Goal: Information Seeking & Learning: Learn about a topic

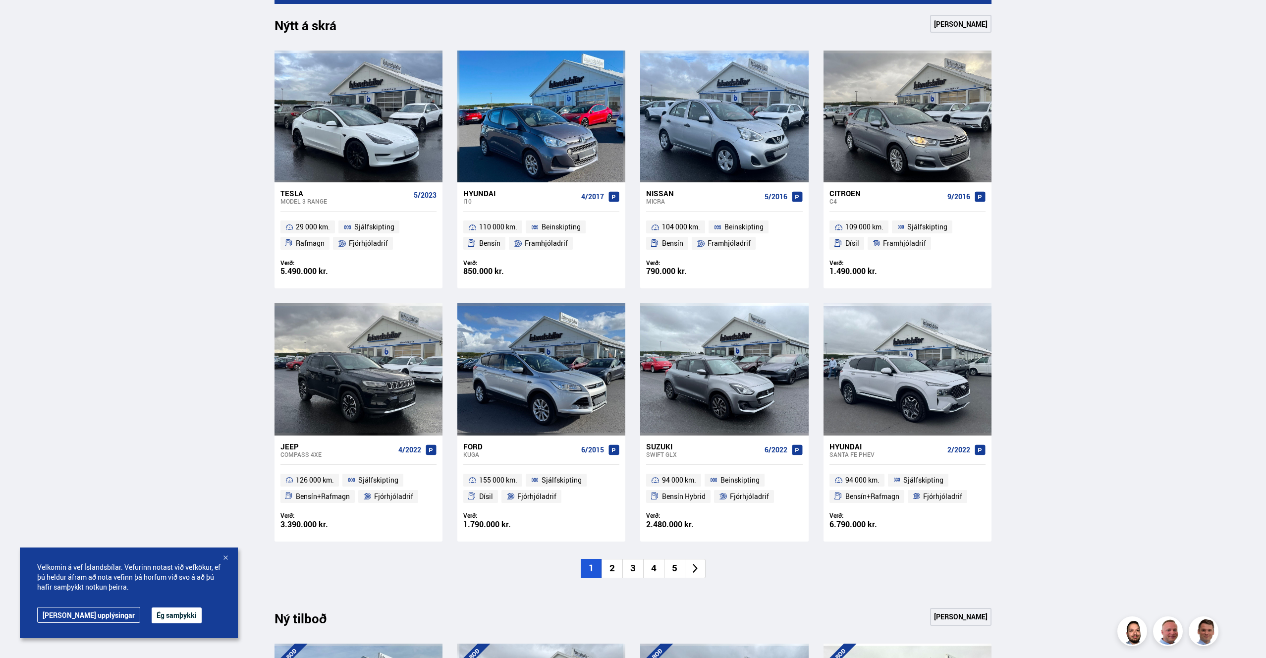
scroll to position [445, 0]
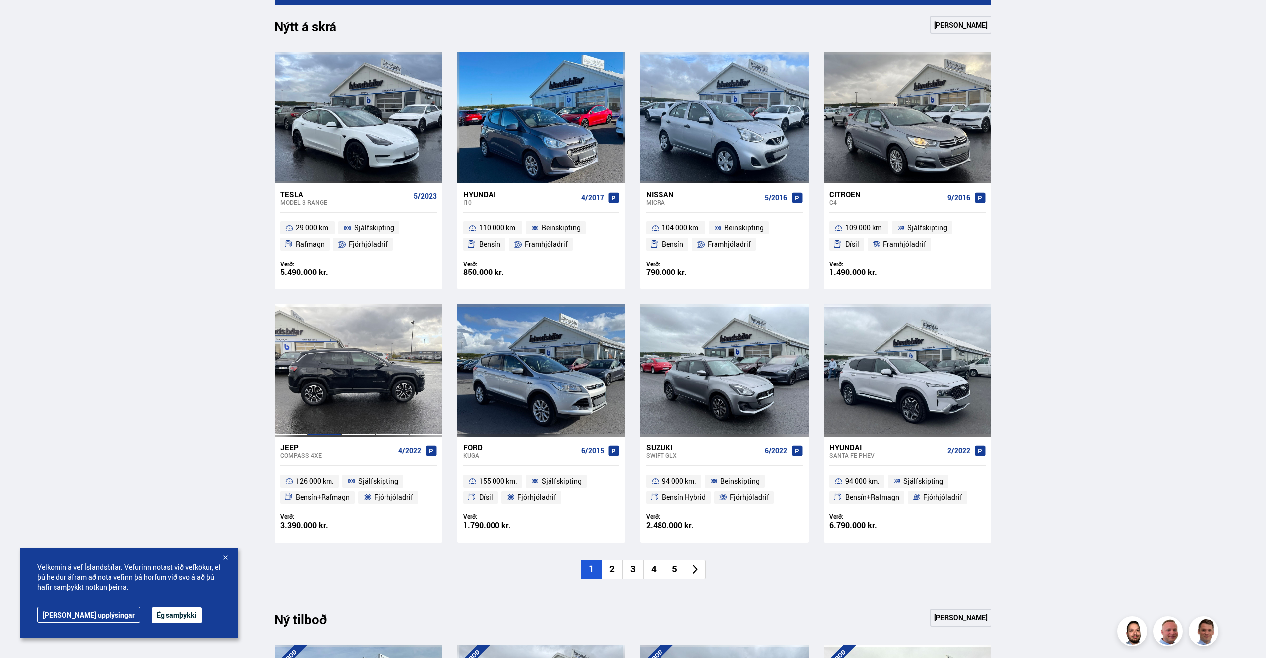
click at [330, 429] on div at bounding box center [325, 370] width 34 height 132
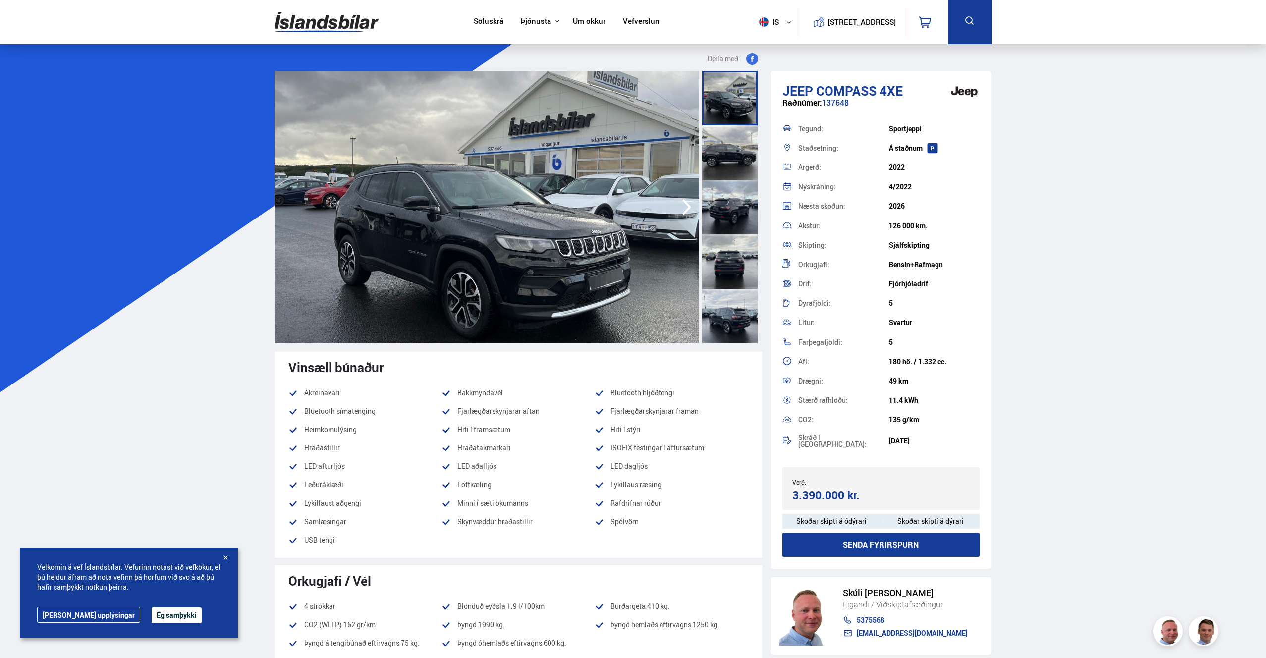
click at [689, 206] on icon "button" at bounding box center [686, 207] width 9 height 16
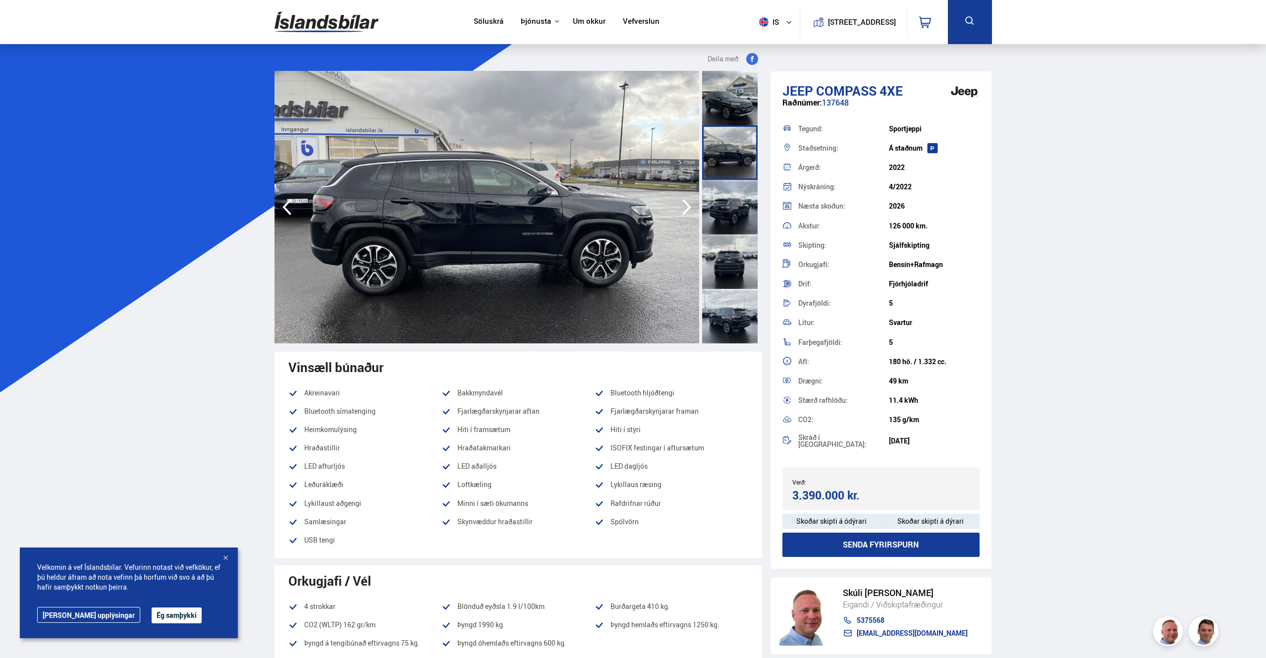
click at [689, 206] on icon "button" at bounding box center [686, 207] width 9 height 16
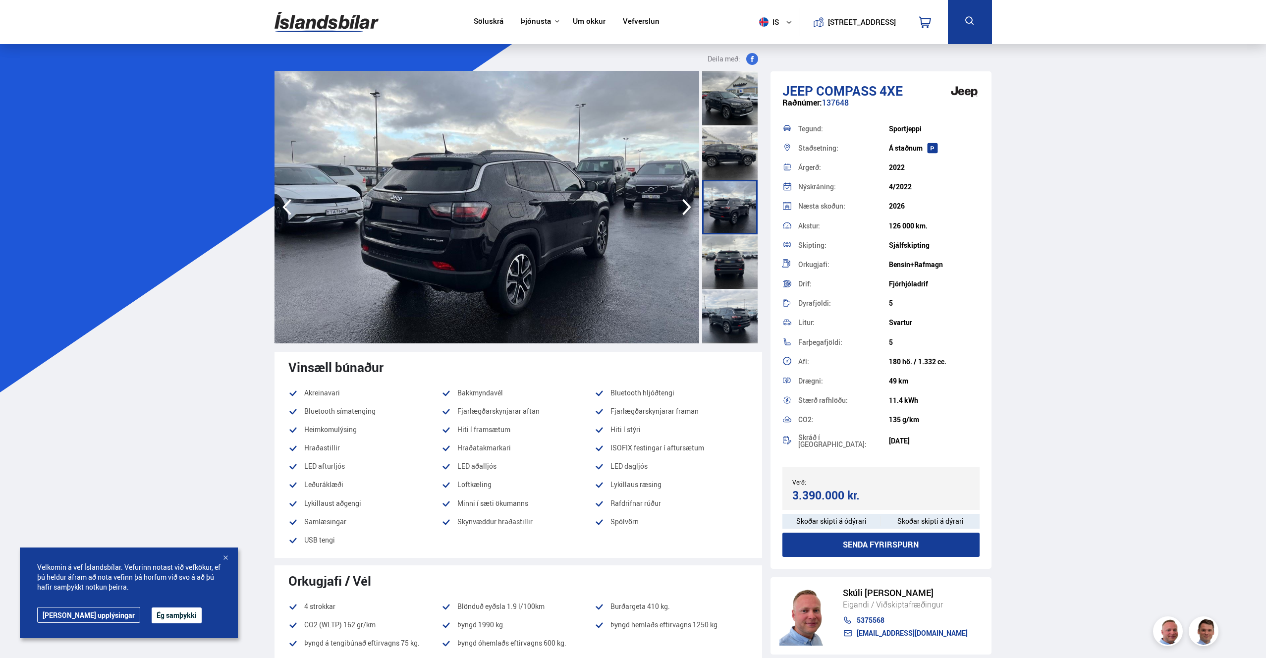
click at [688, 209] on icon "button" at bounding box center [686, 207] width 9 height 16
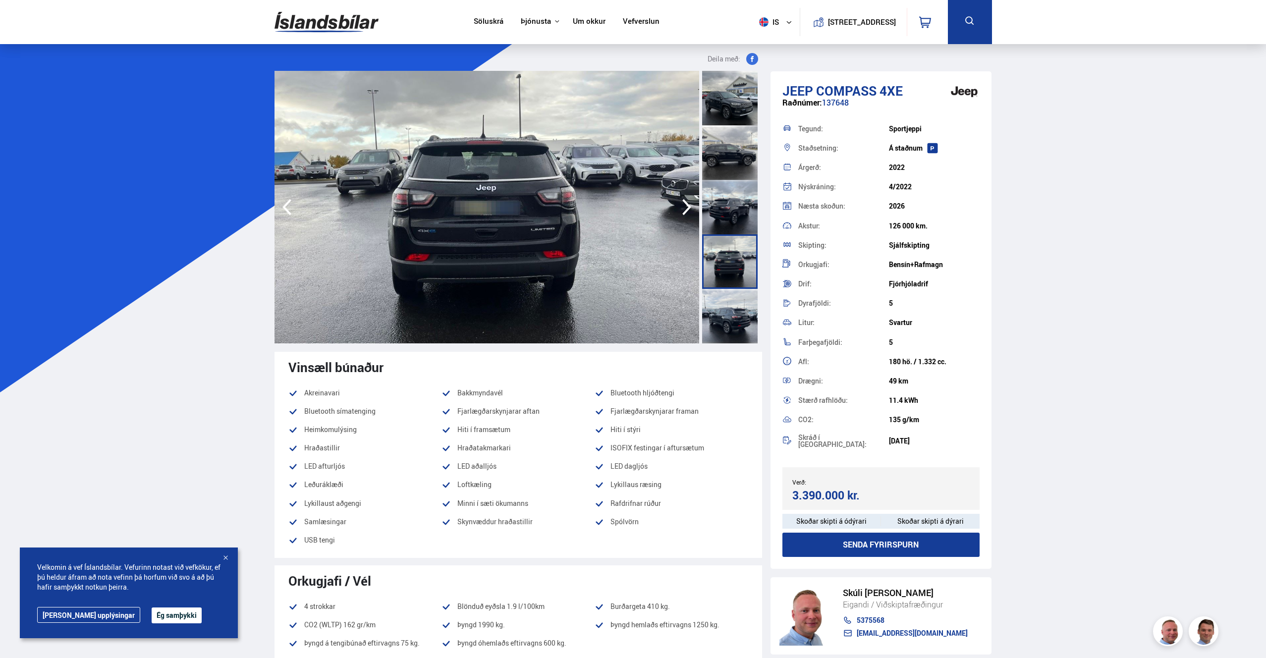
click at [688, 209] on icon "button" at bounding box center [686, 207] width 9 height 16
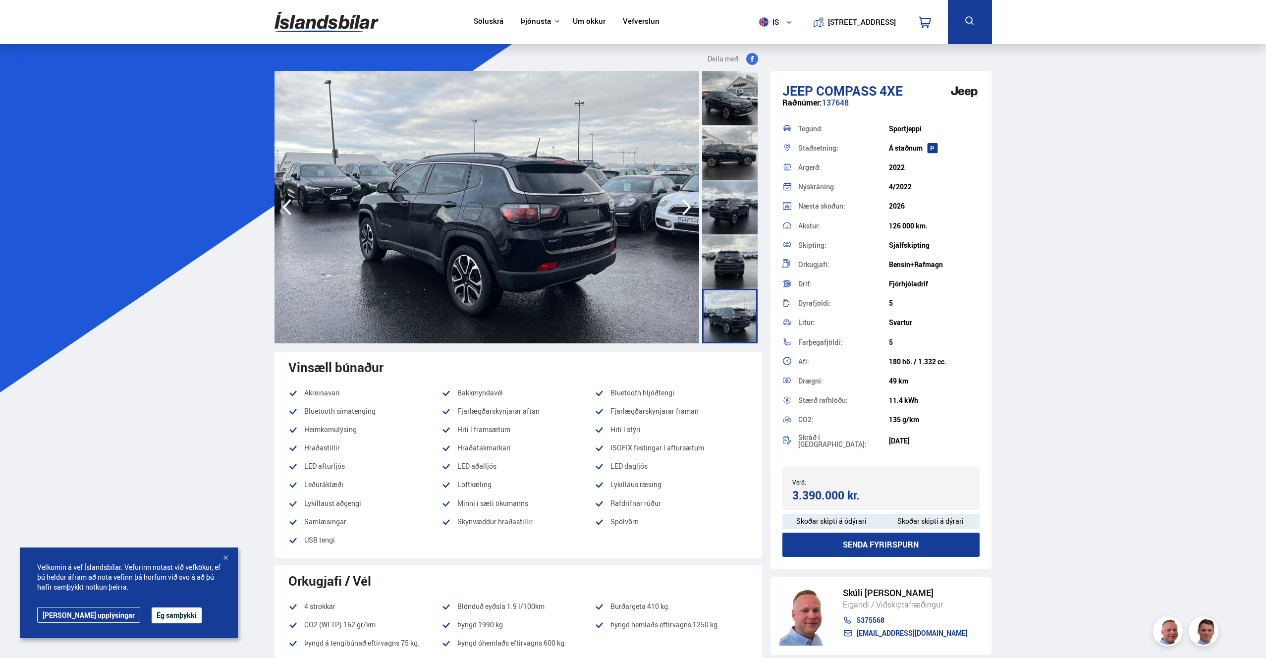
click at [688, 209] on icon "button" at bounding box center [686, 207] width 9 height 16
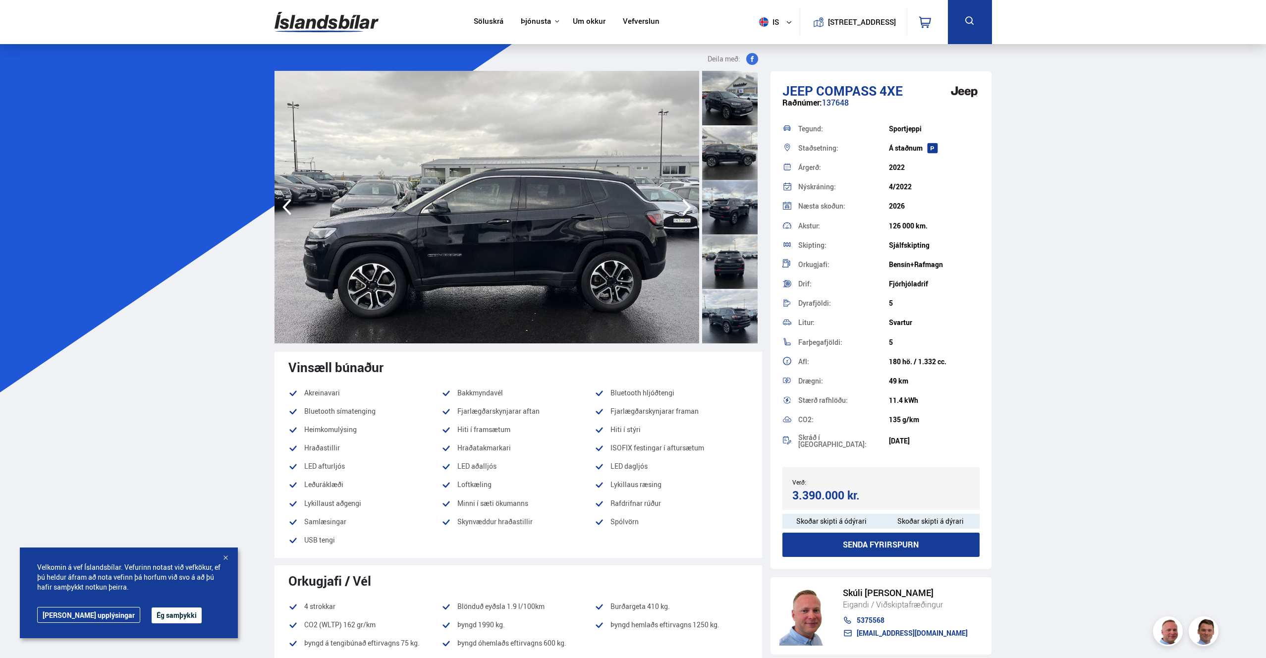
click at [688, 209] on icon "button" at bounding box center [686, 207] width 9 height 16
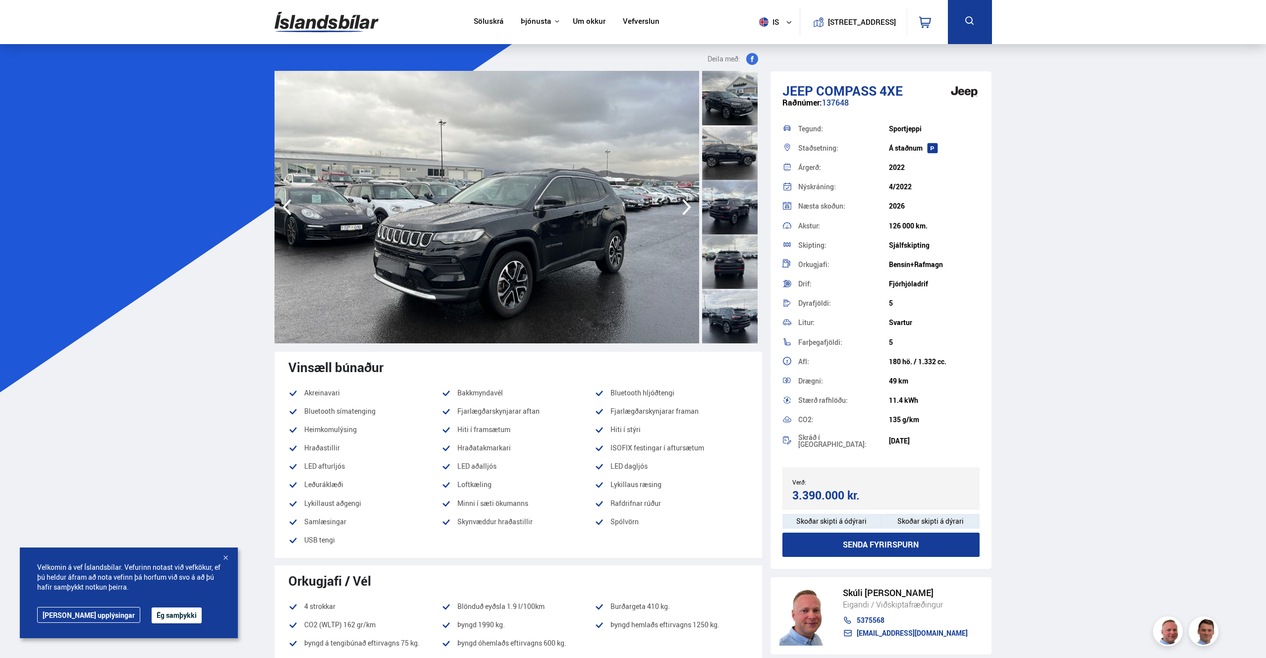
click at [688, 209] on icon "button" at bounding box center [686, 207] width 9 height 16
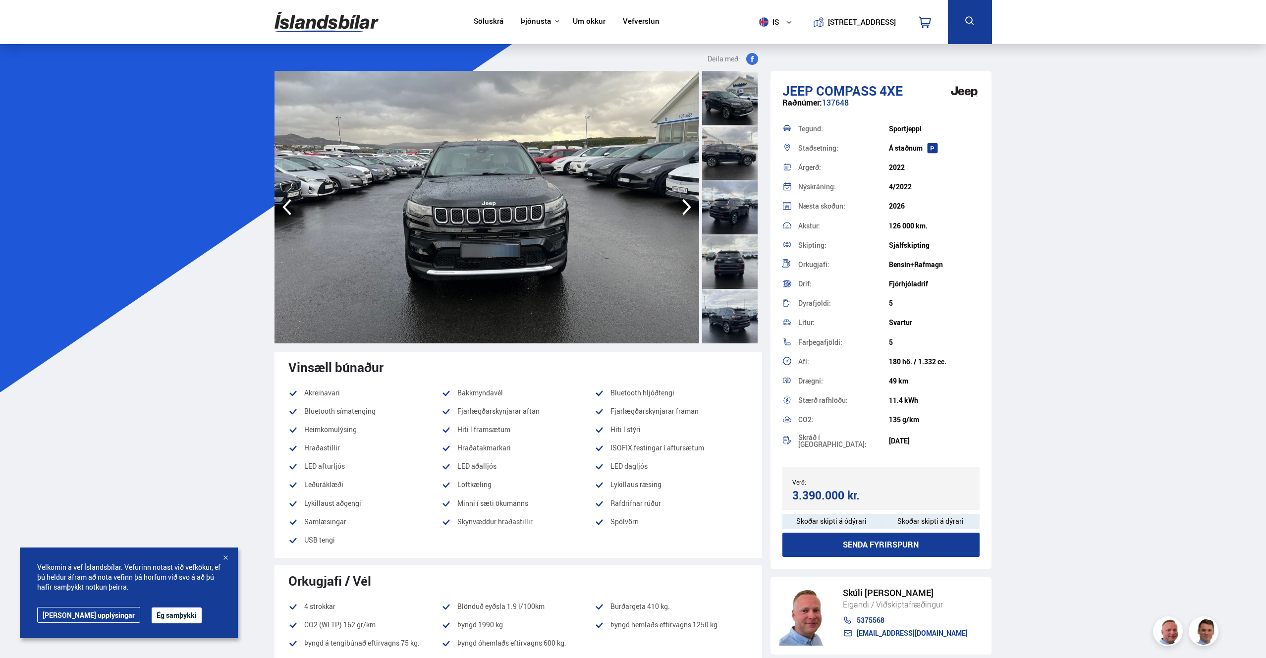
click at [688, 209] on icon "button" at bounding box center [686, 207] width 9 height 16
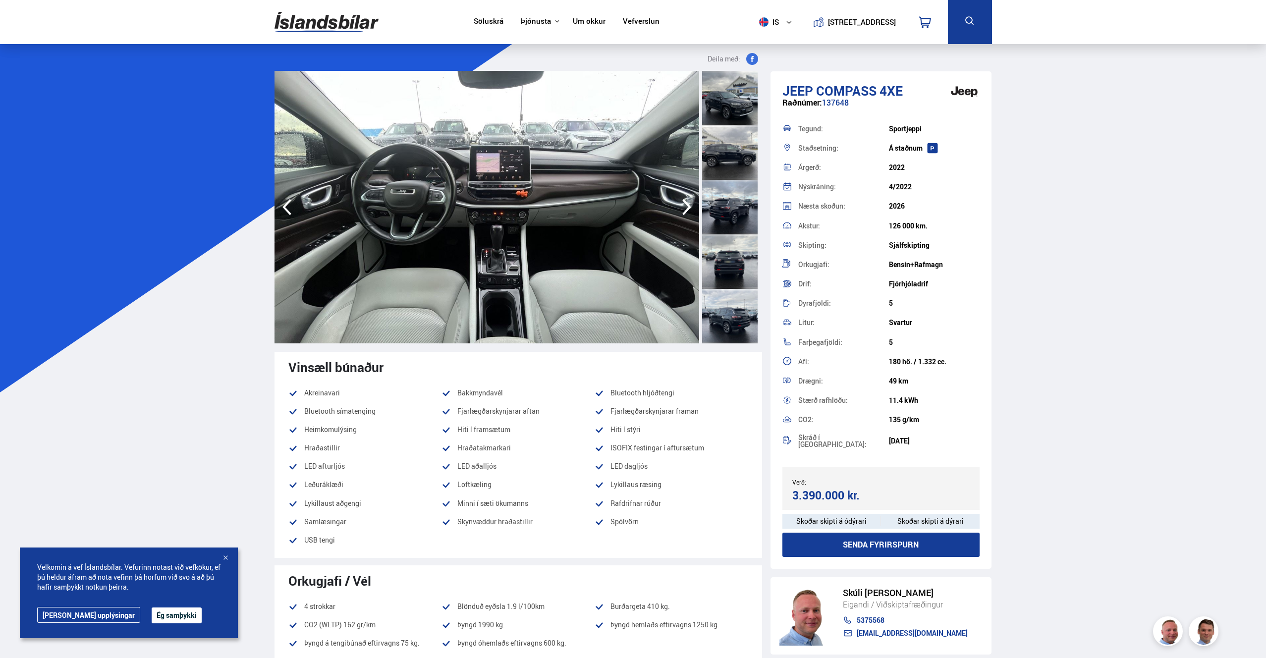
click at [688, 209] on icon "button" at bounding box center [686, 207] width 9 height 16
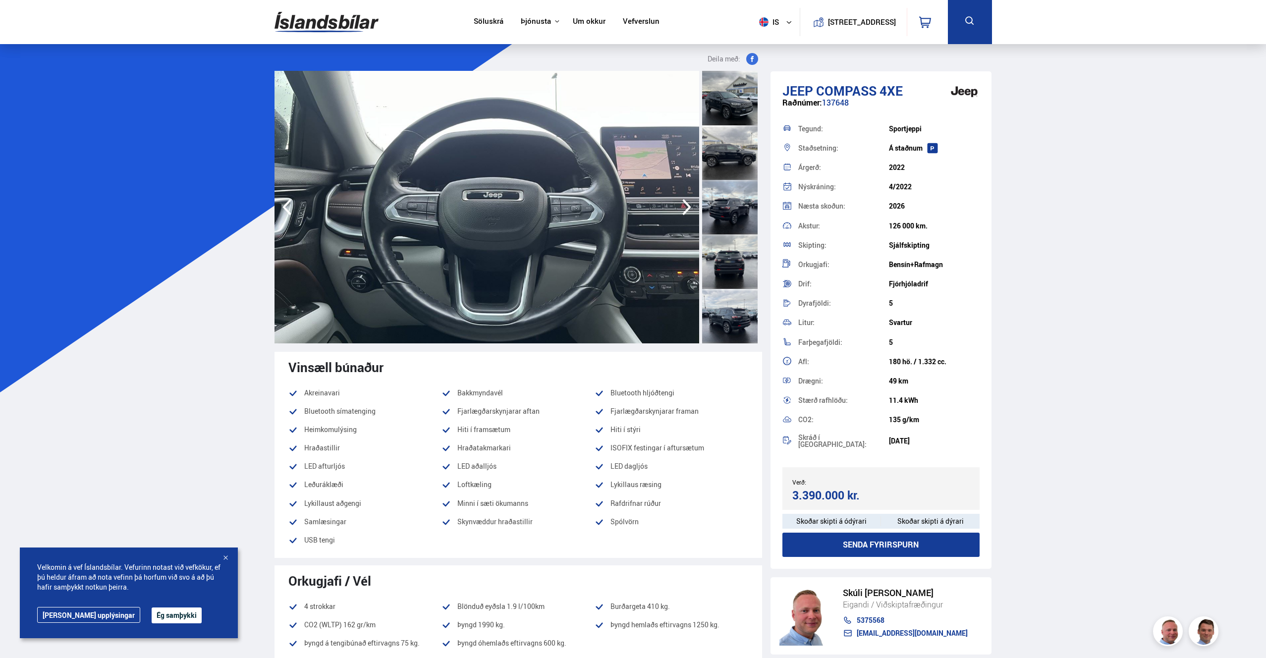
click at [294, 214] on icon "button" at bounding box center [287, 207] width 20 height 24
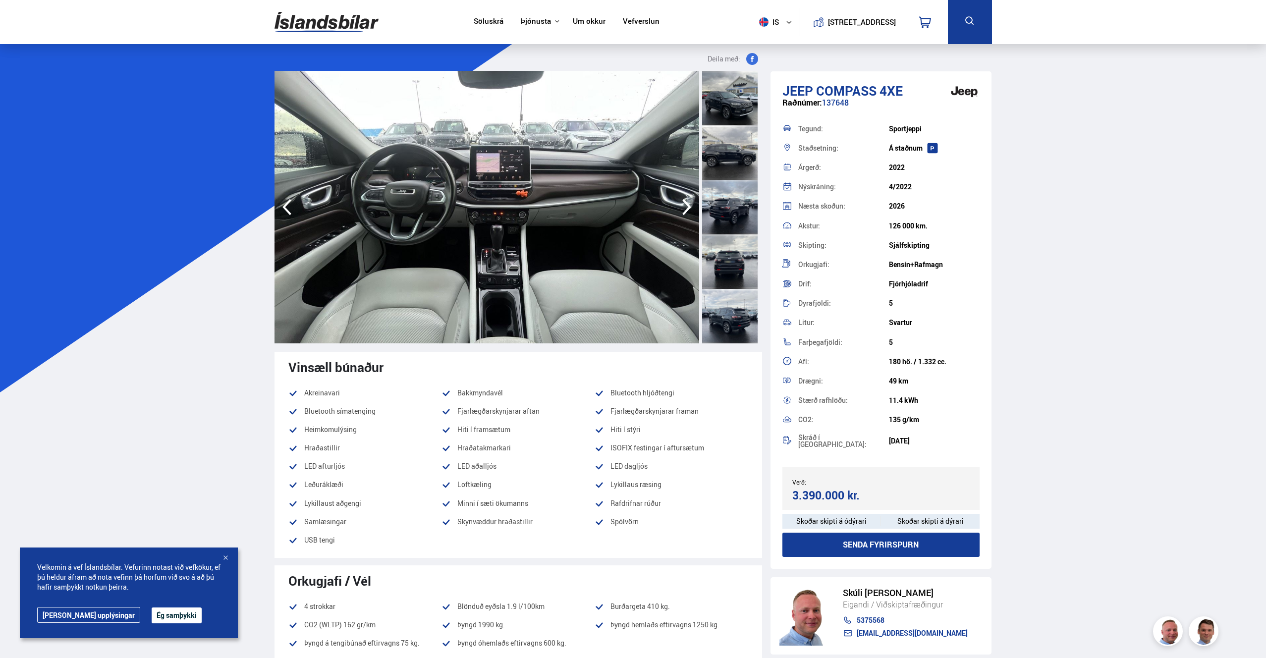
click at [688, 205] on icon "button" at bounding box center [686, 207] width 9 height 16
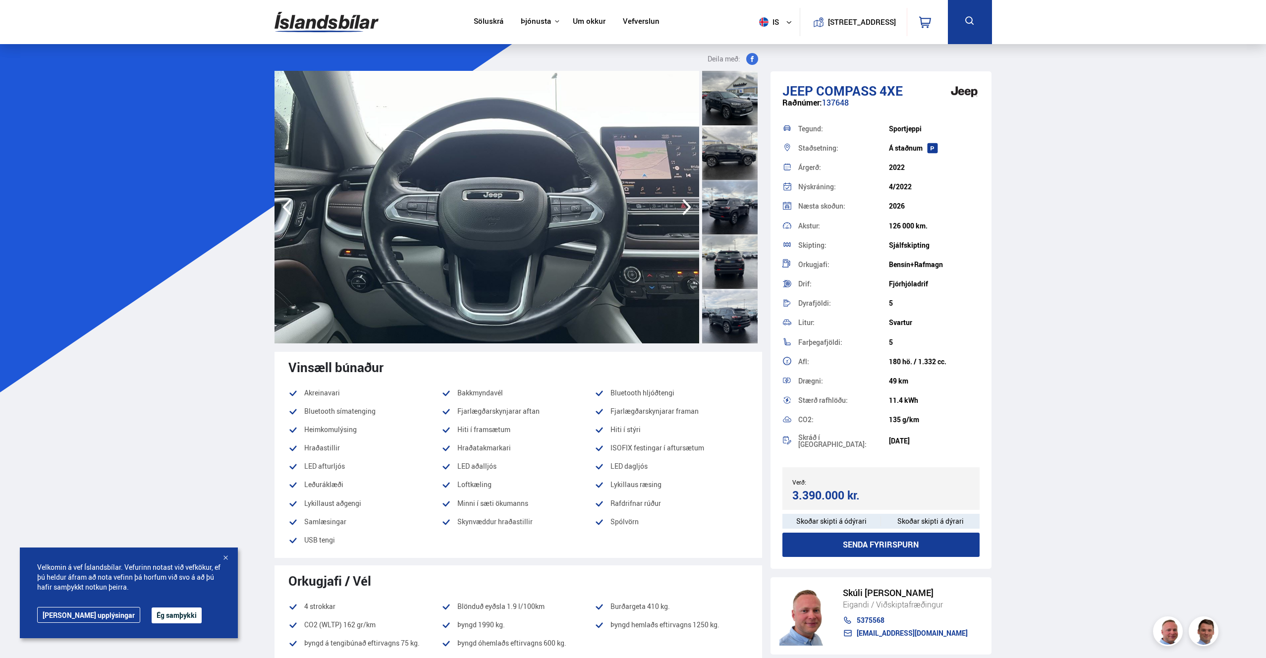
click at [688, 205] on icon "button" at bounding box center [686, 207] width 9 height 16
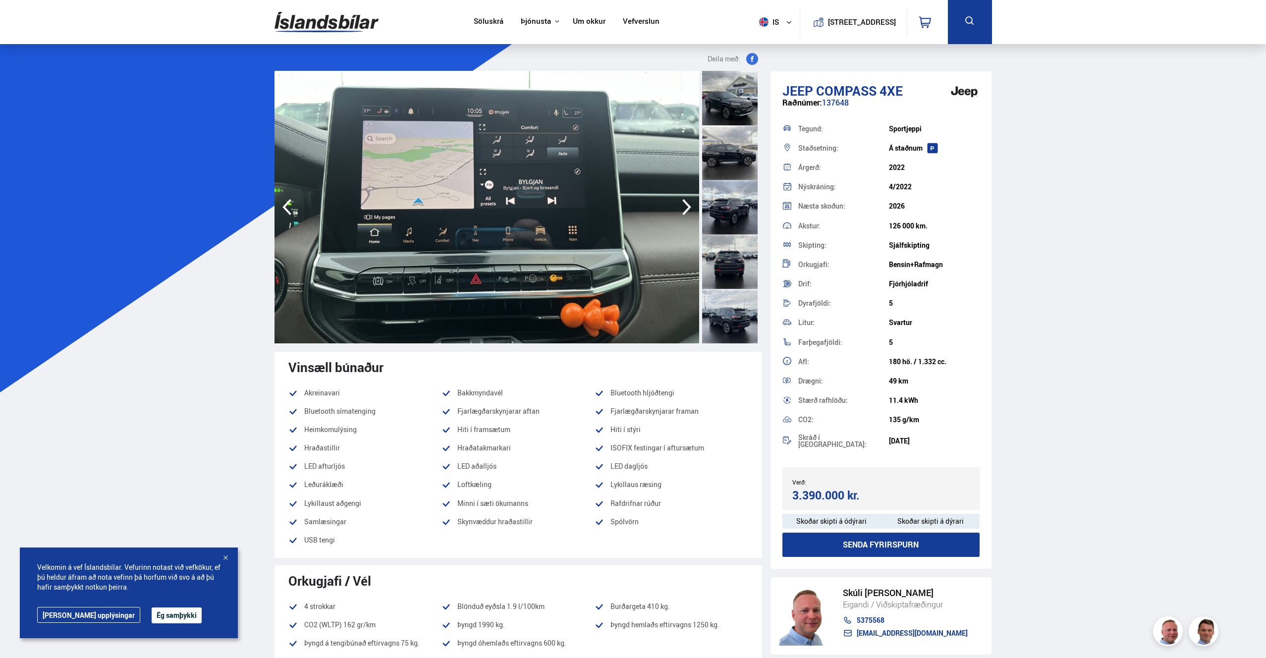
click at [688, 205] on icon "button" at bounding box center [686, 207] width 9 height 16
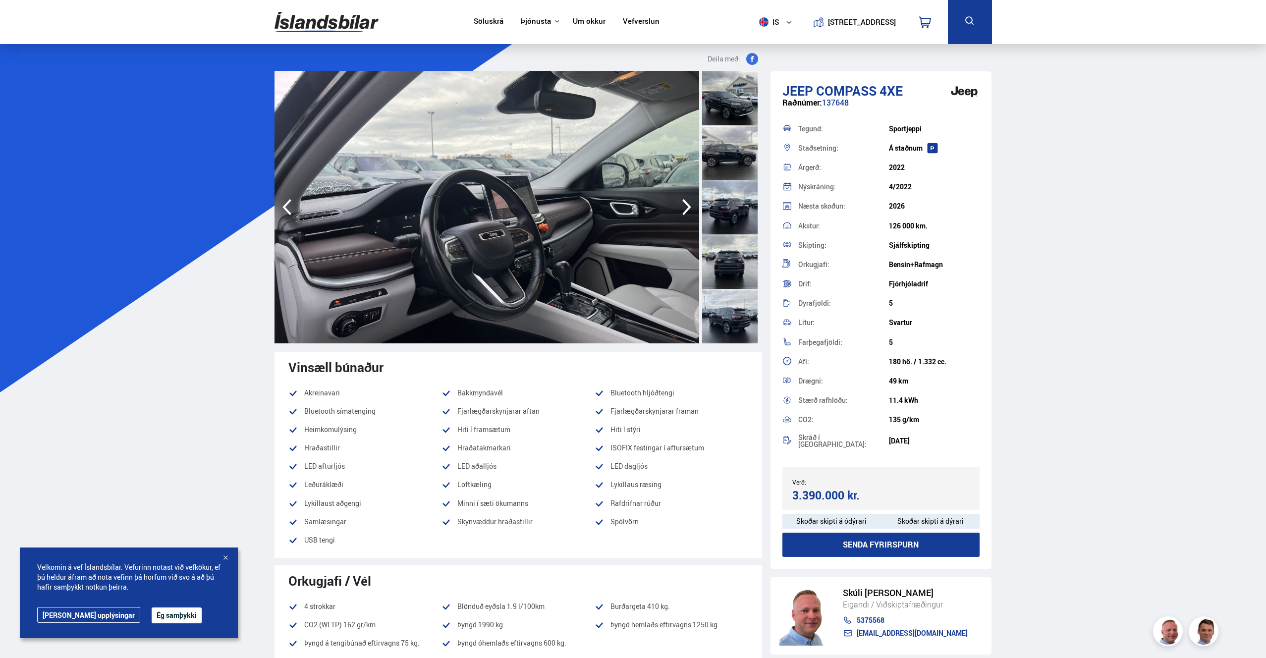
click at [688, 205] on icon "button" at bounding box center [686, 207] width 9 height 16
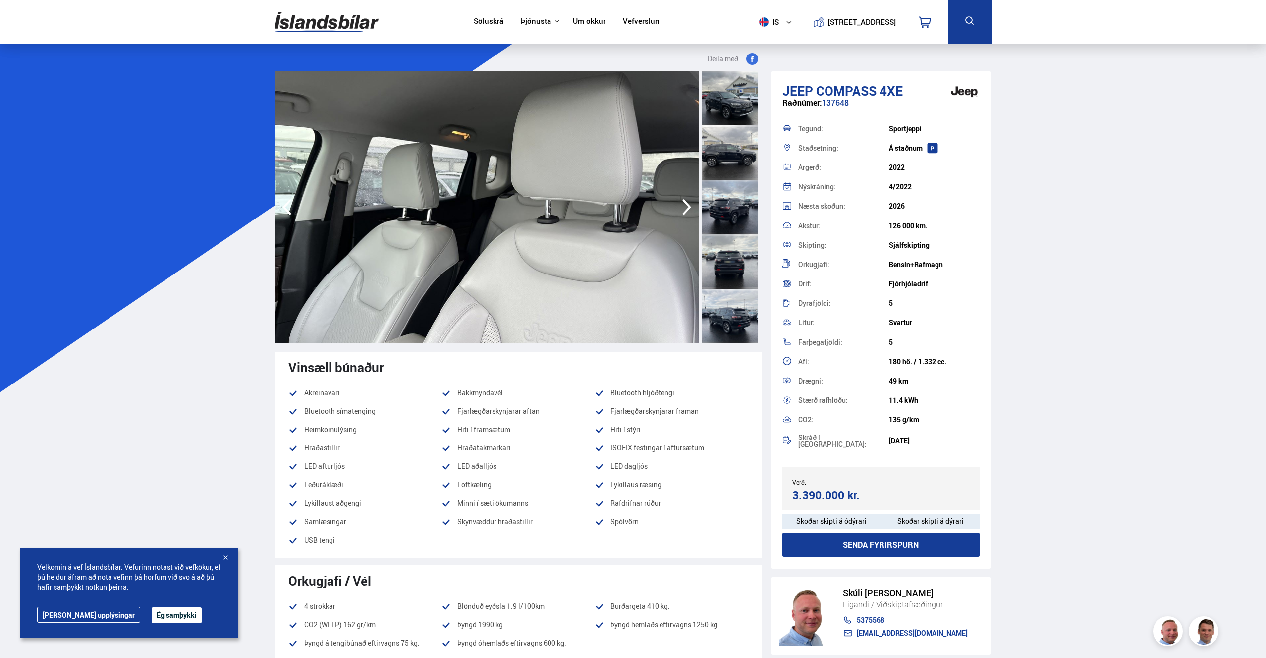
click at [289, 206] on icon "button" at bounding box center [287, 207] width 20 height 24
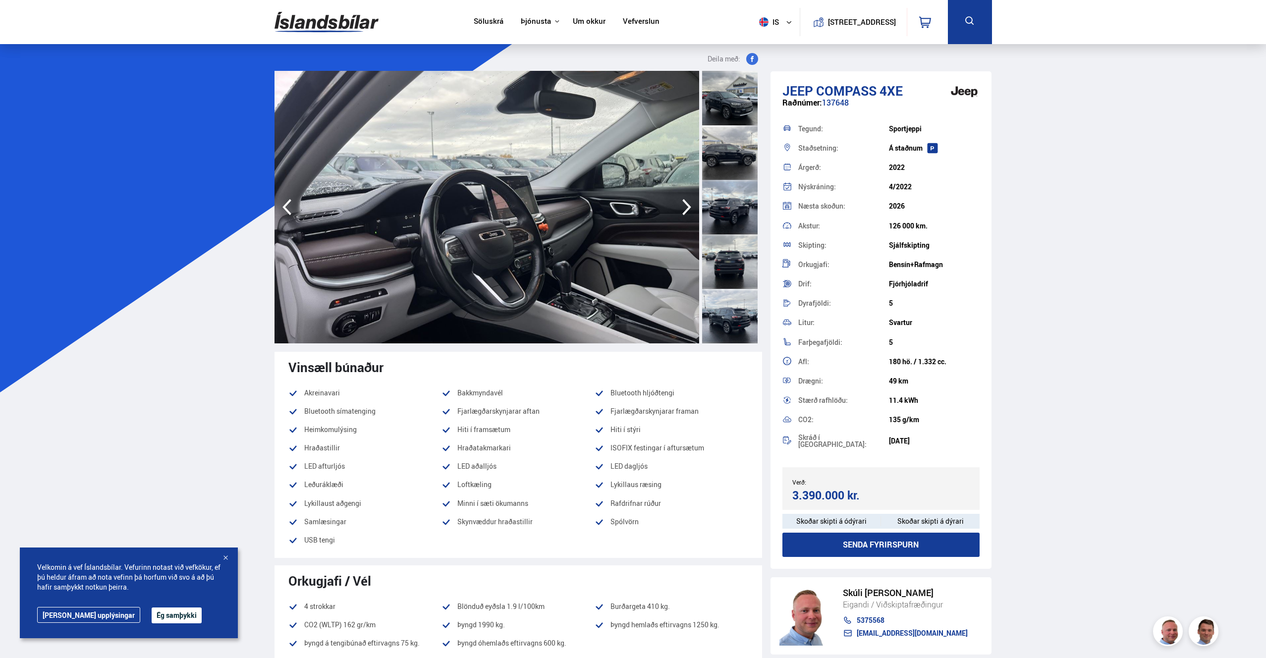
click at [289, 206] on icon "button" at bounding box center [287, 207] width 20 height 24
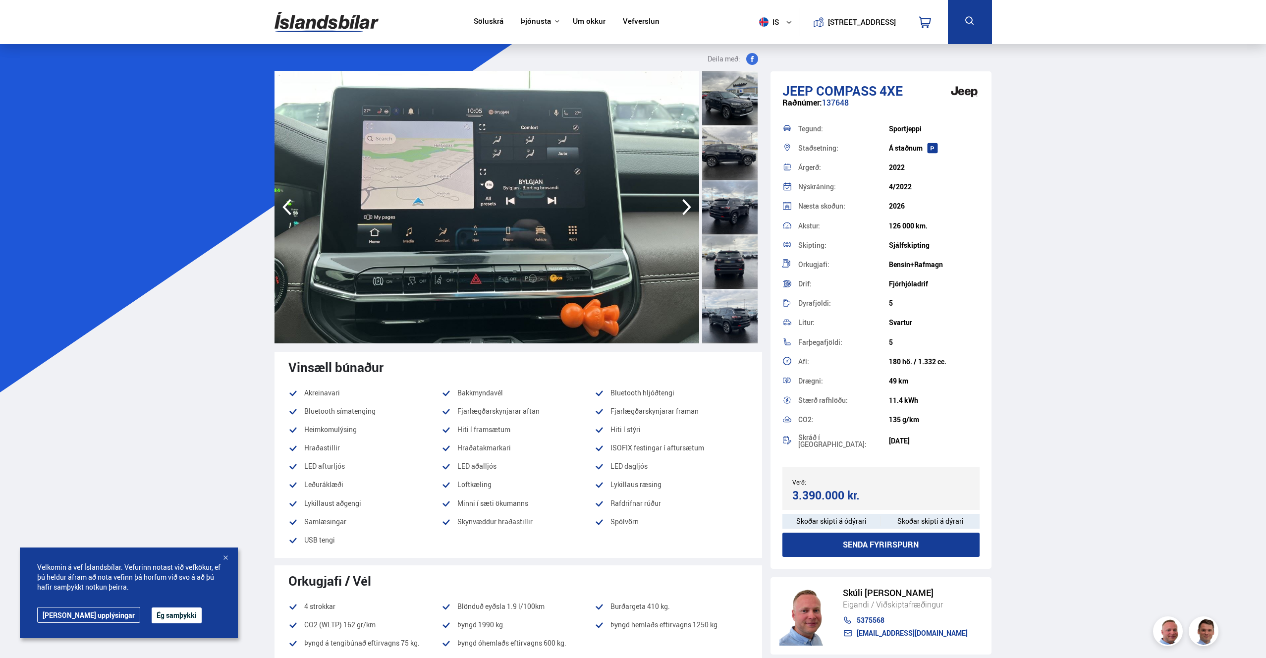
click at [690, 207] on icon "button" at bounding box center [686, 207] width 9 height 16
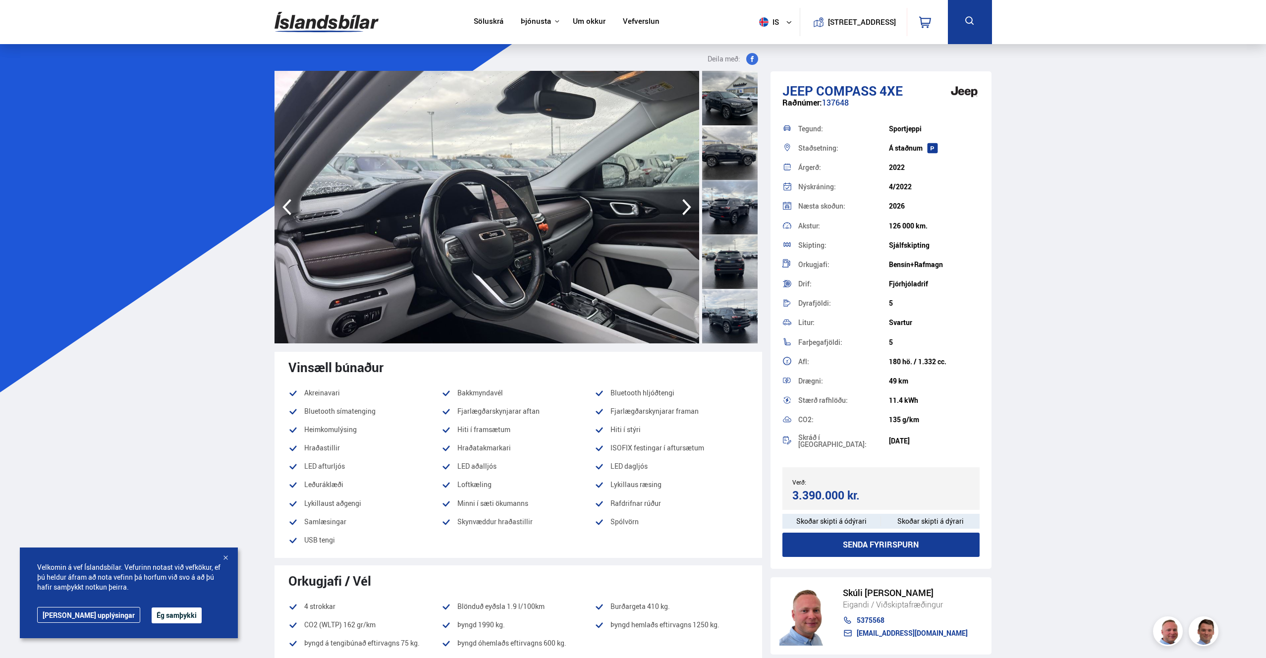
click at [628, 195] on img at bounding box center [487, 207] width 425 height 273
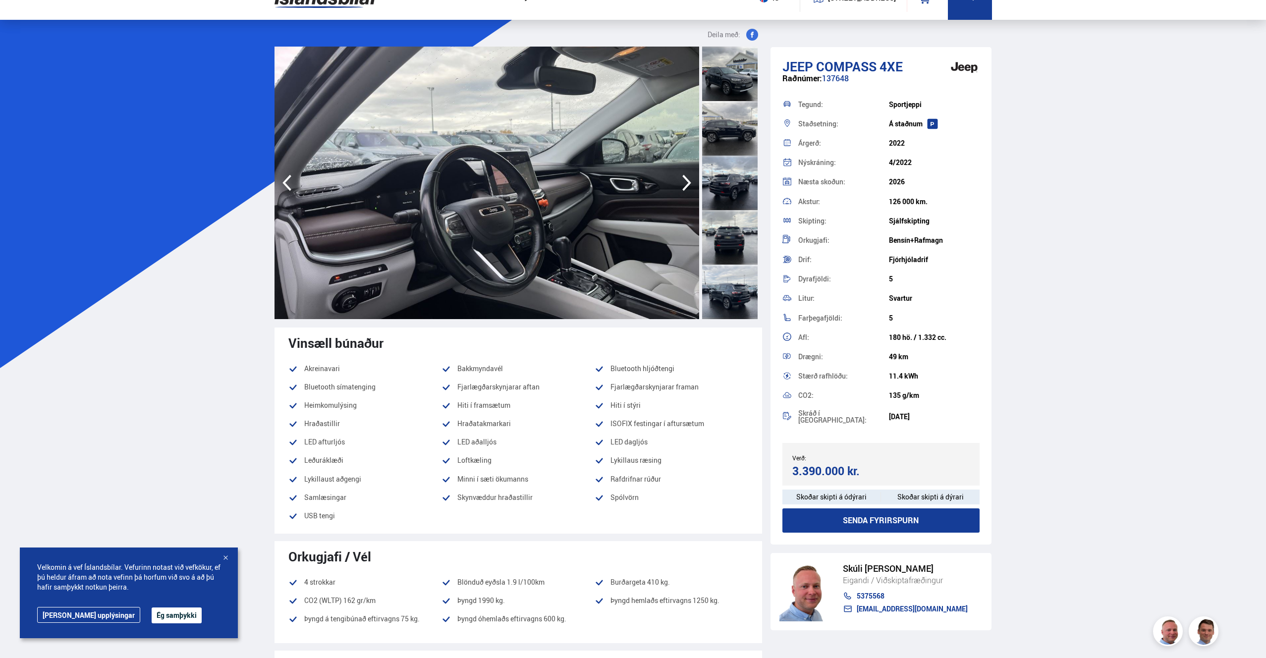
scroll to position [22, 0]
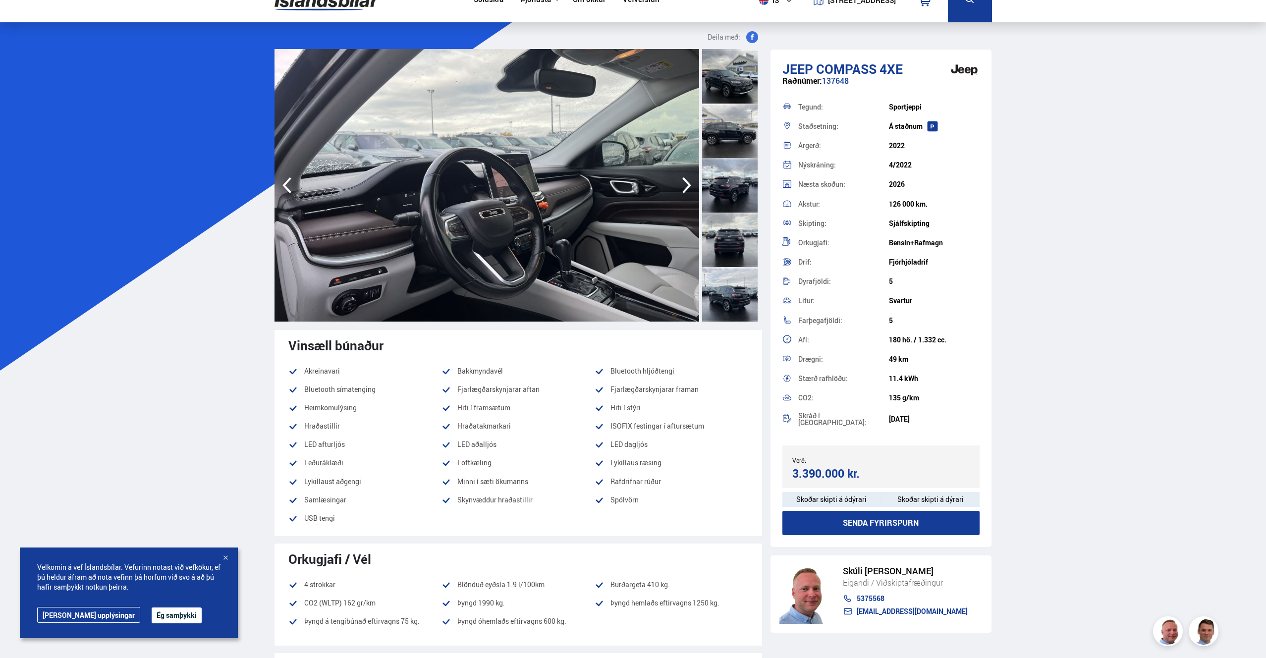
drag, startPoint x: 703, startPoint y: 182, endPoint x: 708, endPoint y: 183, distance: 5.1
click at [703, 182] on div at bounding box center [730, 185] width 56 height 55
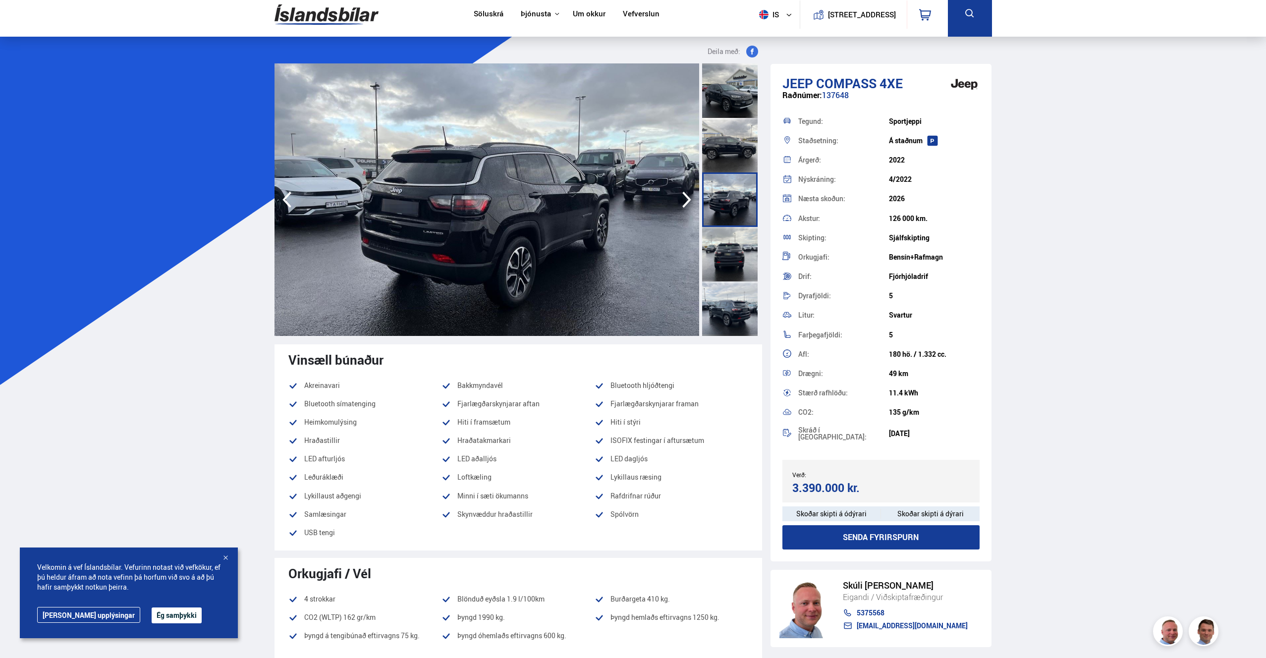
scroll to position [11, 0]
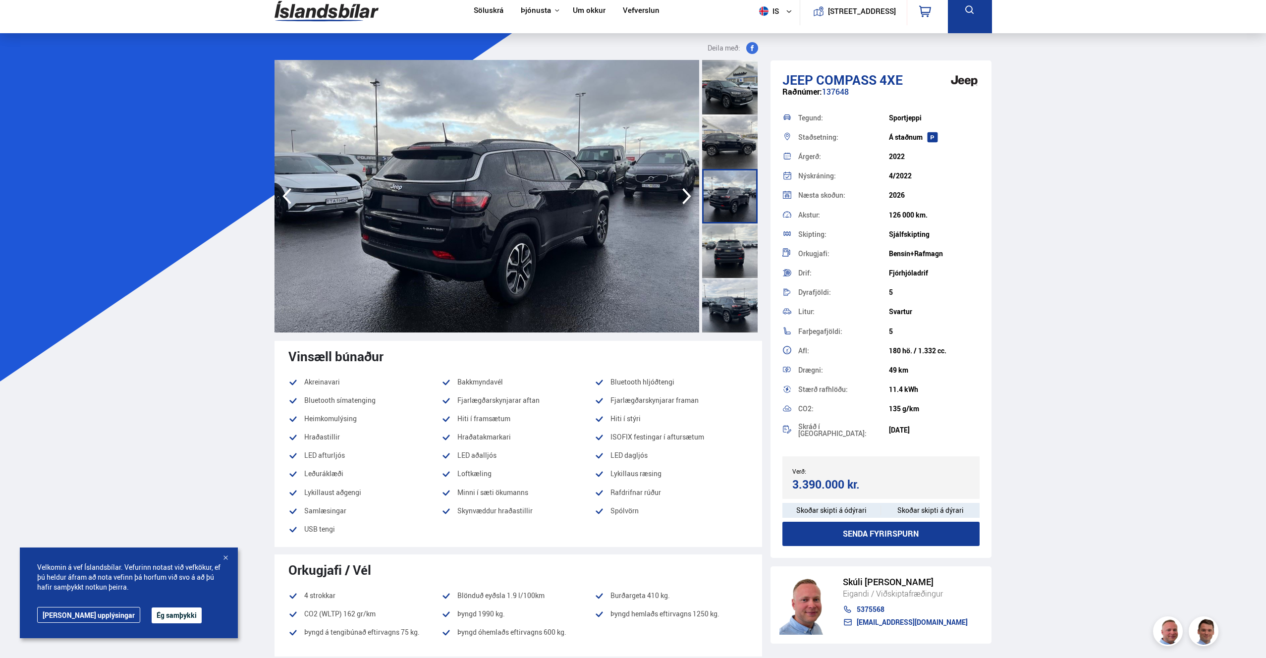
click at [905, 83] on h1 "Jeep Compass 4XE" at bounding box center [881, 79] width 198 height 15
drag, startPoint x: 903, startPoint y: 78, endPoint x: 784, endPoint y: 80, distance: 118.4
click at [784, 80] on h1 "Jeep Compass 4XE" at bounding box center [881, 79] width 198 height 15
copy h1 "Jeep Compass 4XE"
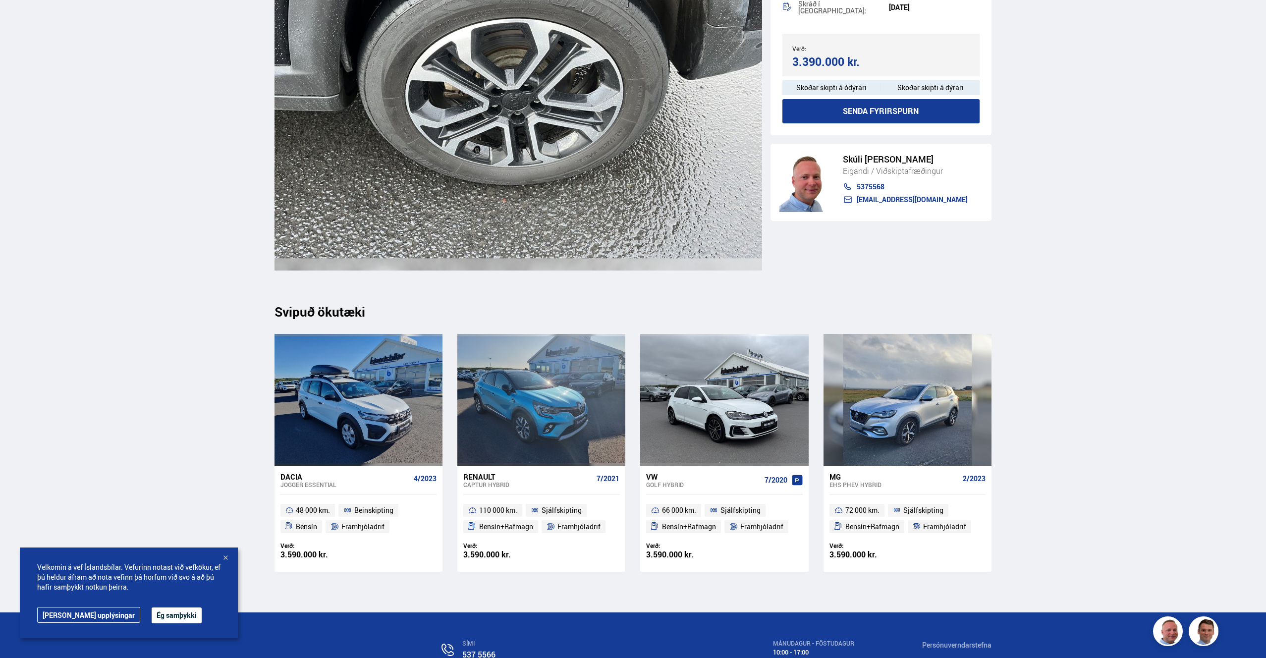
scroll to position [11914, 0]
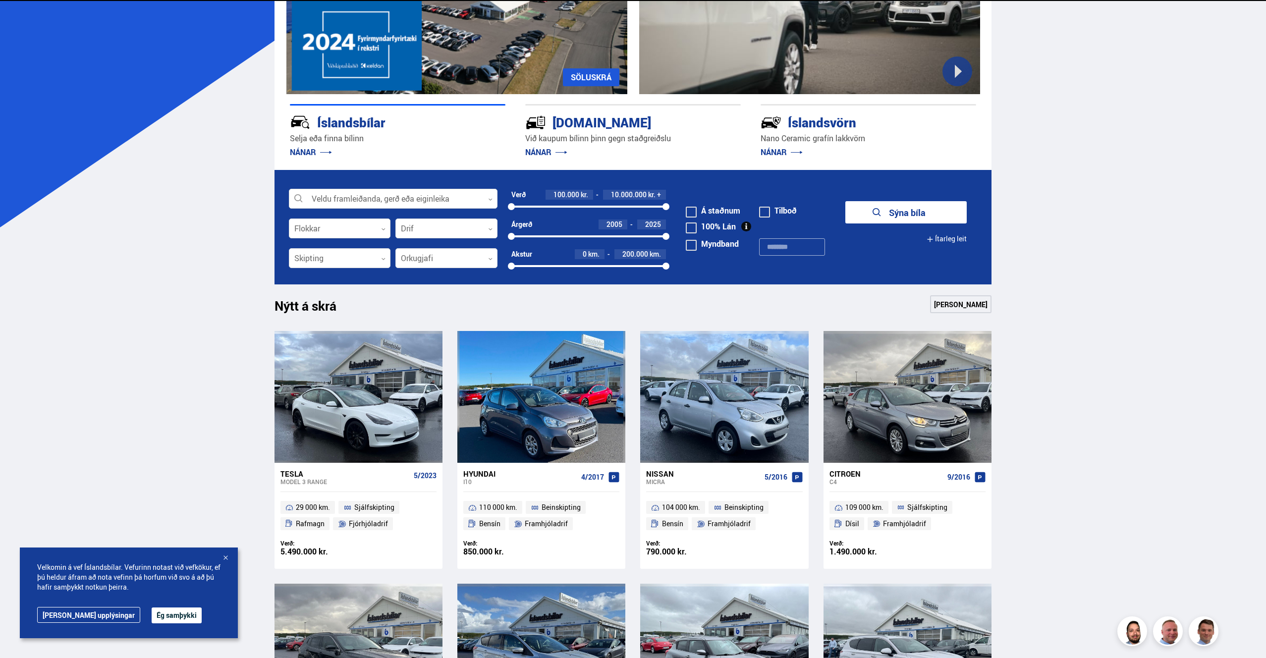
scroll to position [445, 0]
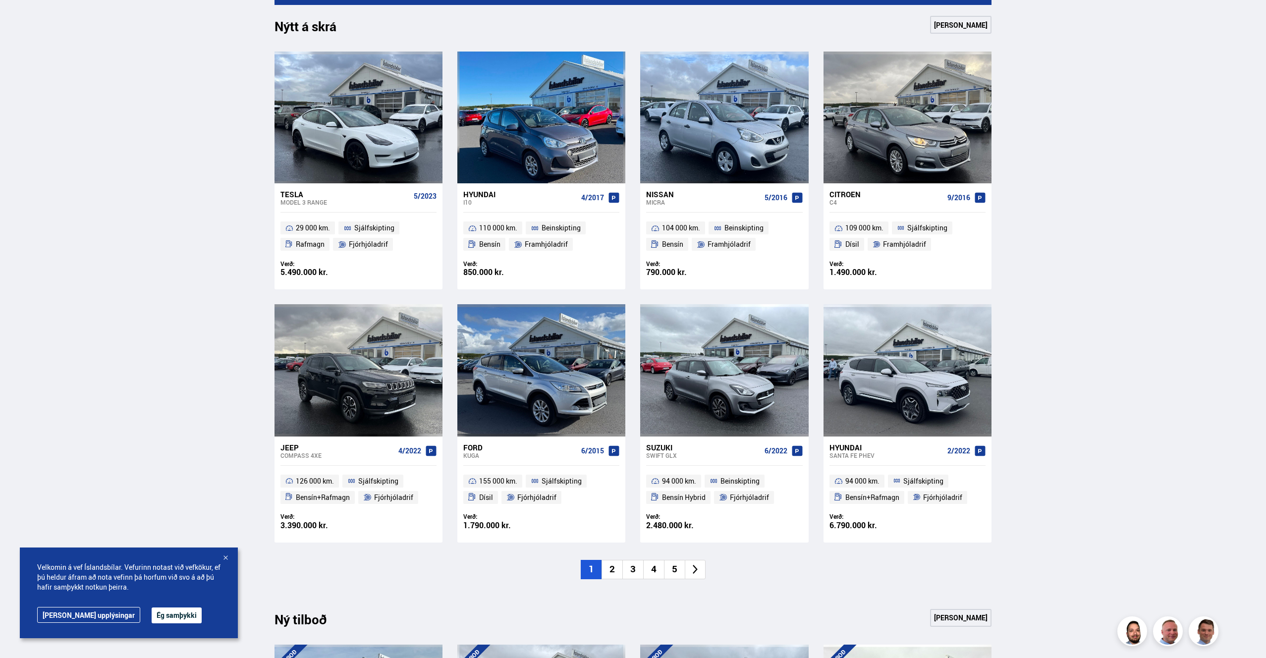
click at [614, 576] on li "2" at bounding box center [612, 569] width 21 height 19
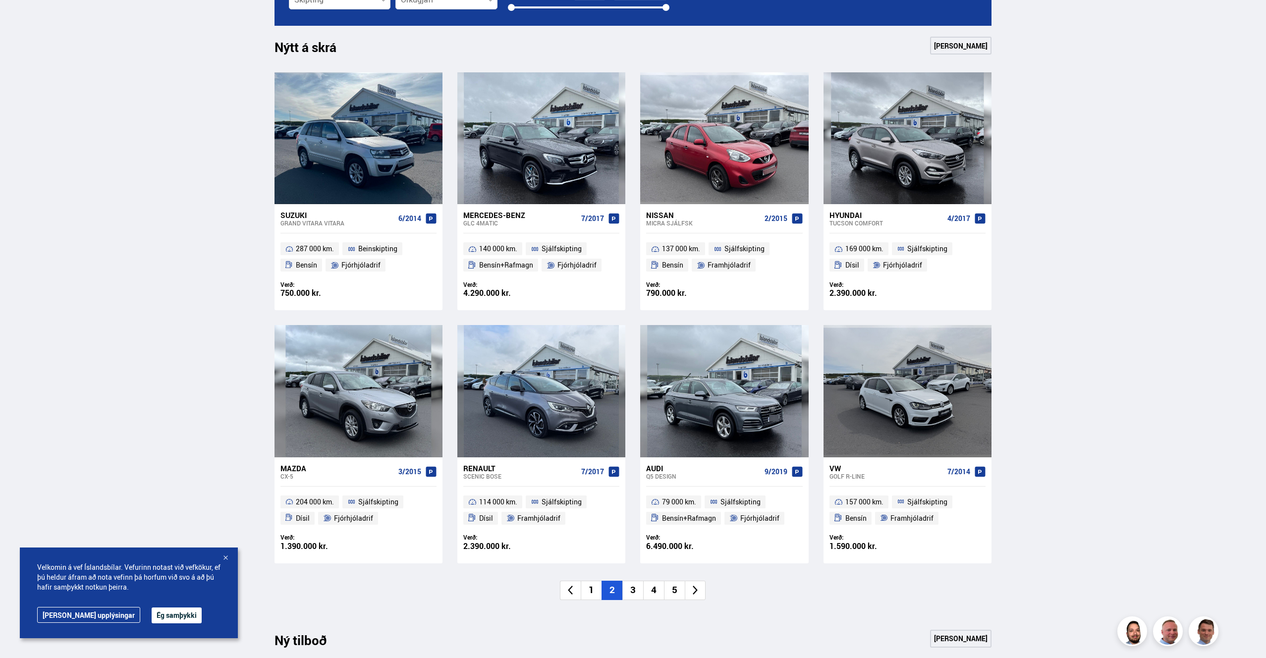
scroll to position [419, 0]
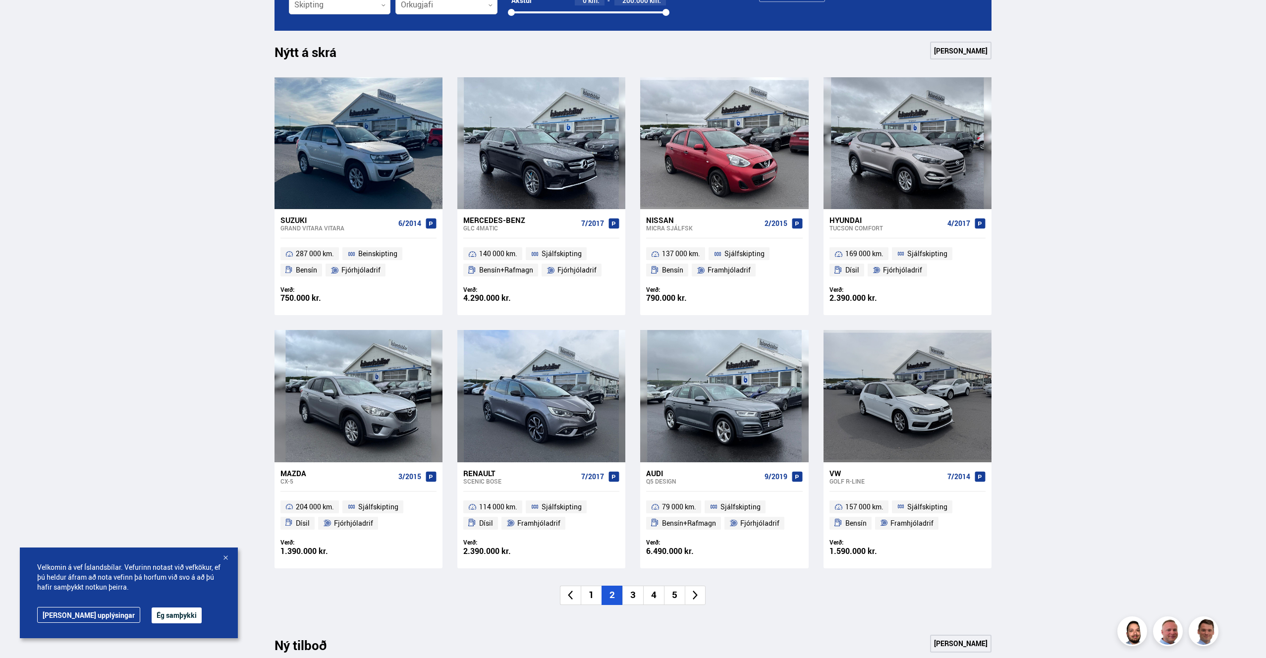
click at [635, 597] on li "3" at bounding box center [632, 595] width 21 height 19
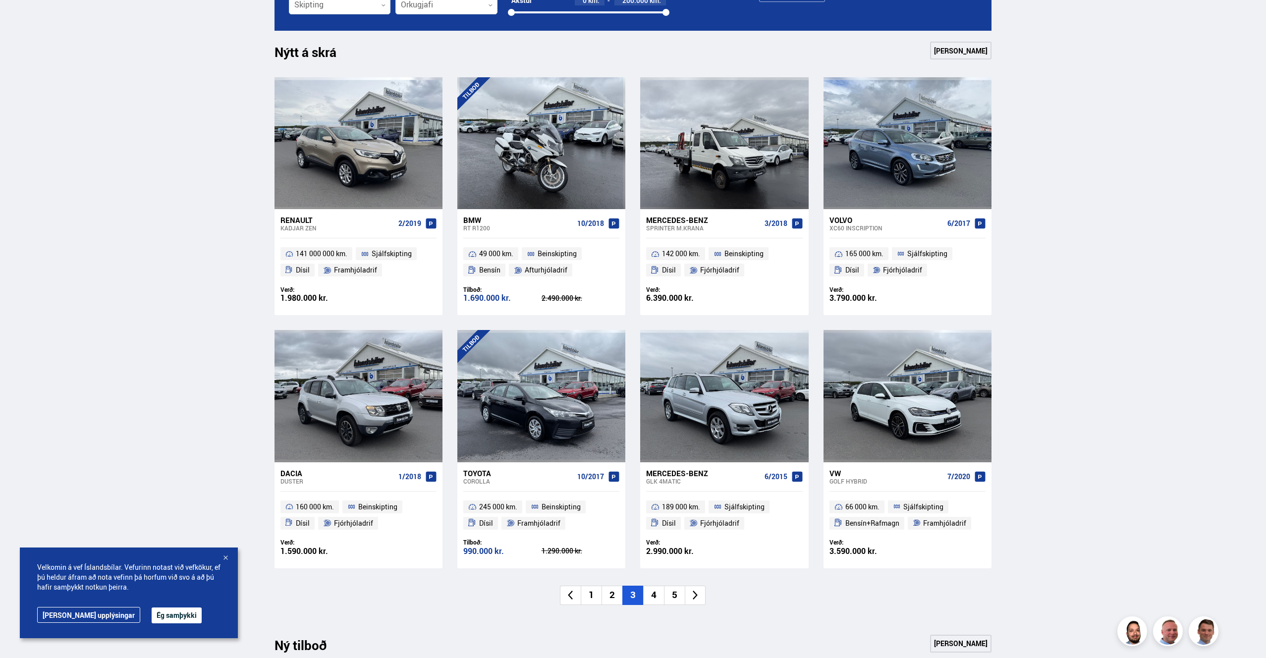
click at [657, 596] on li "4" at bounding box center [653, 595] width 21 height 19
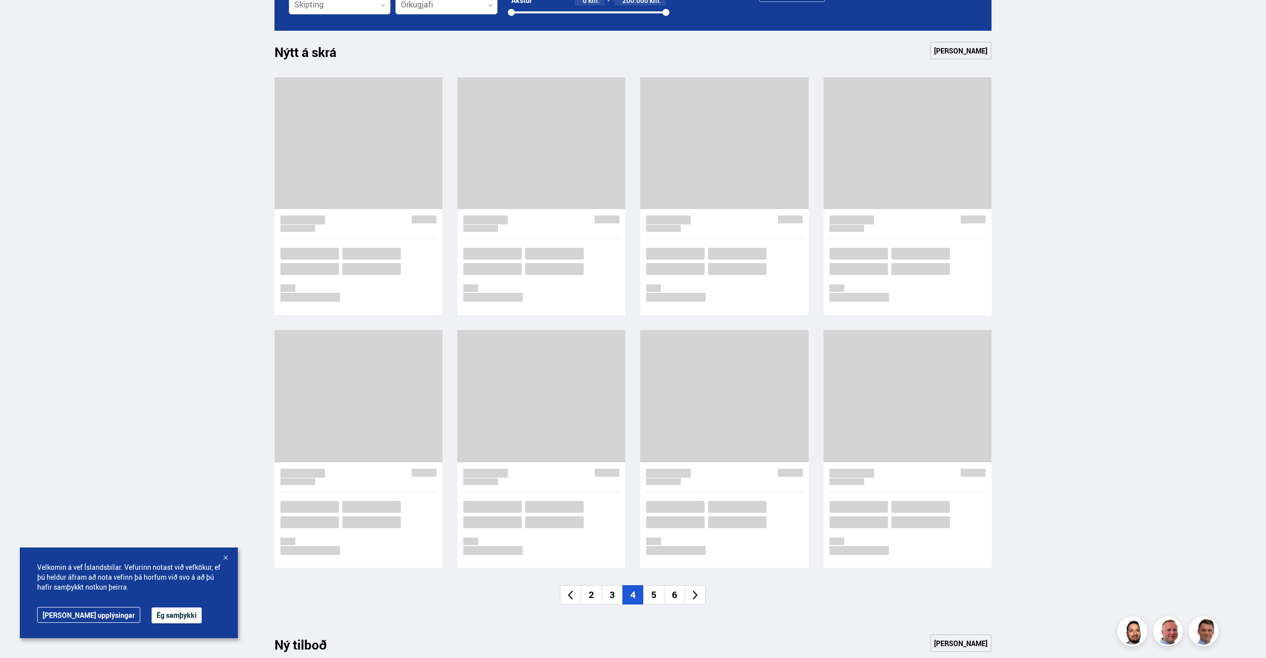
click at [614, 597] on li "3" at bounding box center [612, 594] width 21 height 19
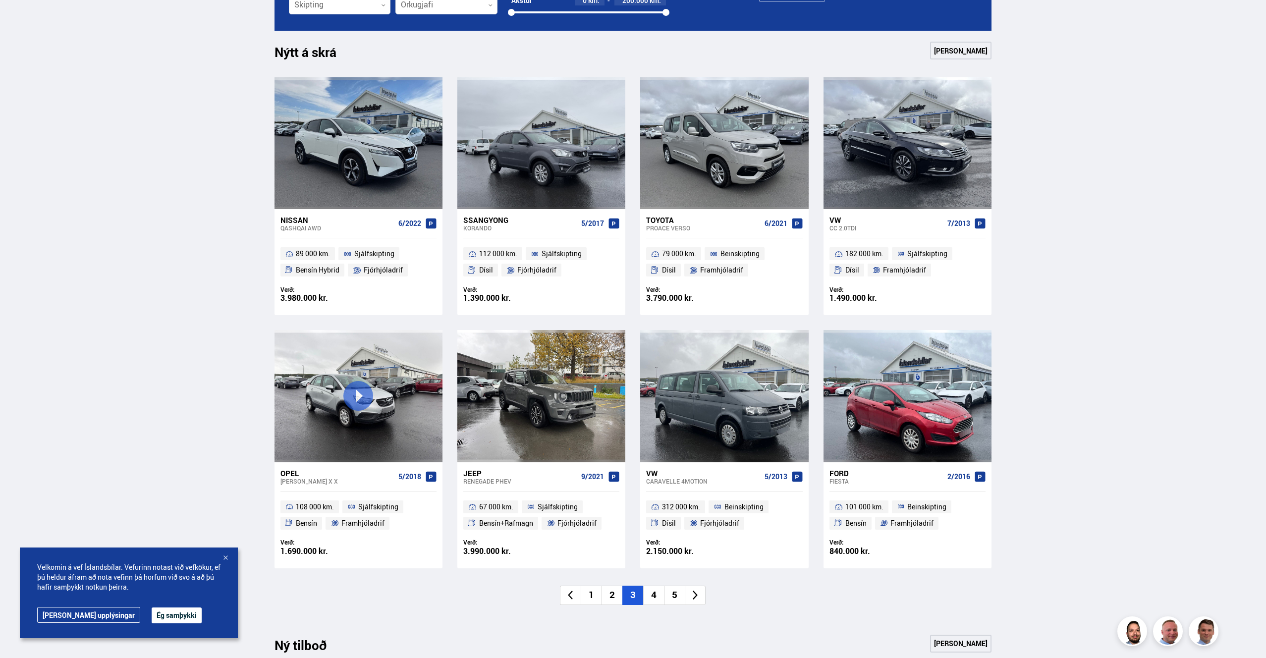
click at [613, 597] on li "2" at bounding box center [612, 595] width 21 height 19
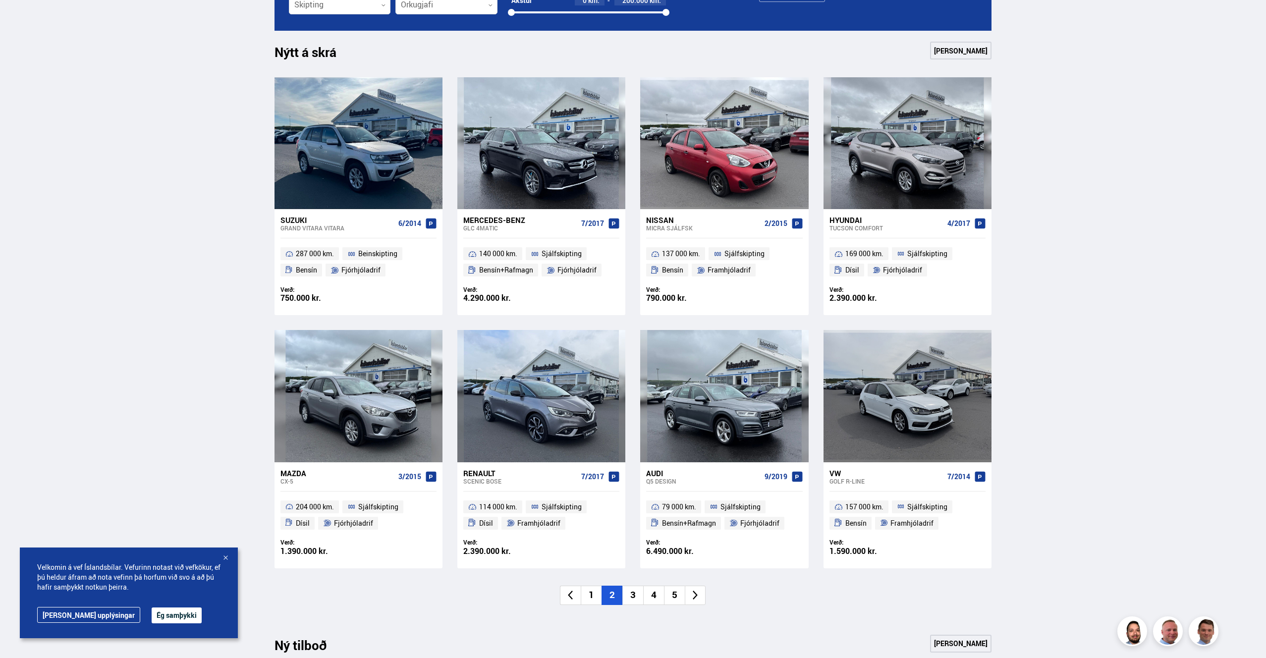
click at [633, 597] on li "3" at bounding box center [632, 595] width 21 height 19
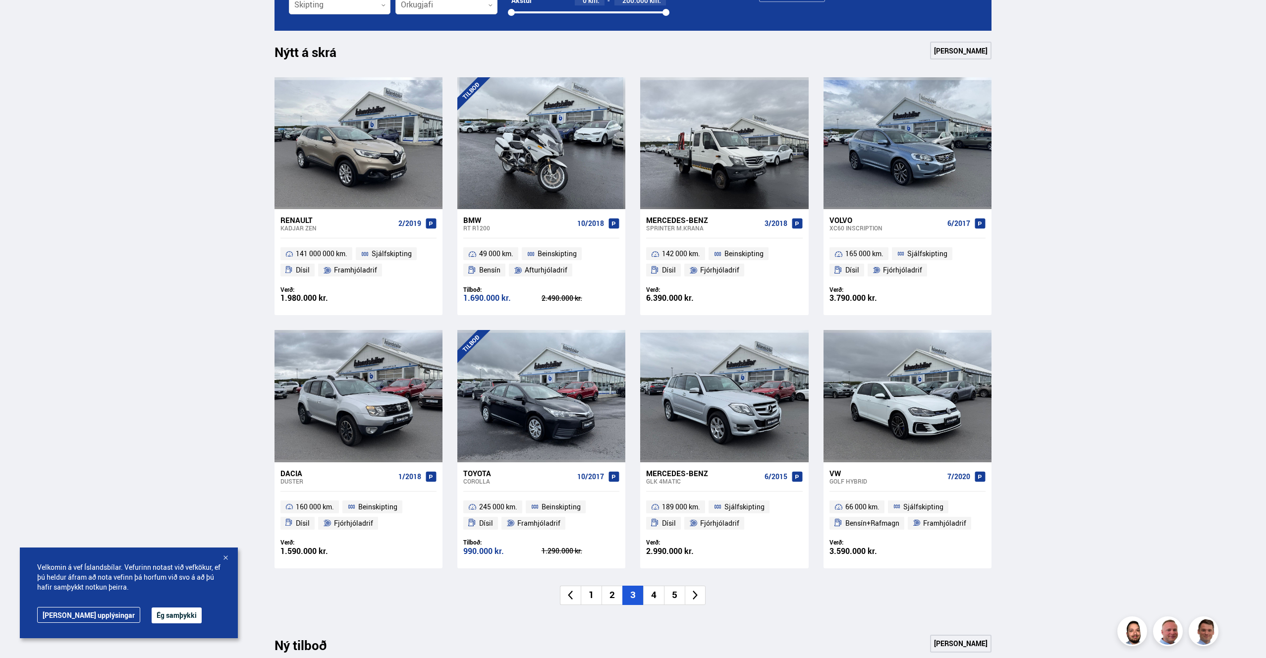
click at [657, 598] on li "4" at bounding box center [653, 595] width 21 height 19
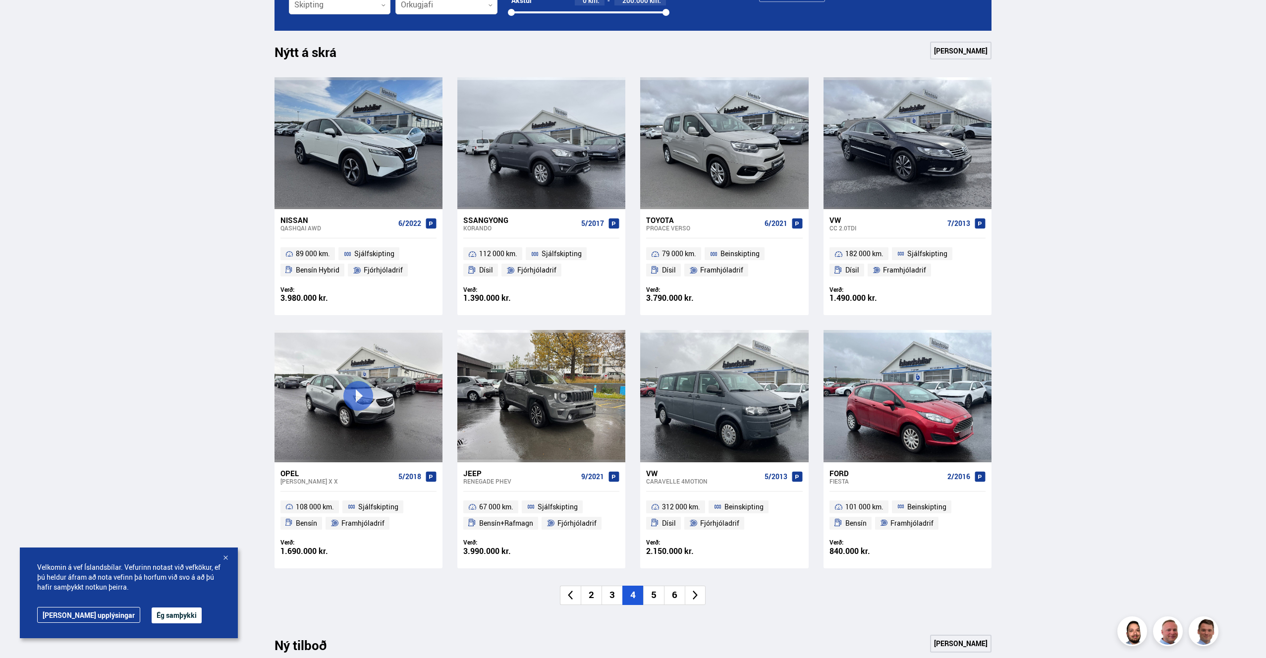
click at [653, 601] on li "5" at bounding box center [653, 595] width 21 height 19
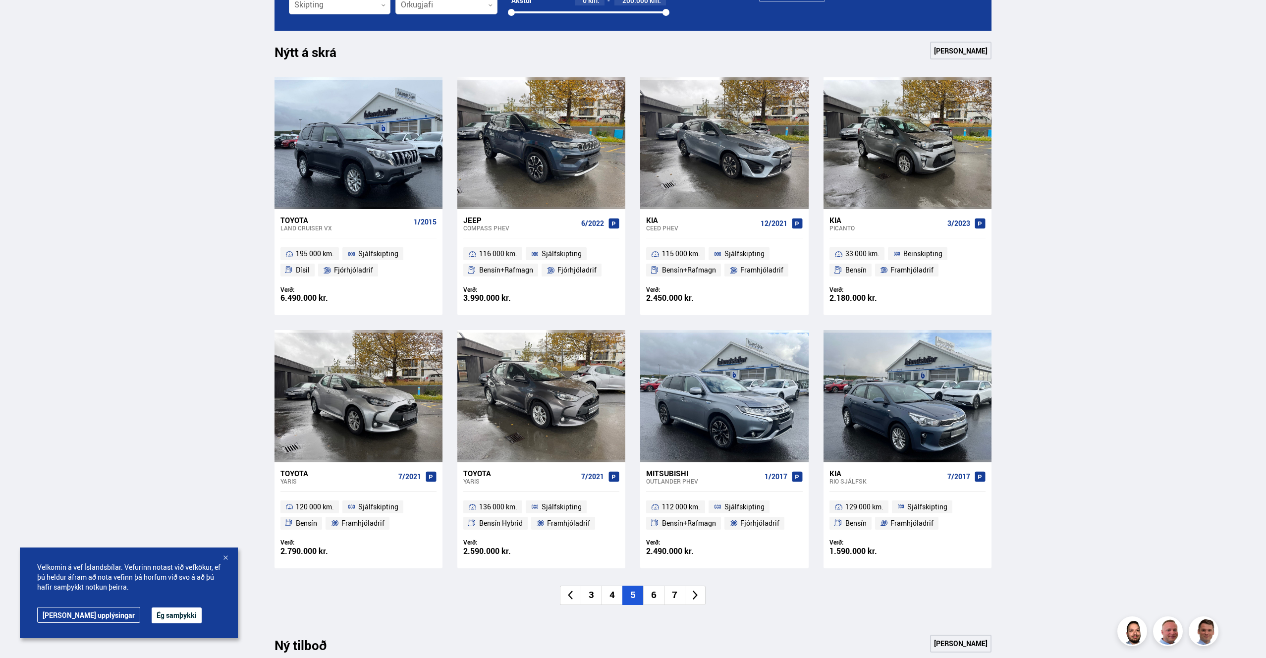
click at [476, 221] on div "Jeep" at bounding box center [520, 220] width 114 height 9
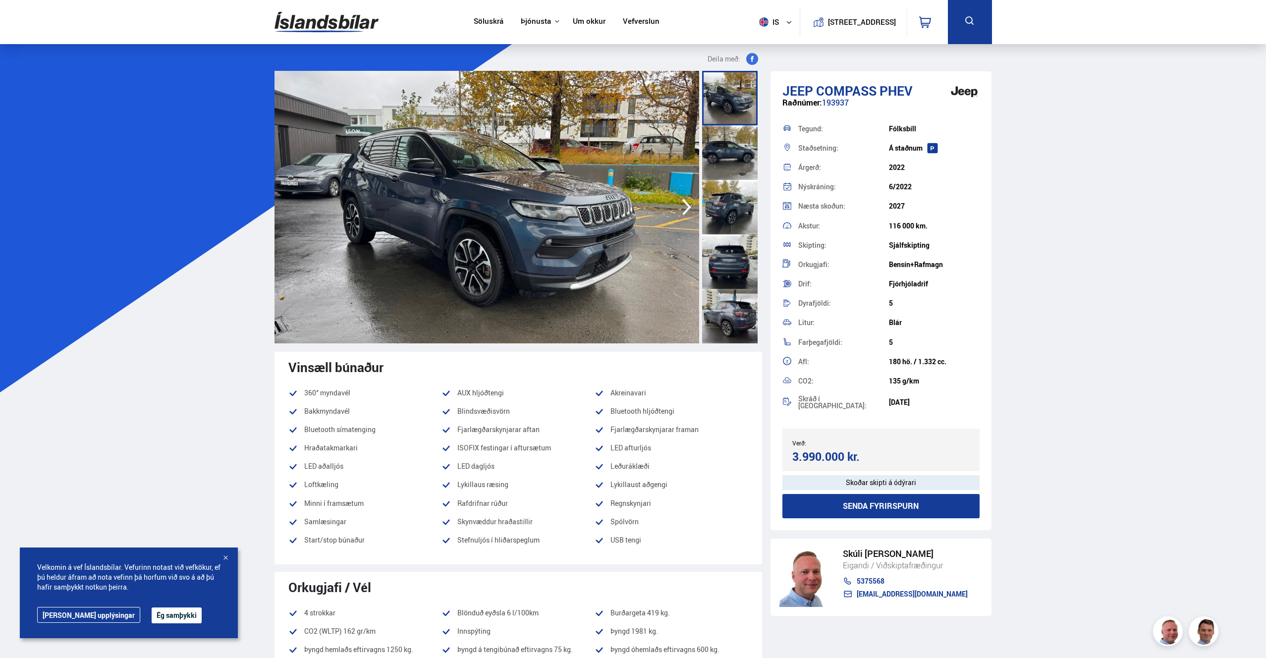
click at [687, 200] on icon "button" at bounding box center [687, 207] width 20 height 24
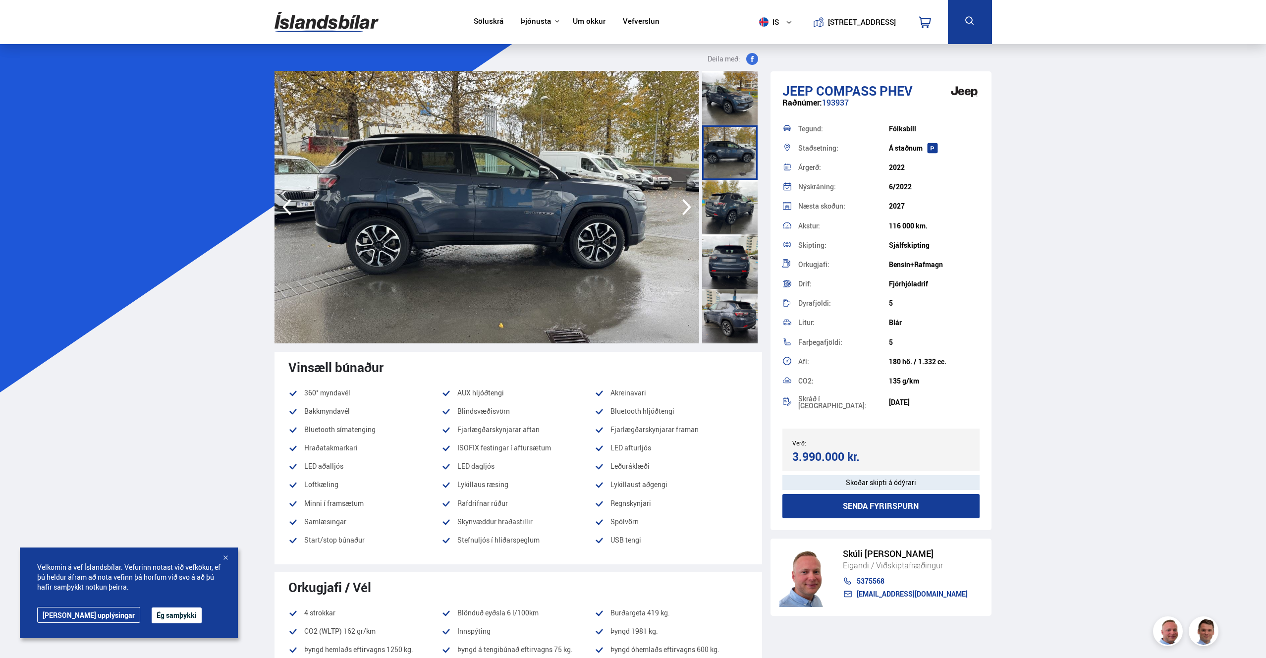
click at [687, 200] on icon "button" at bounding box center [687, 207] width 20 height 24
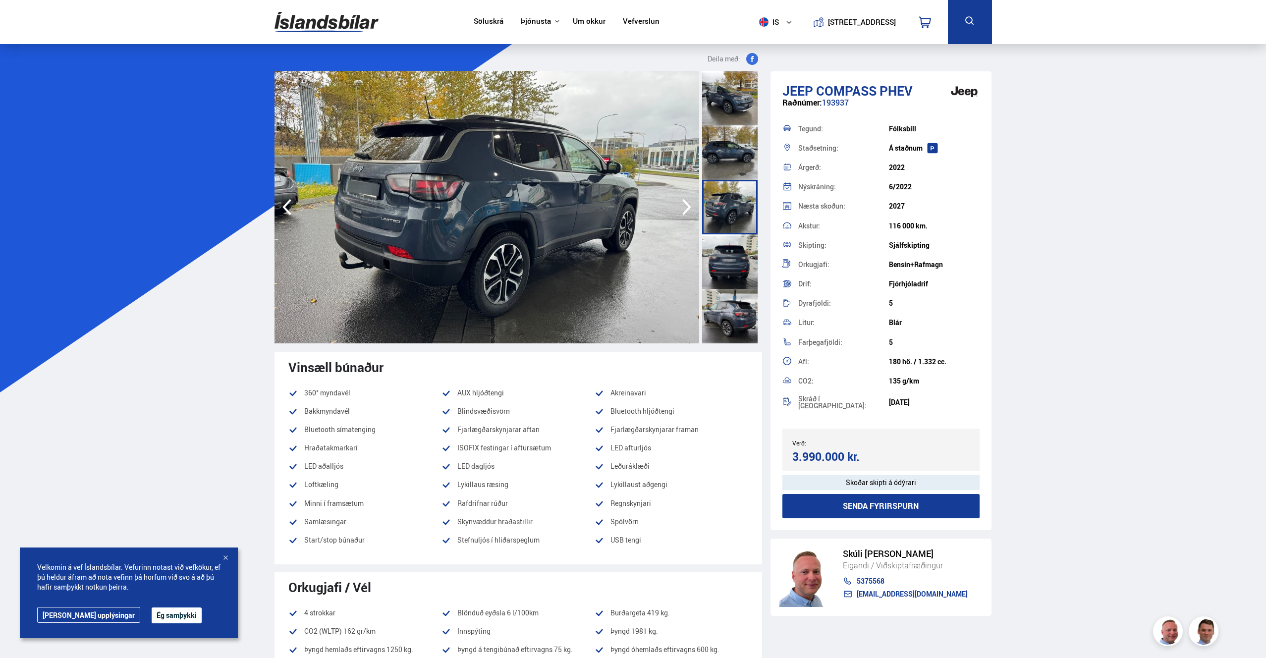
click at [687, 200] on icon "button" at bounding box center [687, 207] width 20 height 24
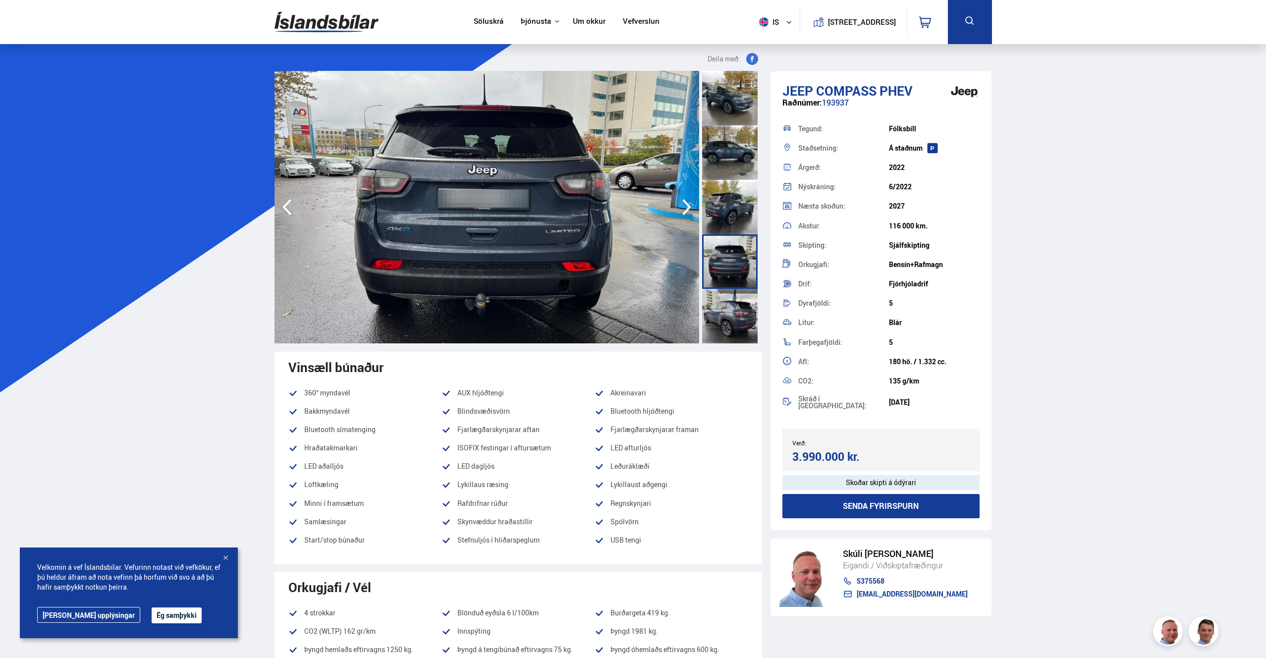
click at [687, 200] on icon "button" at bounding box center [687, 207] width 20 height 24
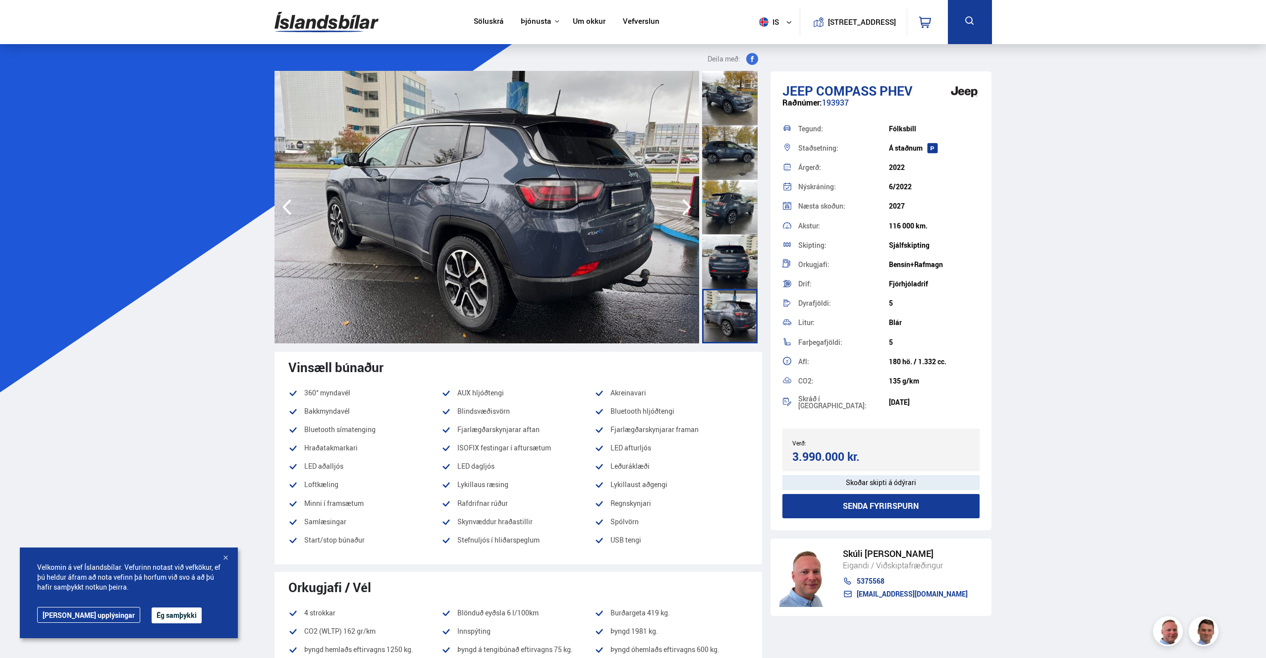
click at [687, 200] on icon "button" at bounding box center [687, 207] width 20 height 24
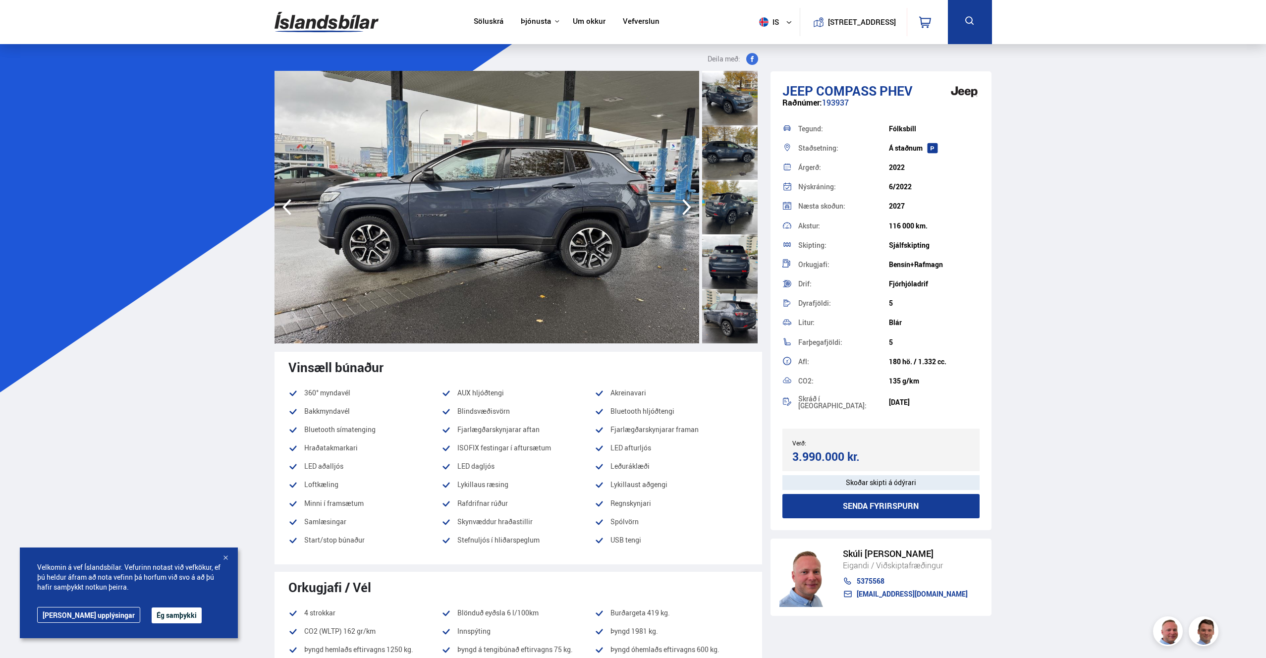
click at [687, 200] on icon "button" at bounding box center [687, 207] width 20 height 24
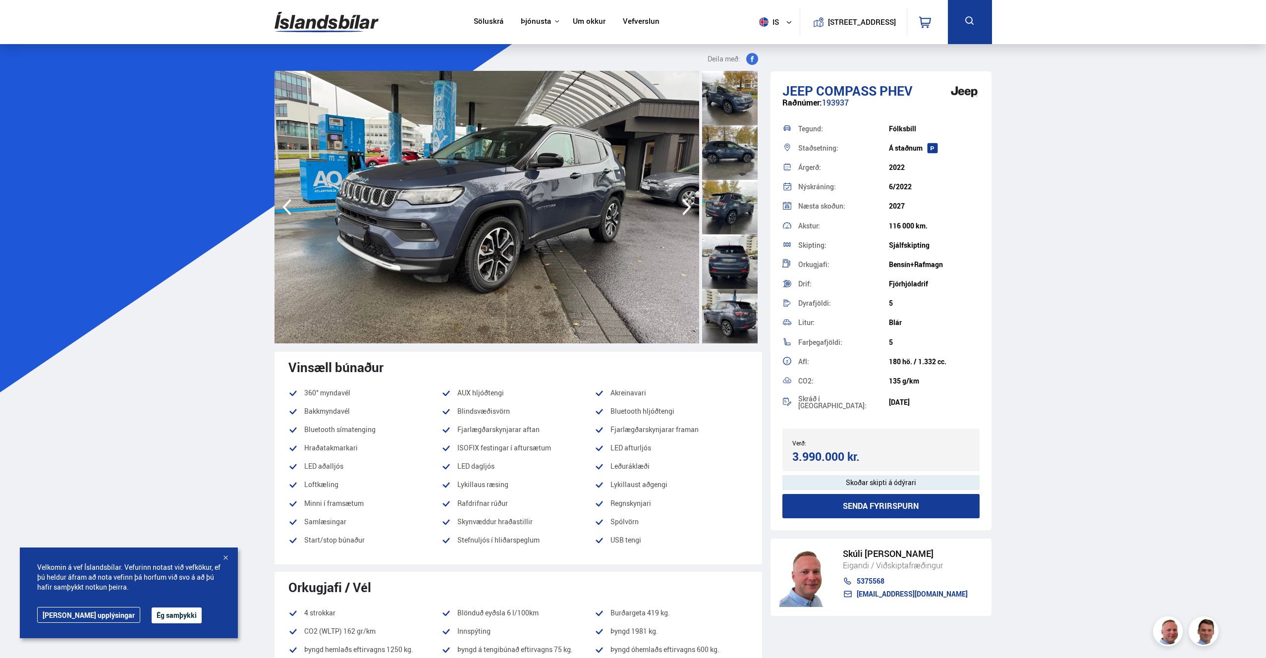
click at [687, 200] on icon "button" at bounding box center [687, 207] width 20 height 24
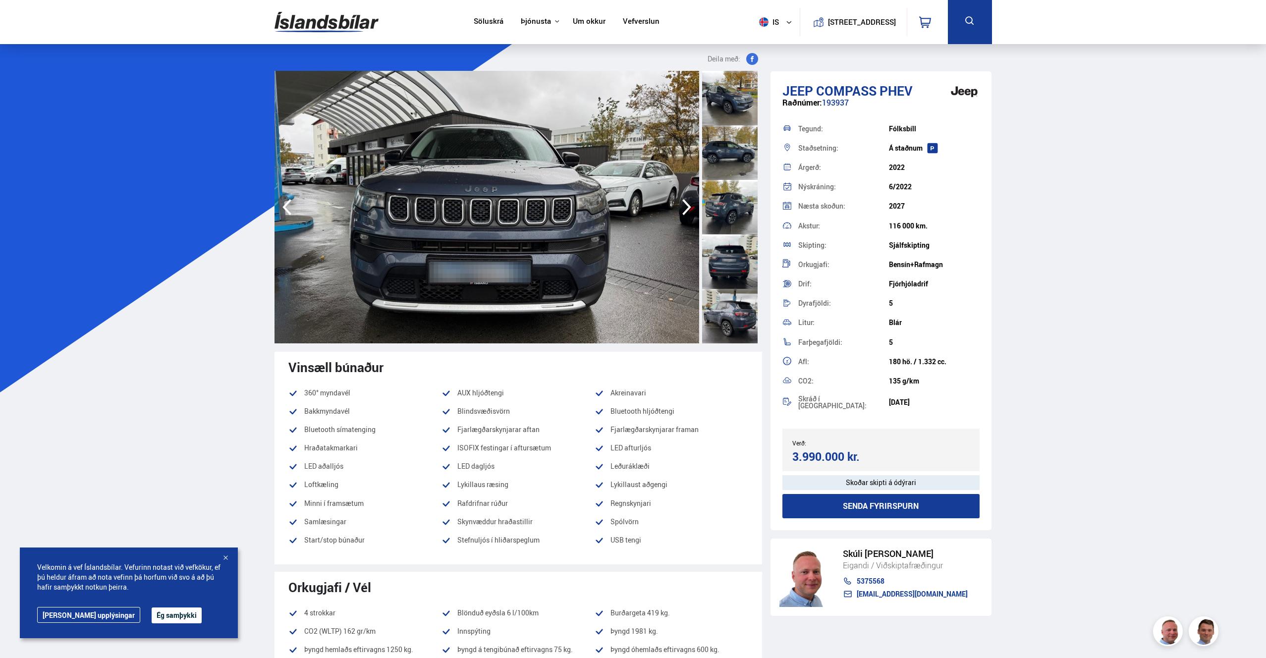
click at [687, 200] on icon "button" at bounding box center [687, 207] width 20 height 24
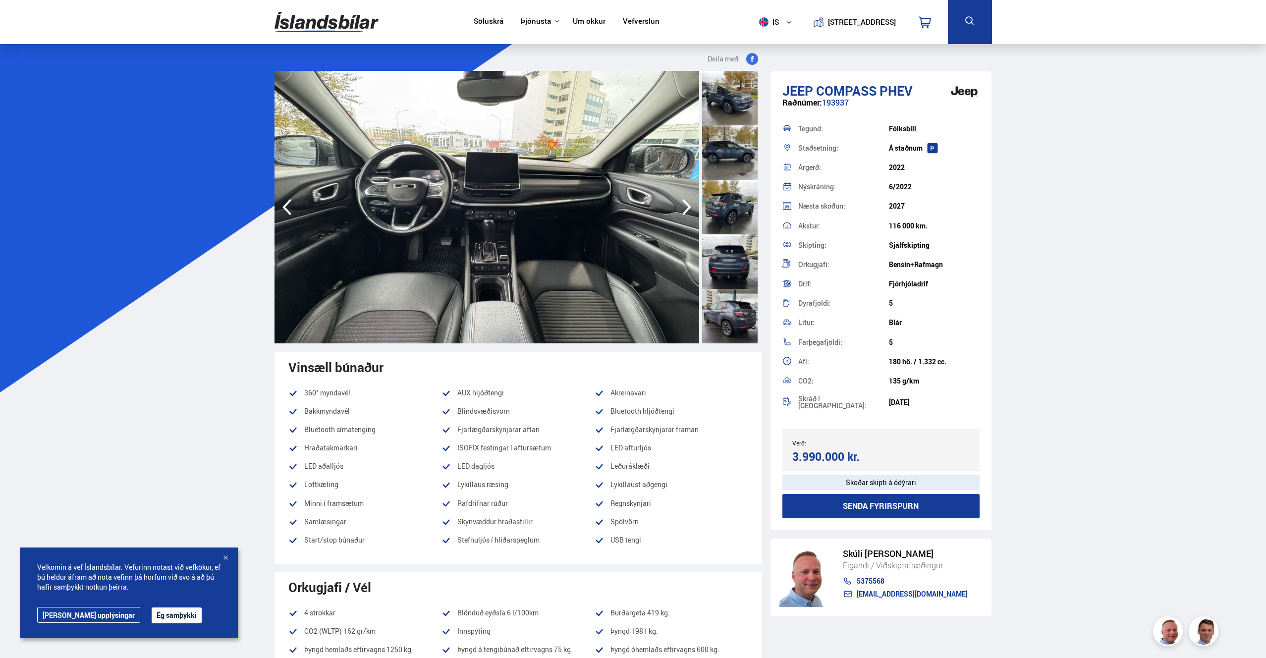
click at [687, 200] on icon "button" at bounding box center [687, 207] width 20 height 24
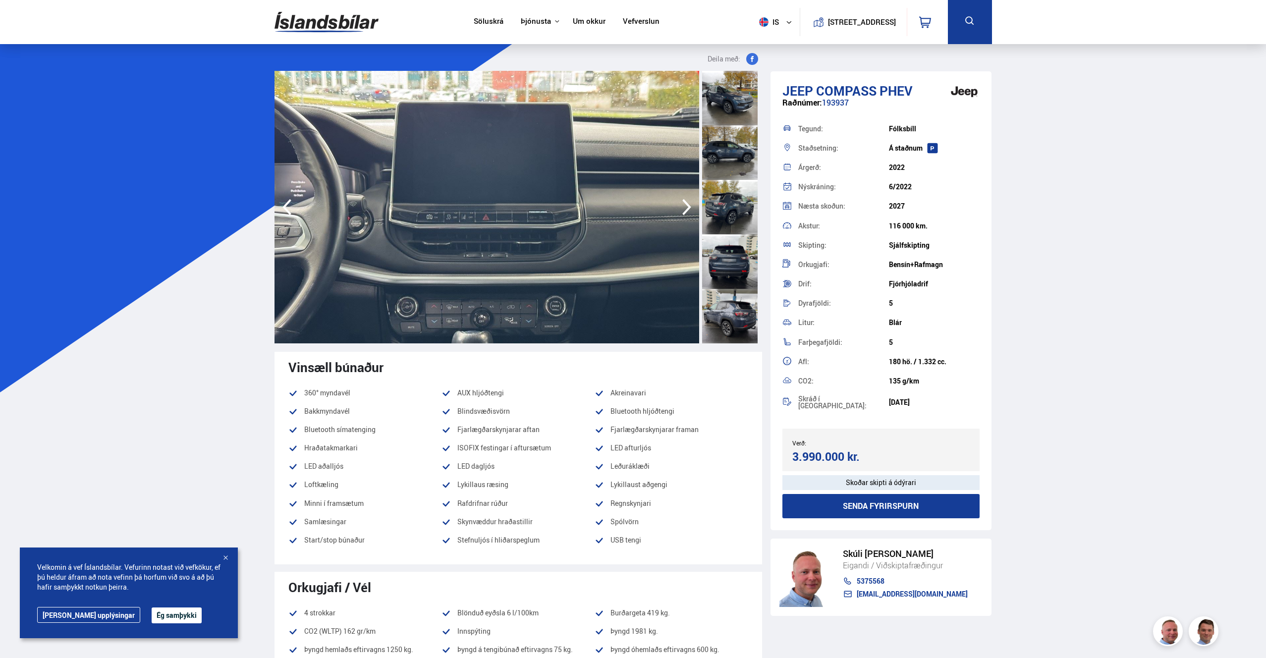
click at [687, 200] on icon "button" at bounding box center [687, 207] width 20 height 24
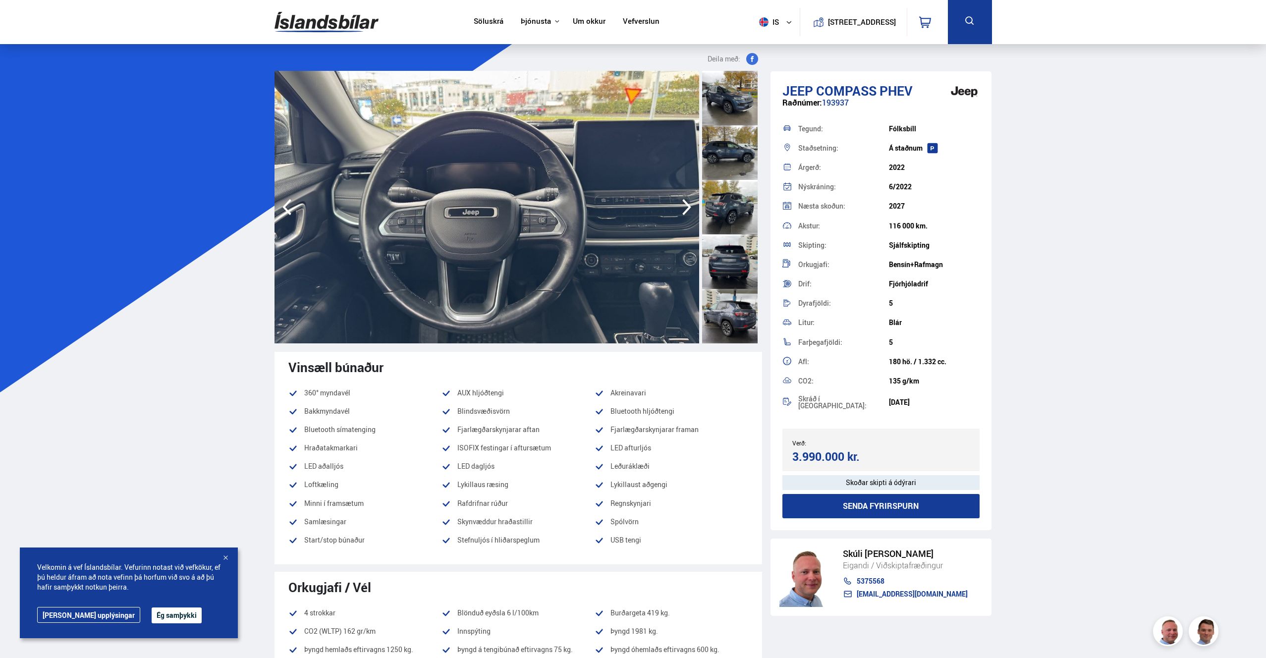
click at [687, 200] on icon "button" at bounding box center [687, 207] width 20 height 24
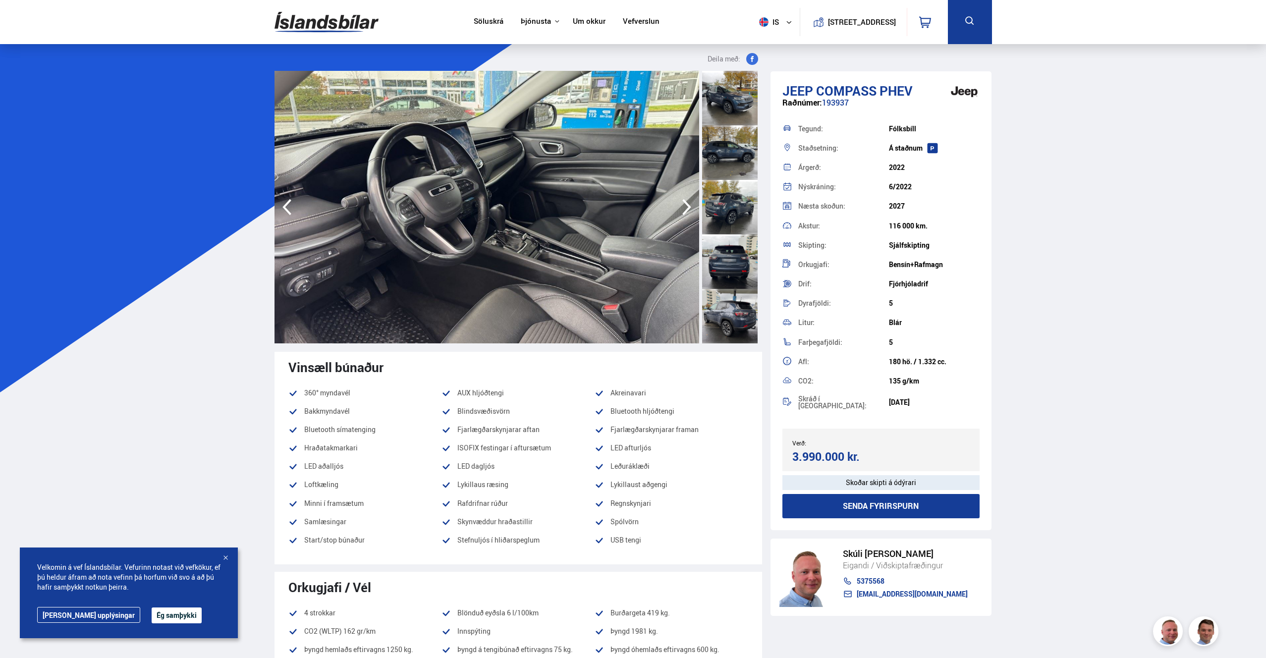
click at [687, 200] on icon "button" at bounding box center [687, 207] width 20 height 24
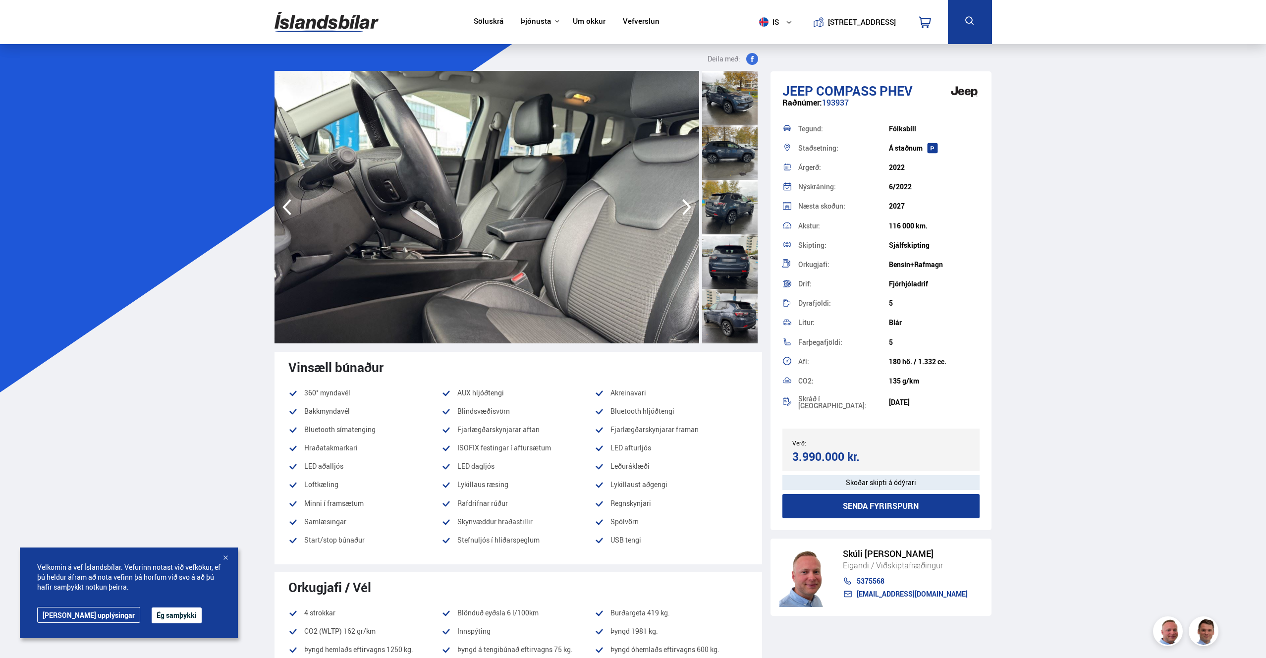
click at [687, 200] on icon "button" at bounding box center [687, 207] width 20 height 24
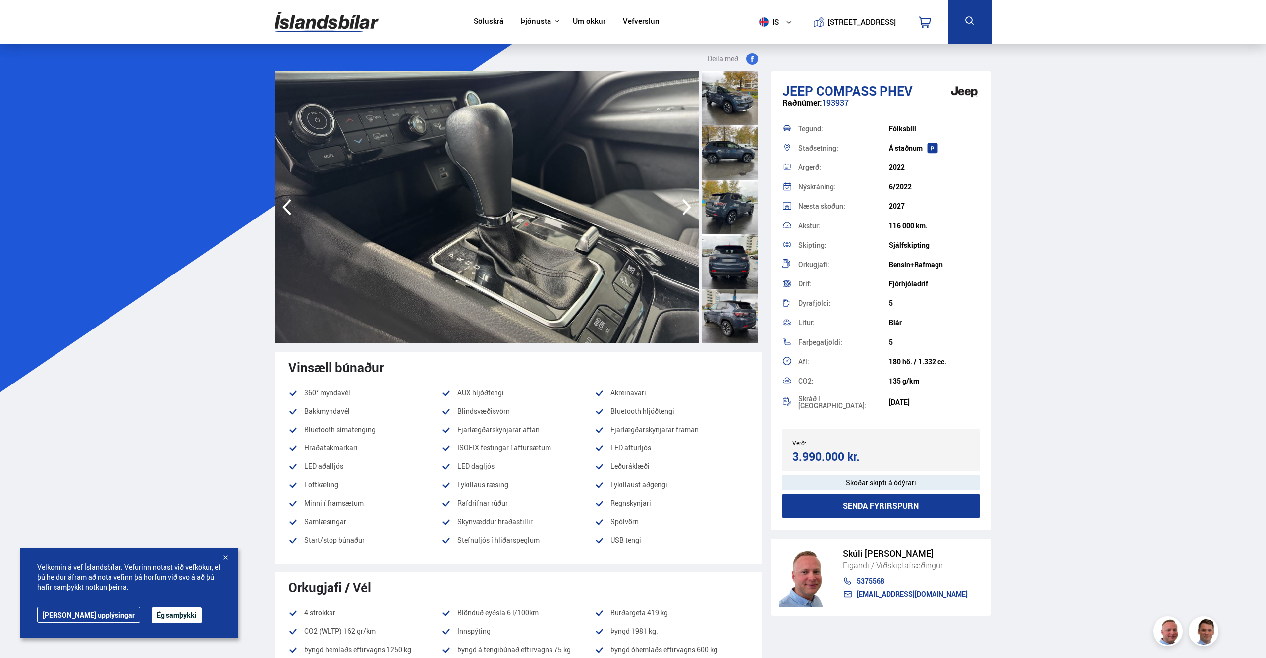
click at [687, 200] on icon "button" at bounding box center [687, 207] width 20 height 24
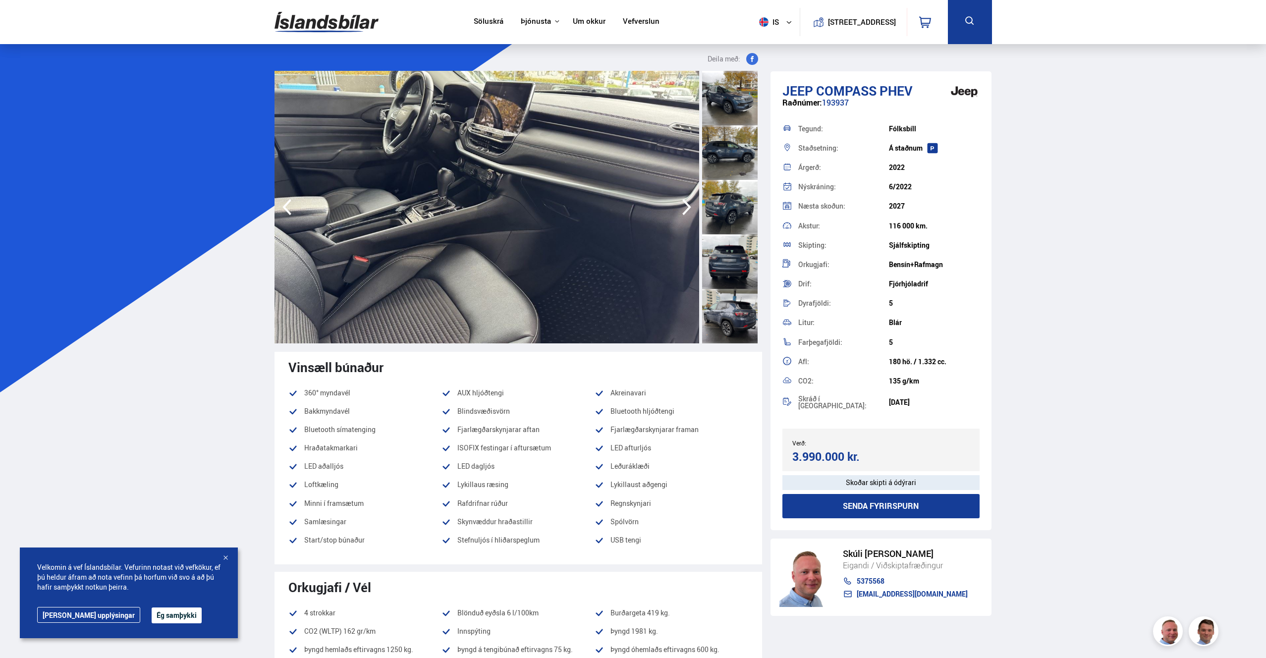
click at [480, 22] on link "Söluskrá" at bounding box center [489, 22] width 30 height 10
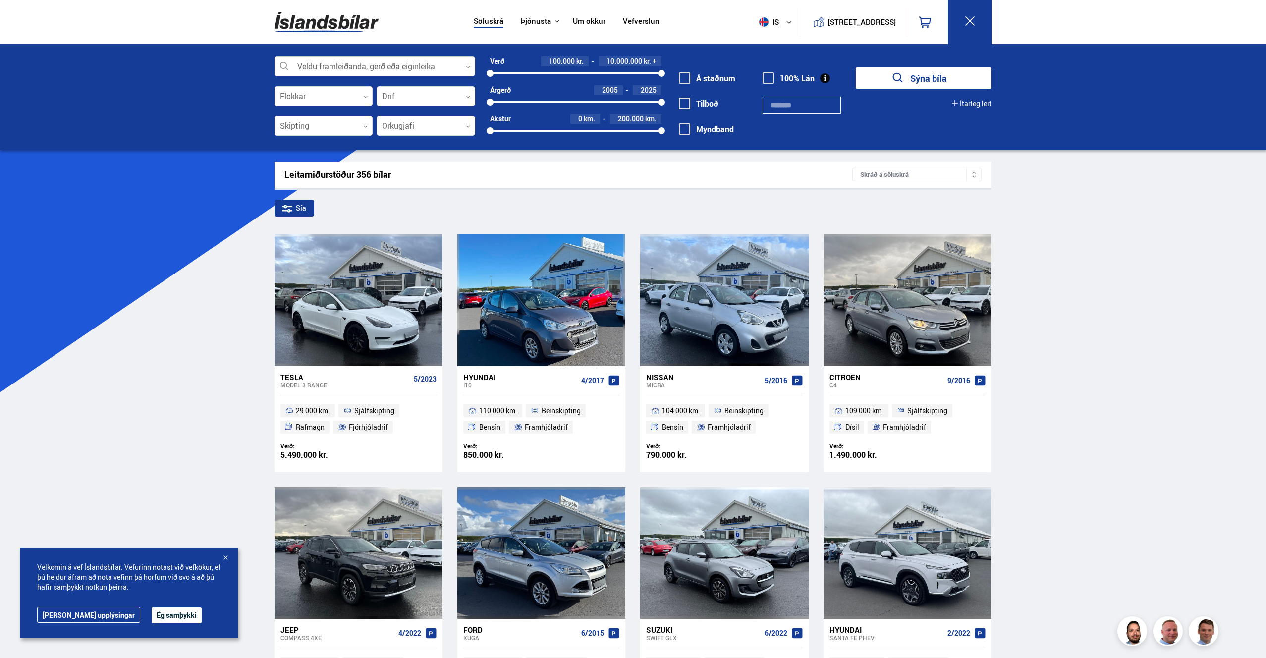
click at [379, 64] on div at bounding box center [375, 67] width 201 height 20
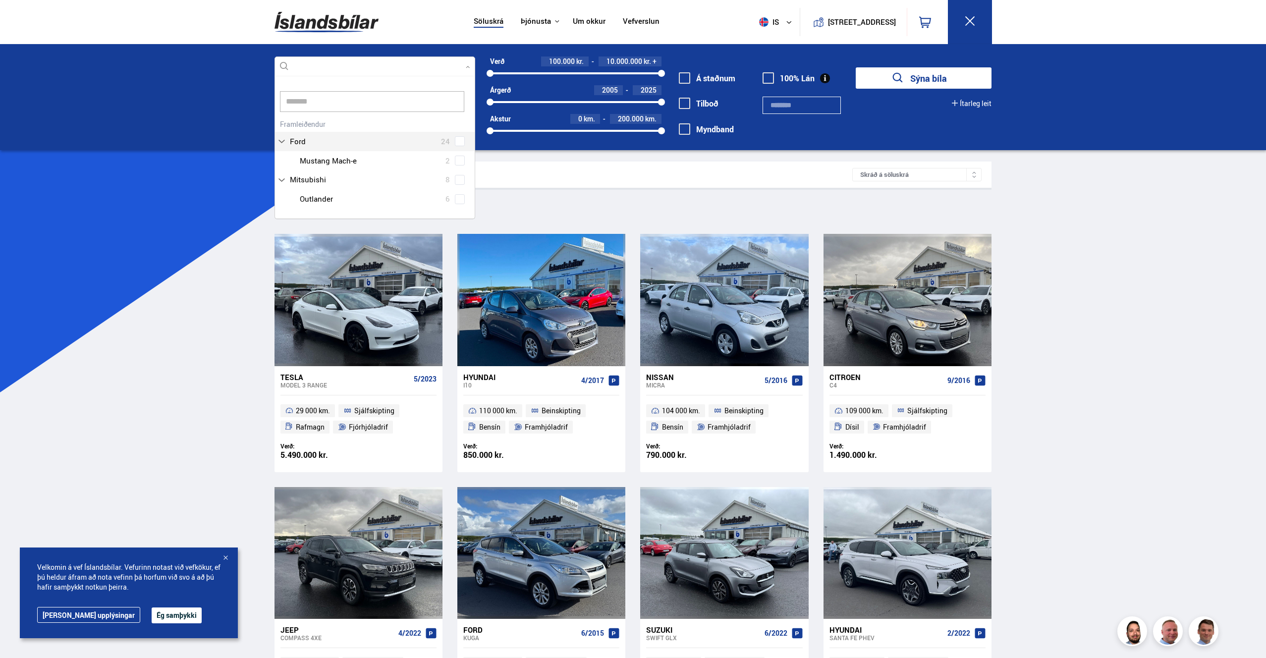
scroll to position [106, 202]
click at [463, 161] on div "Ford 24 Ford Escape 1 Ford Expedition 1 Ford F-150 1 Ford F350 2 Ford Fiesta 5 …" at bounding box center [375, 143] width 200 height 53
type input "*******"
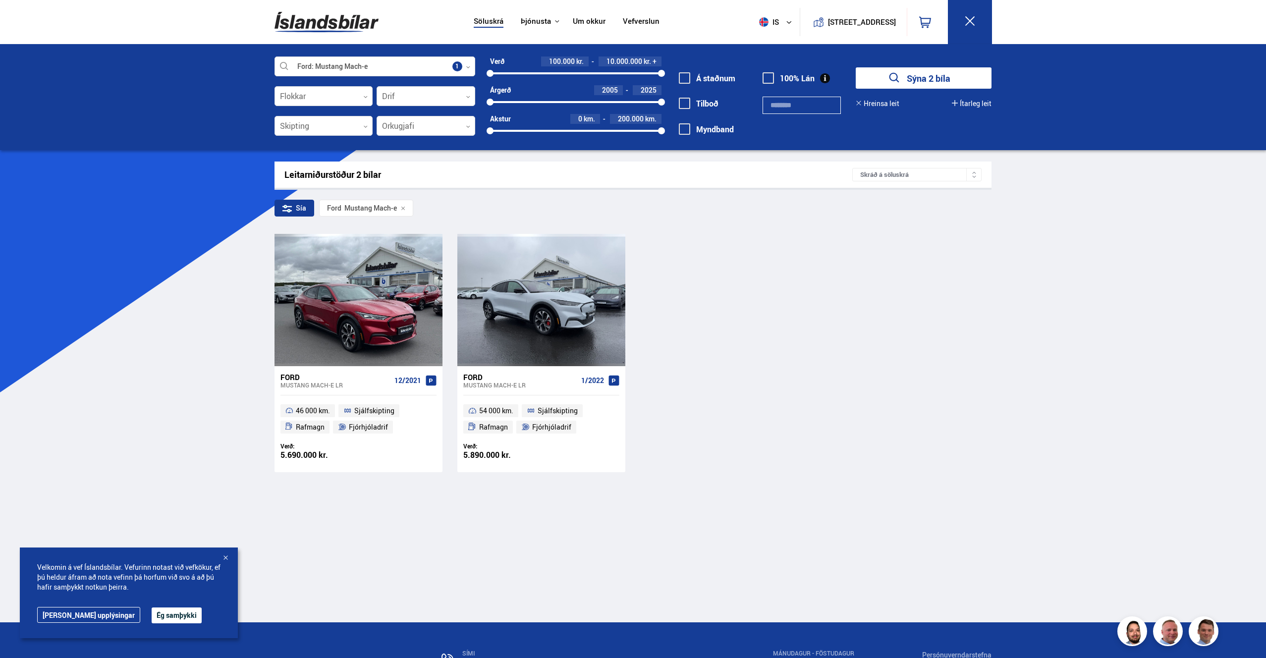
click at [292, 378] on div "Ford" at bounding box center [335, 377] width 110 height 9
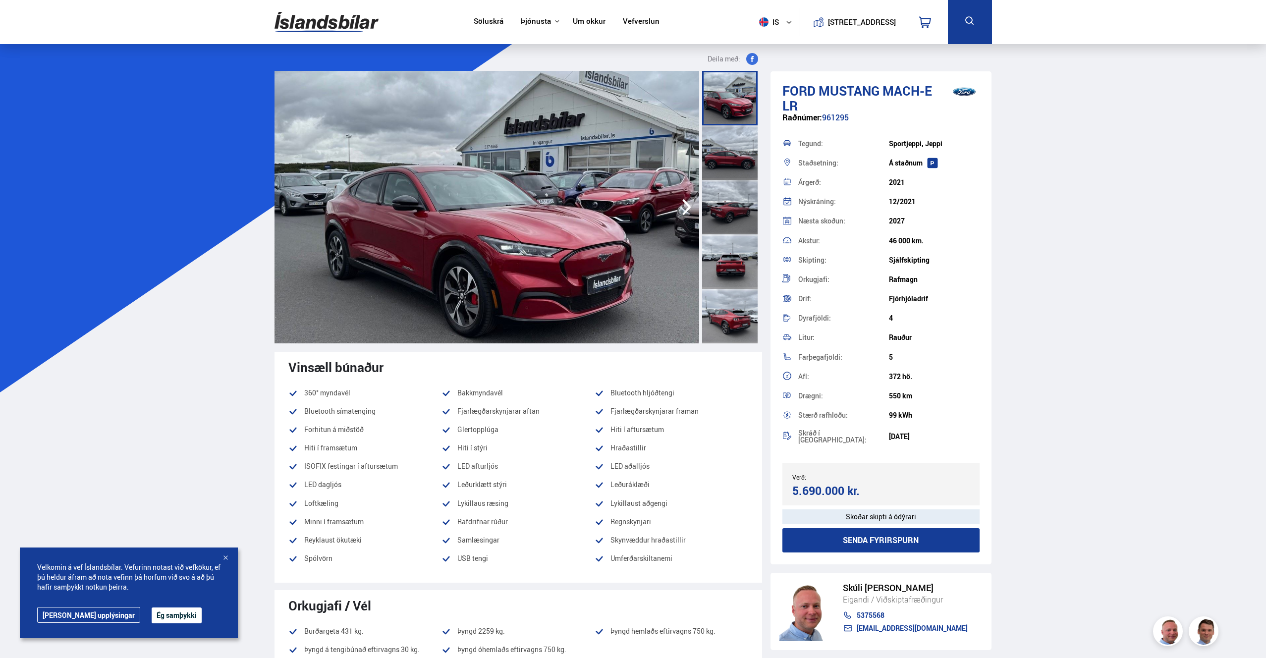
click at [631, 226] on img at bounding box center [487, 207] width 425 height 273
drag, startPoint x: 915, startPoint y: 414, endPoint x: 890, endPoint y: 417, distance: 25.5
click at [890, 417] on div "99 kWh" at bounding box center [934, 415] width 91 height 8
copy div "99 kWh"
click at [689, 209] on icon "button" at bounding box center [687, 207] width 20 height 24
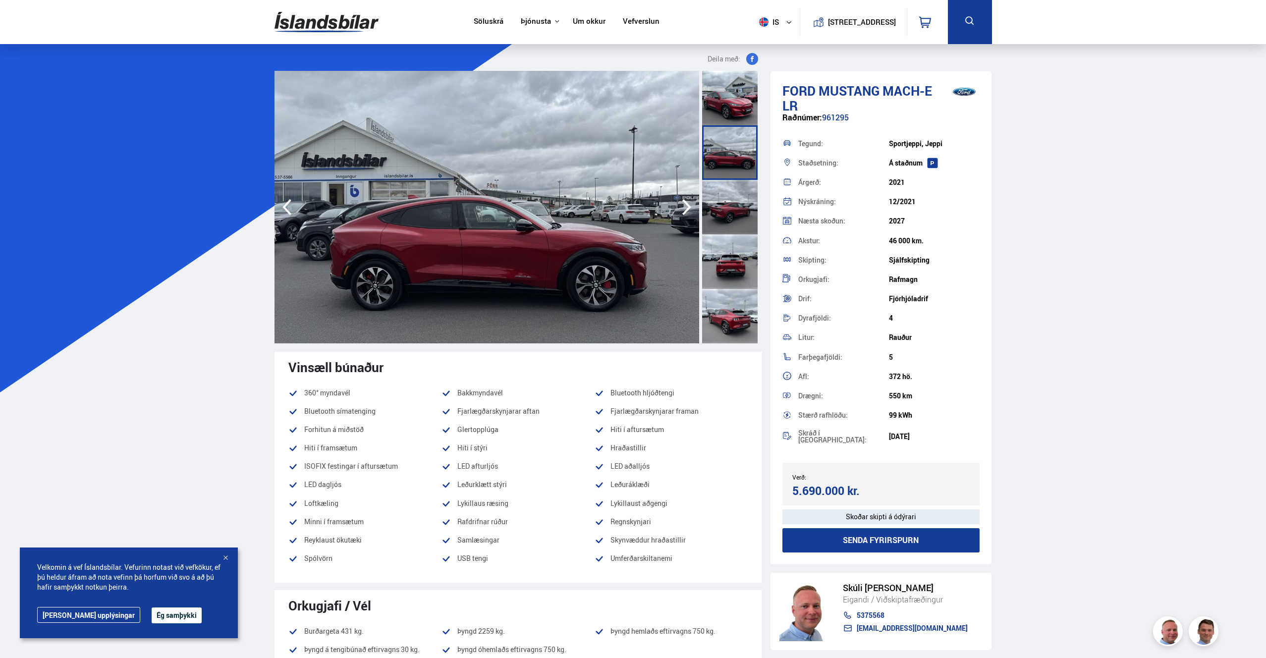
click at [689, 209] on icon "button" at bounding box center [687, 207] width 20 height 24
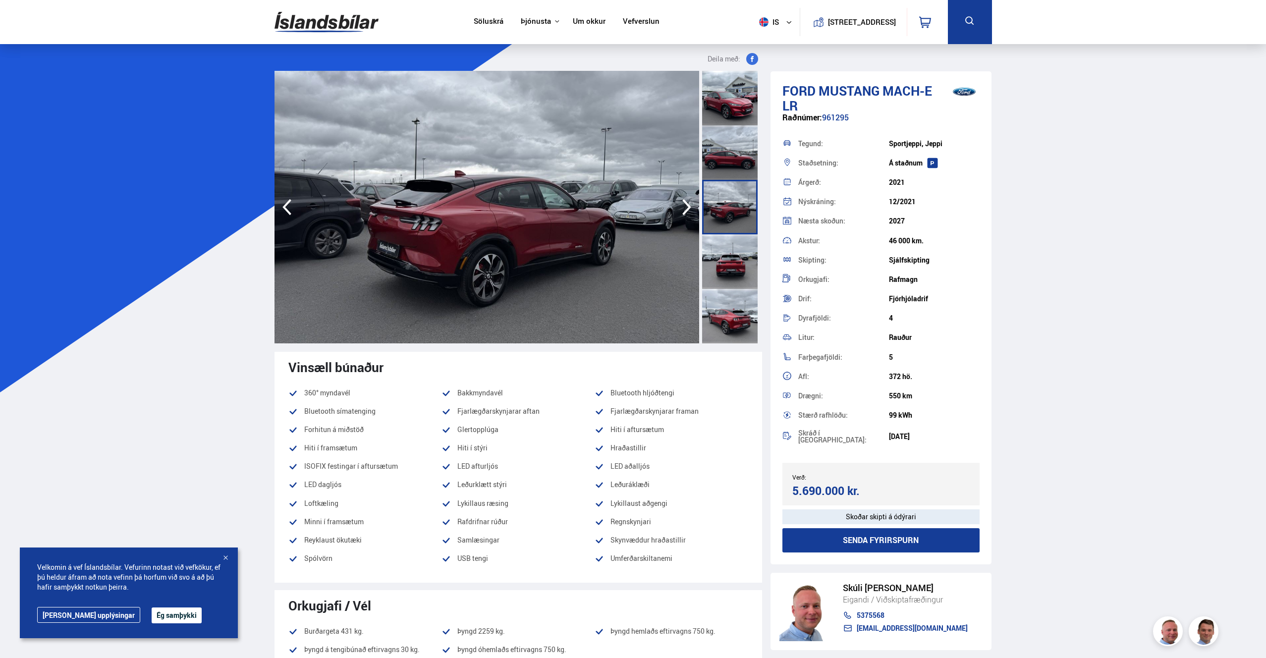
click at [689, 209] on icon "button" at bounding box center [687, 207] width 20 height 24
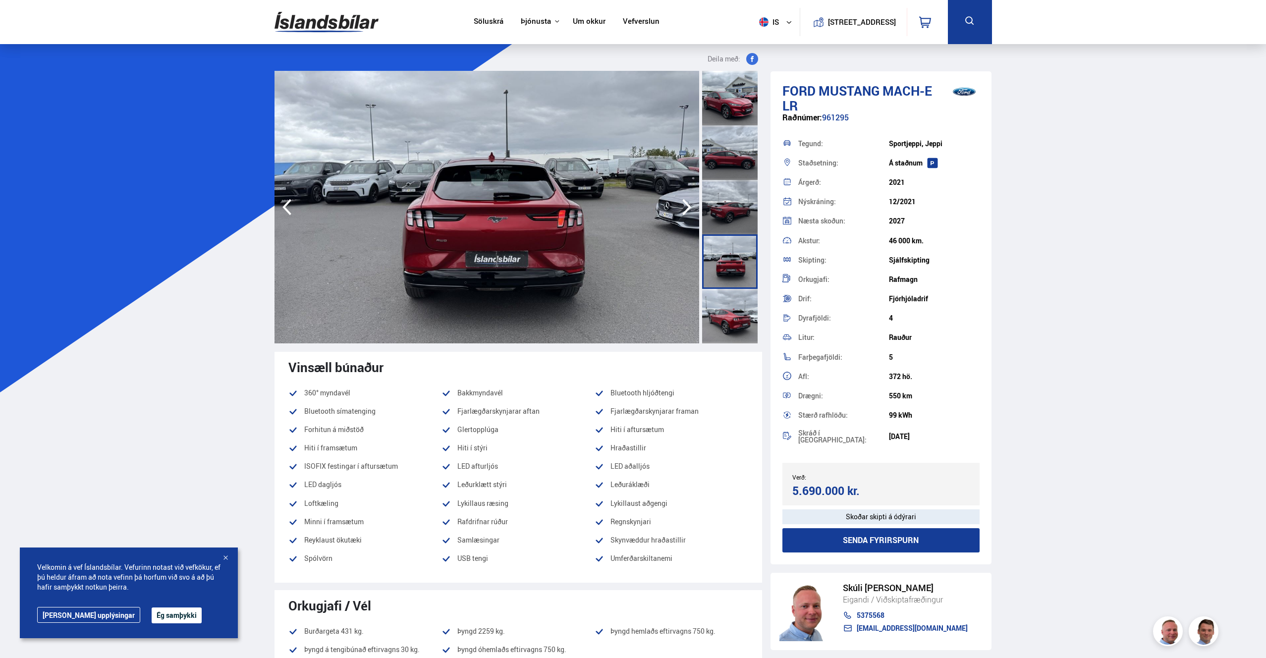
click at [689, 209] on icon "button" at bounding box center [687, 207] width 20 height 24
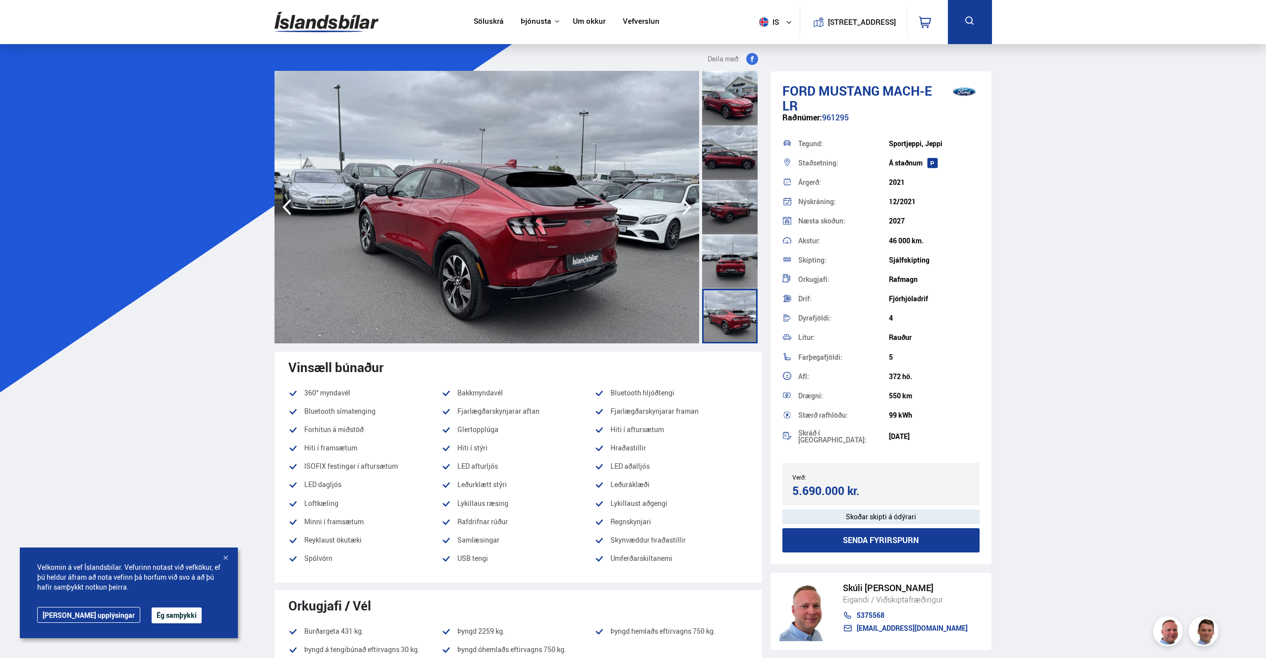
click at [689, 209] on icon "button" at bounding box center [687, 207] width 20 height 24
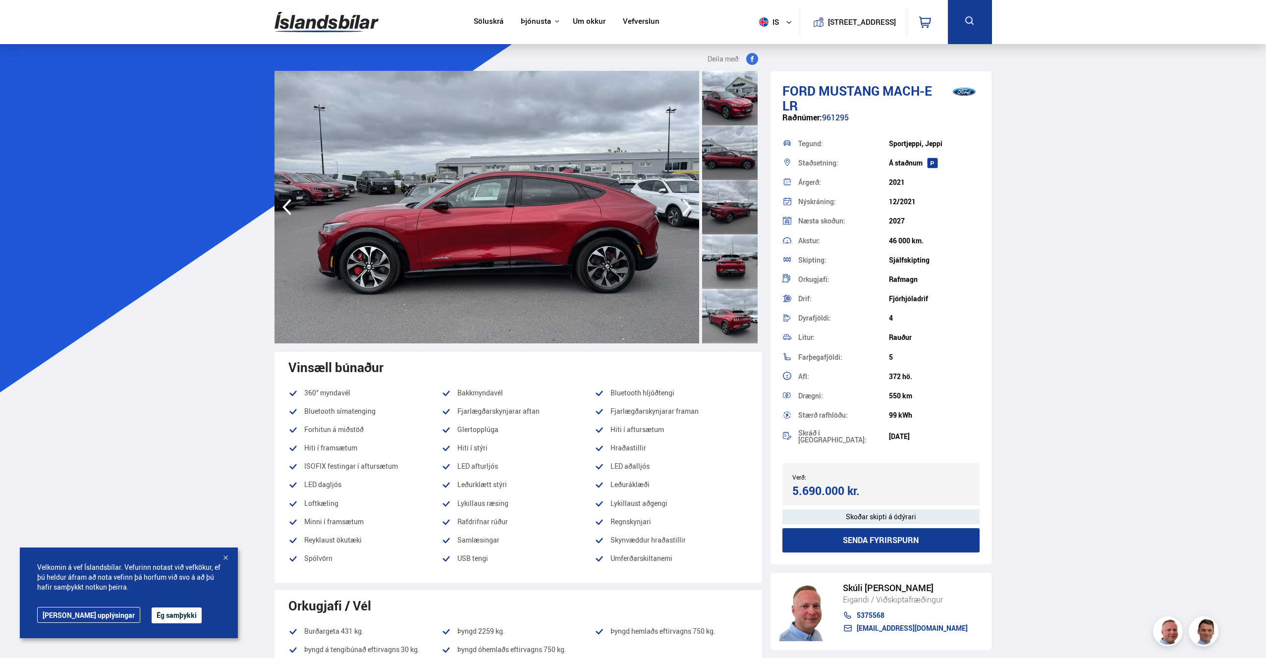
click at [689, 209] on icon "button" at bounding box center [687, 207] width 20 height 24
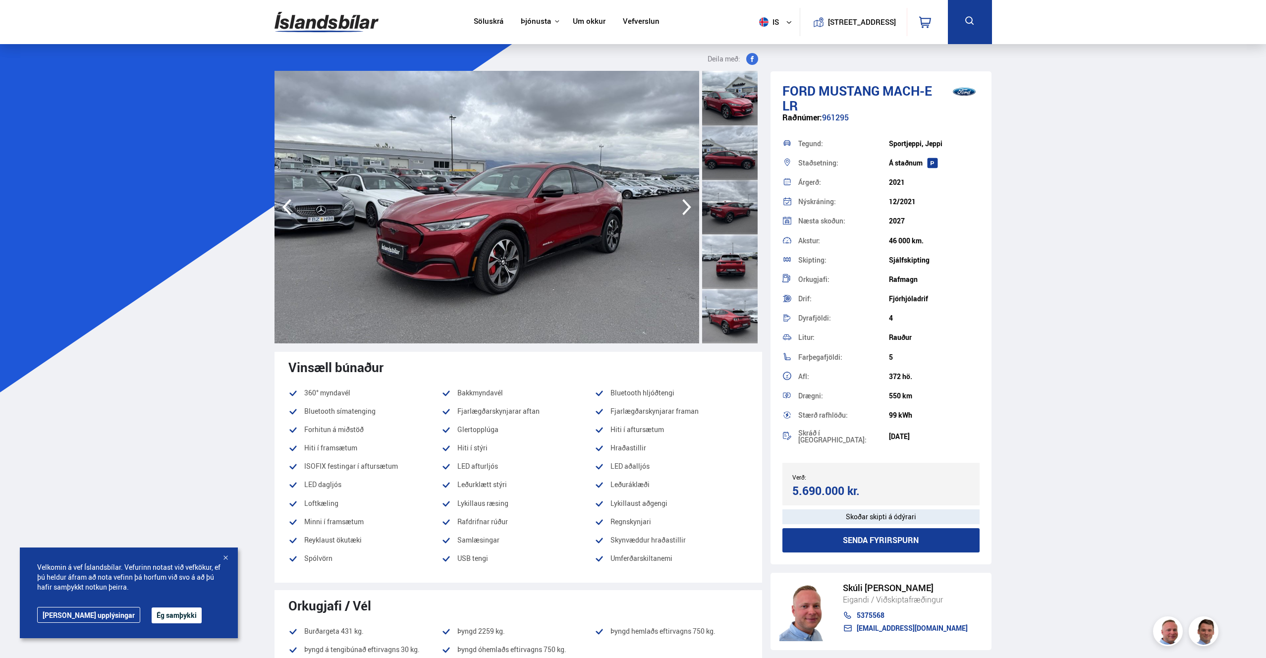
click at [689, 209] on icon "button" at bounding box center [687, 207] width 20 height 24
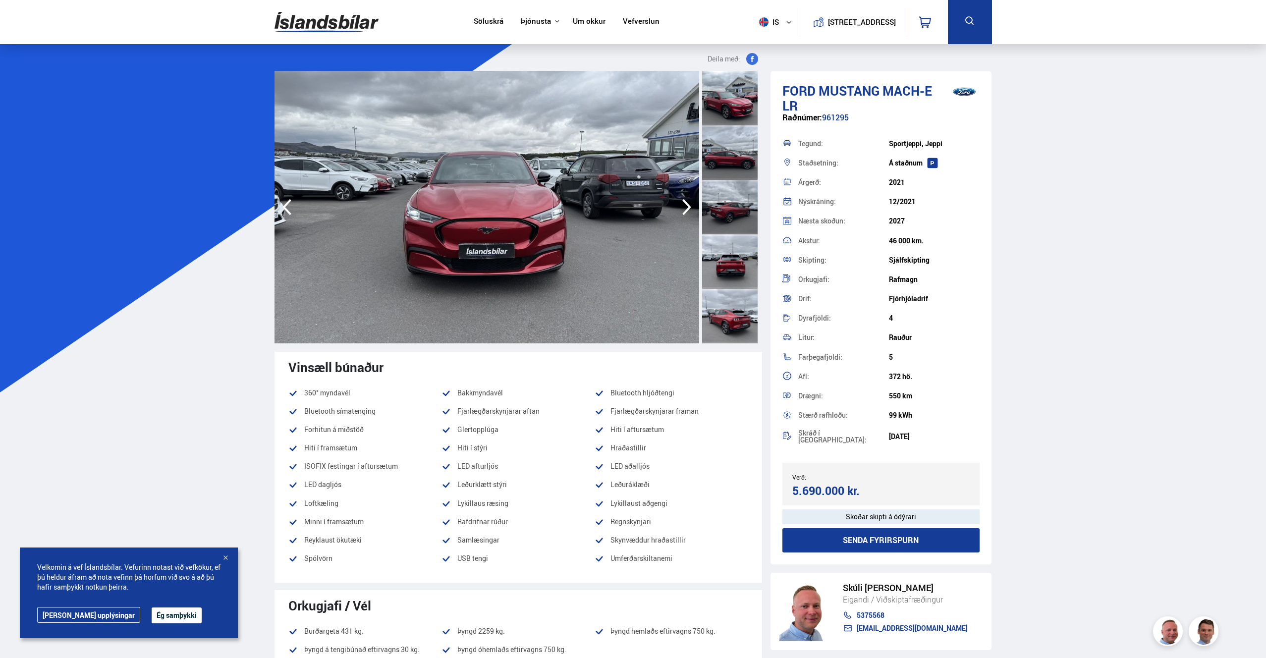
click at [689, 209] on icon "button" at bounding box center [687, 207] width 20 height 24
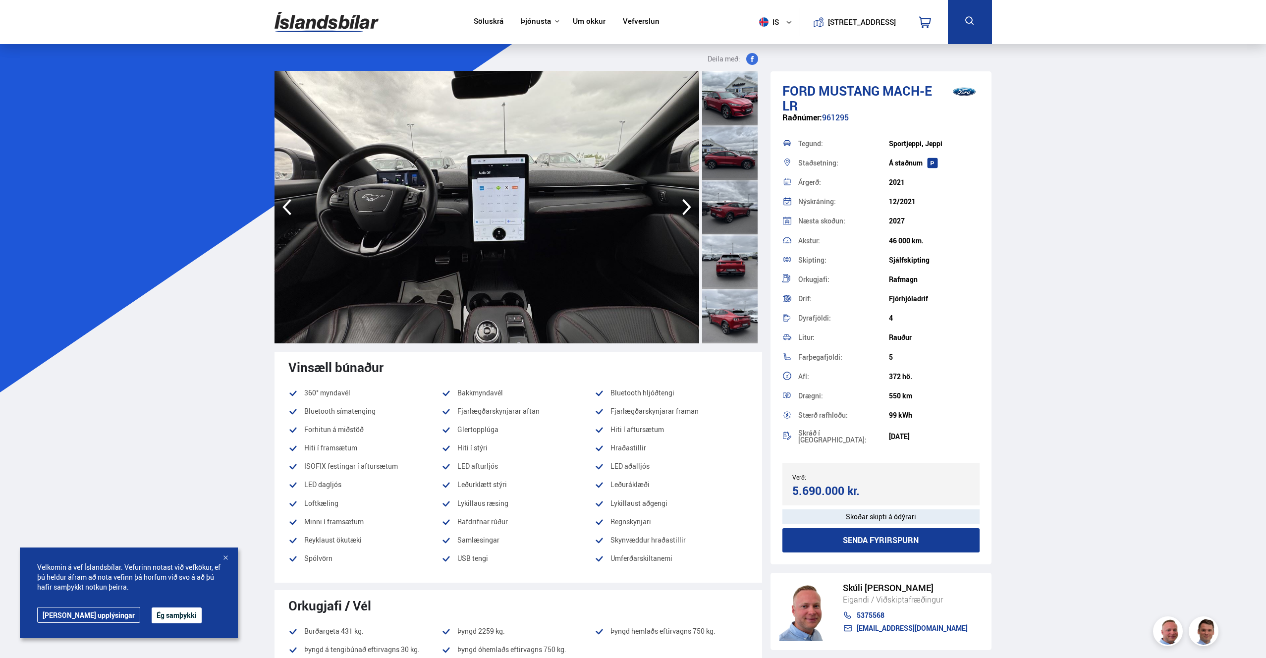
click at [689, 209] on icon "button" at bounding box center [687, 207] width 20 height 24
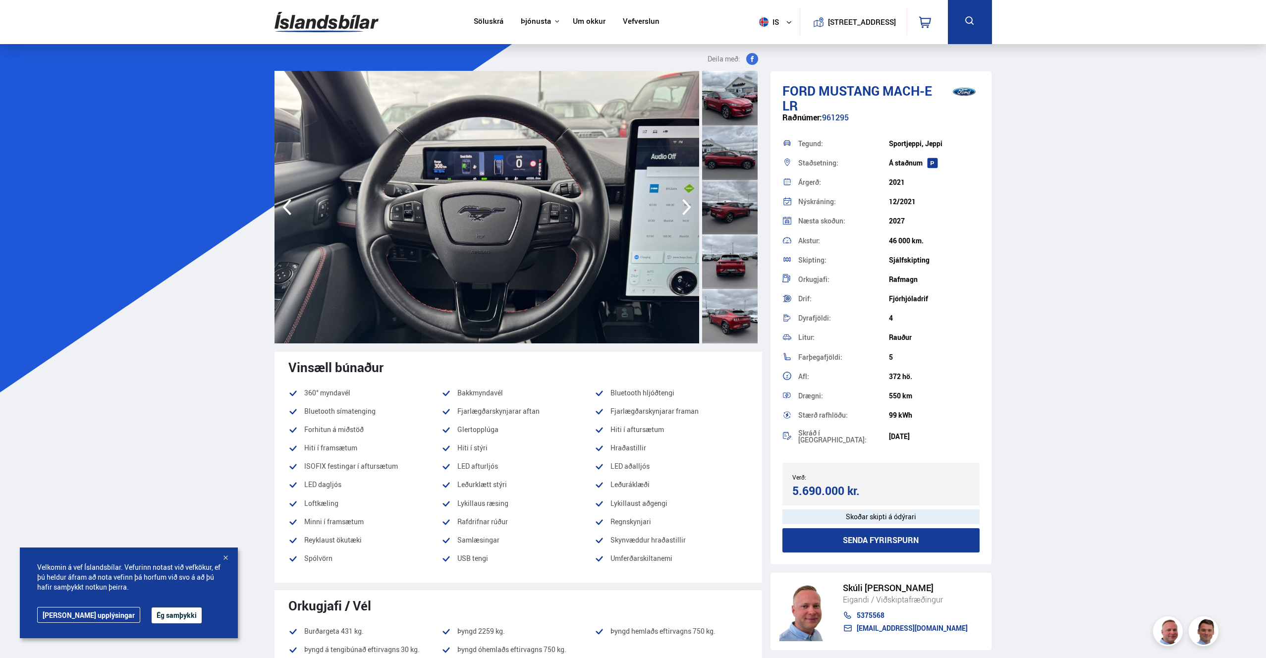
click at [689, 209] on icon "button" at bounding box center [687, 207] width 20 height 24
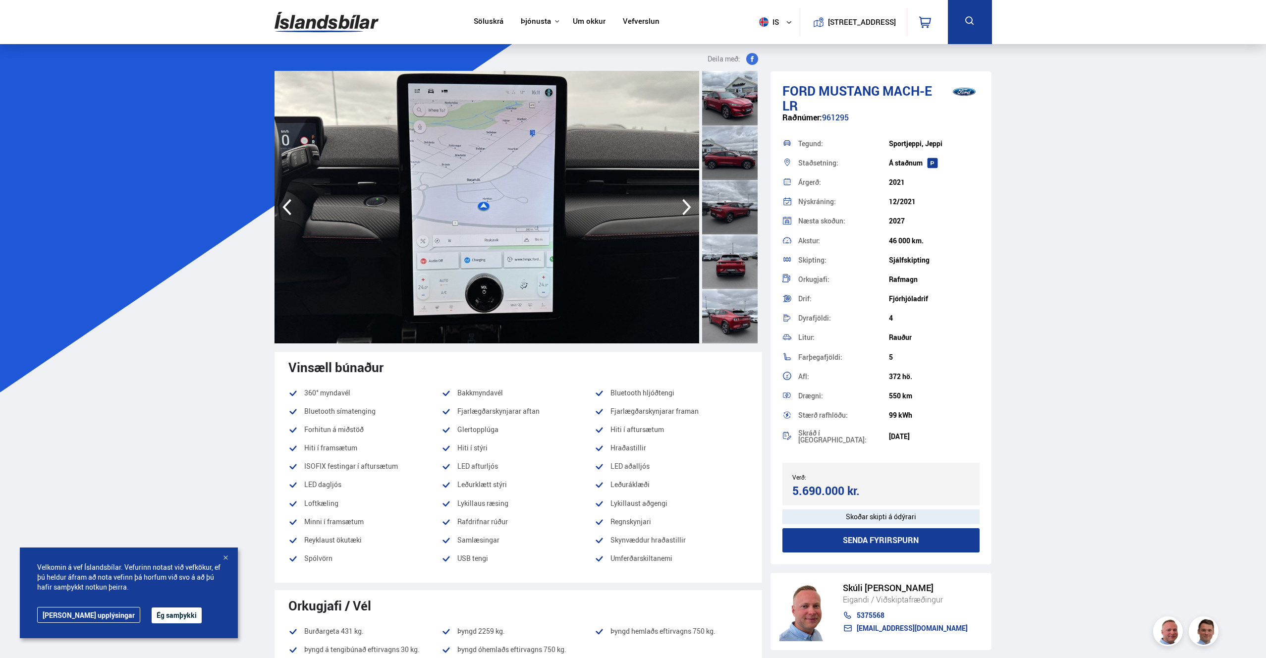
click at [689, 209] on icon "button" at bounding box center [687, 207] width 20 height 24
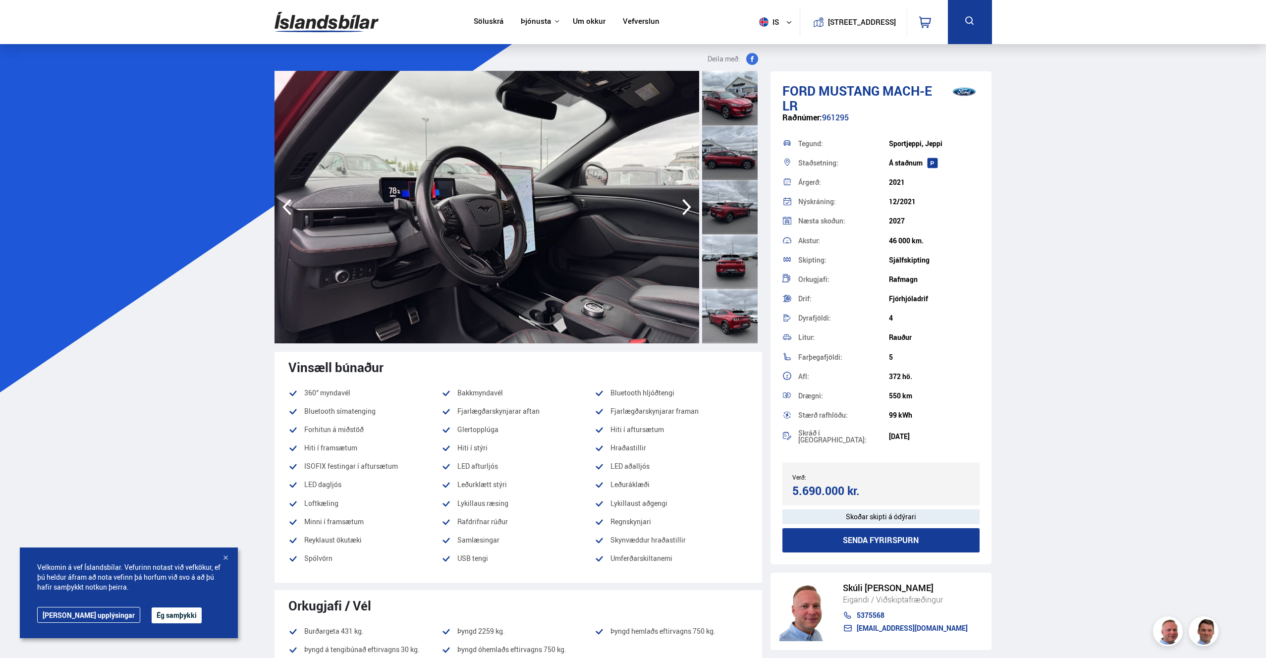
click at [689, 209] on icon "button" at bounding box center [687, 207] width 20 height 24
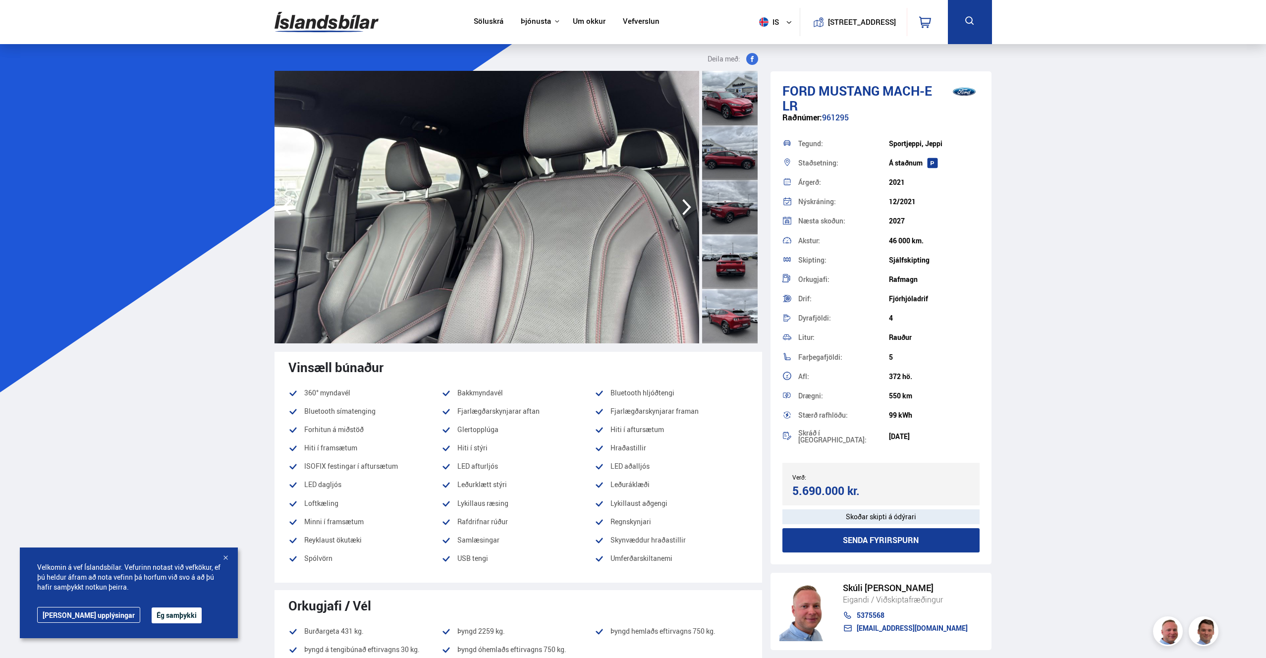
click at [689, 209] on icon "button" at bounding box center [687, 207] width 20 height 24
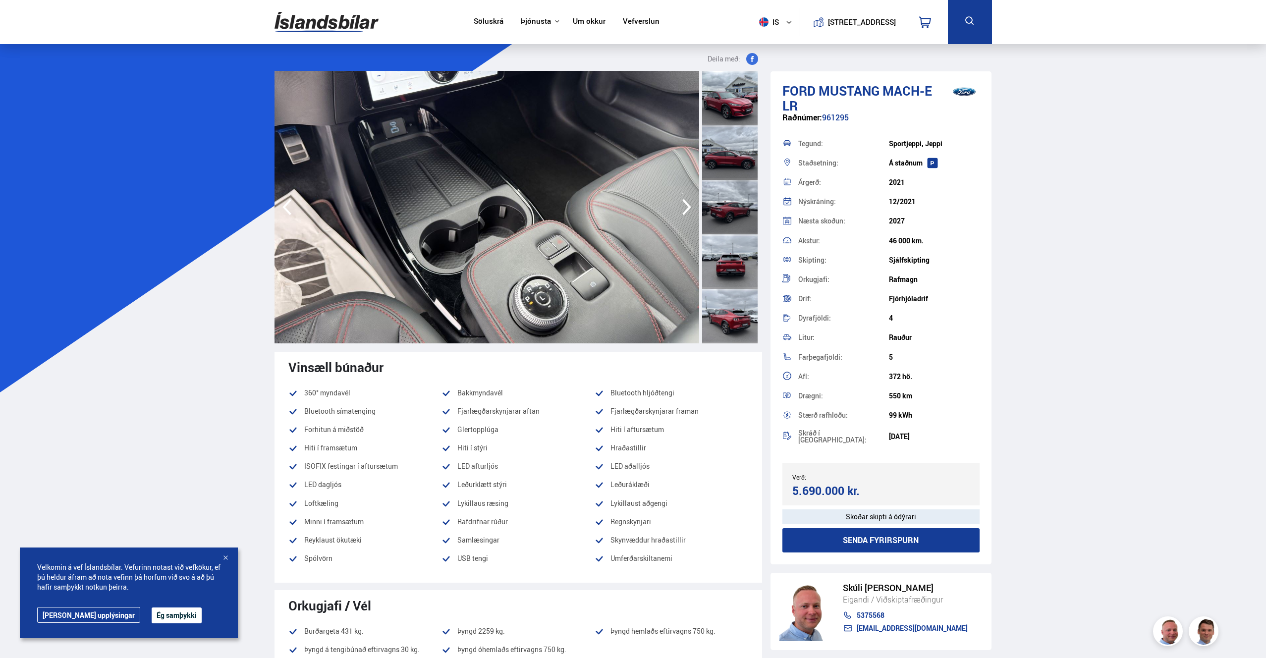
click at [689, 209] on icon "button" at bounding box center [687, 207] width 20 height 24
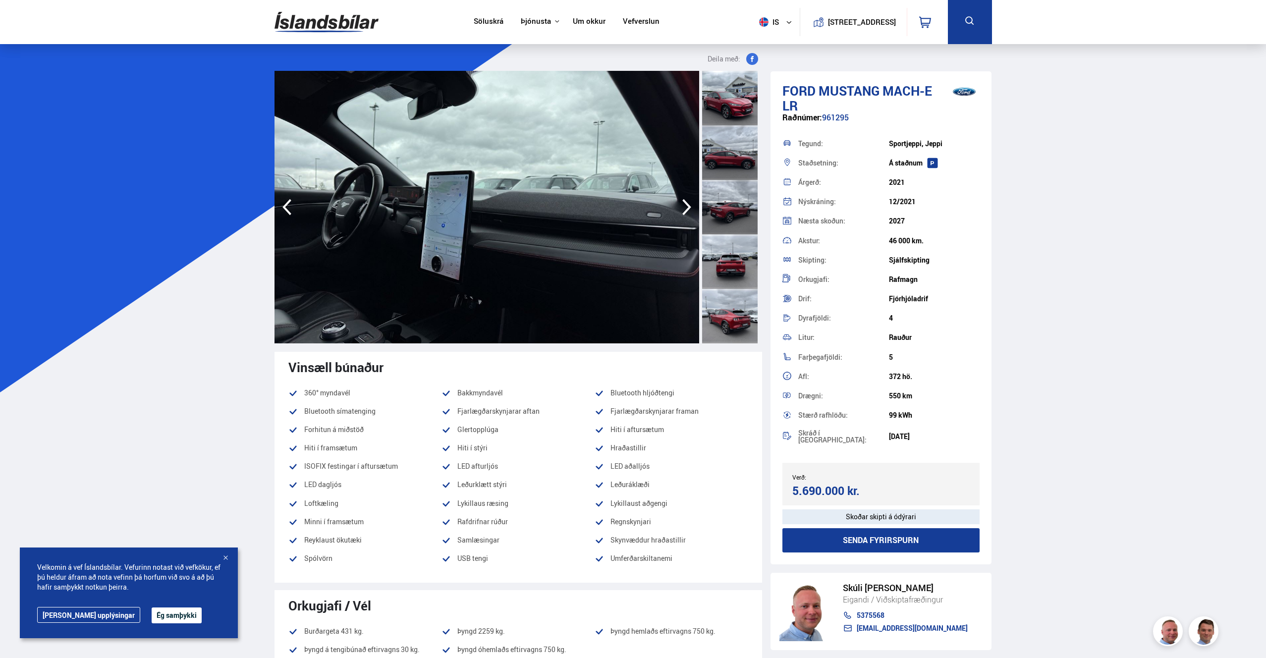
click at [689, 209] on icon "button" at bounding box center [687, 207] width 20 height 24
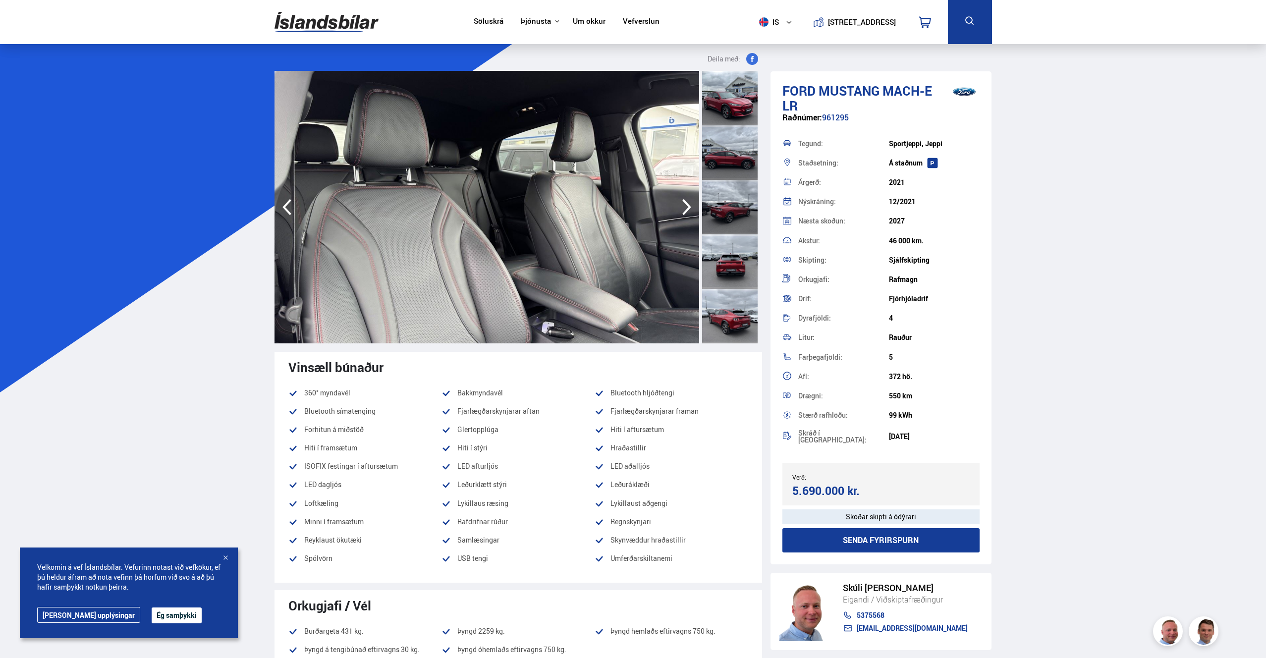
click at [689, 209] on icon "button" at bounding box center [687, 207] width 20 height 24
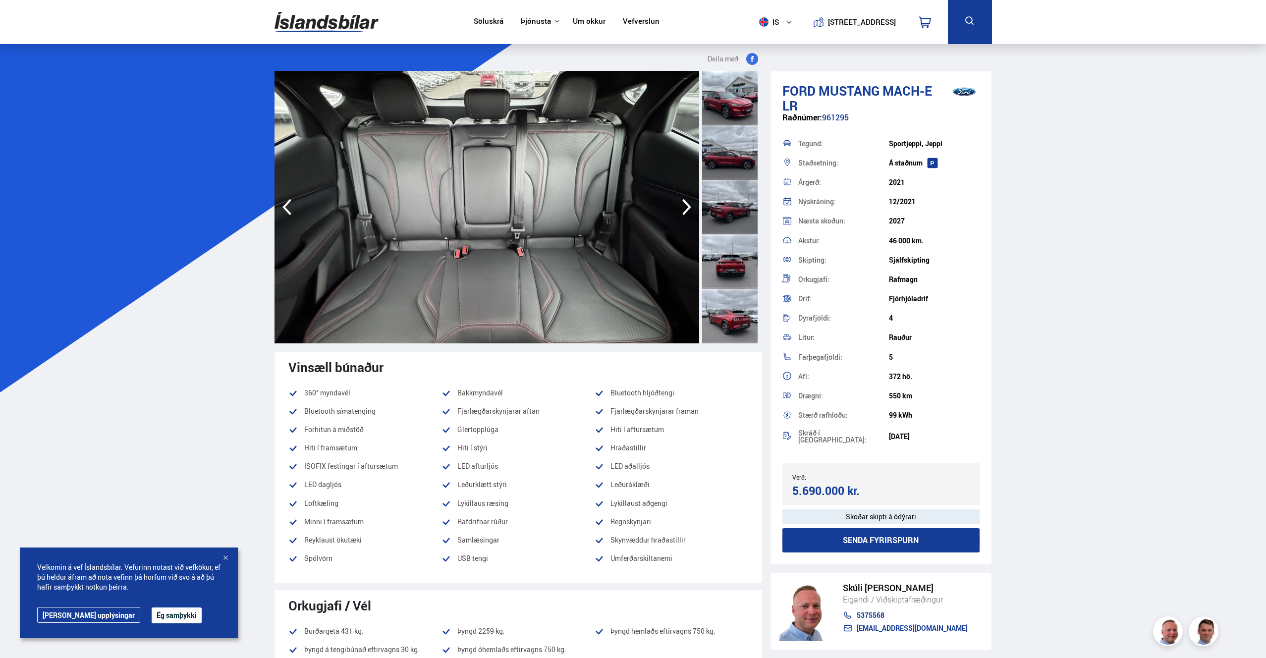
click at [689, 209] on icon "button" at bounding box center [687, 207] width 20 height 24
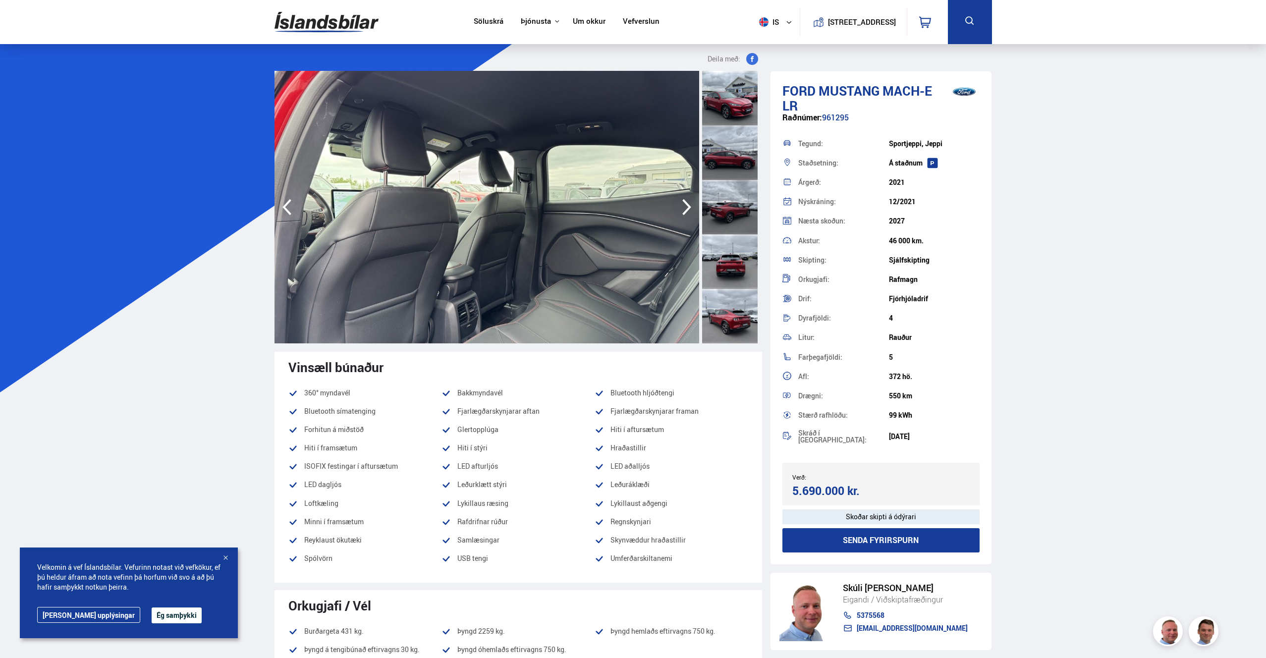
click at [689, 209] on icon "button" at bounding box center [687, 207] width 20 height 24
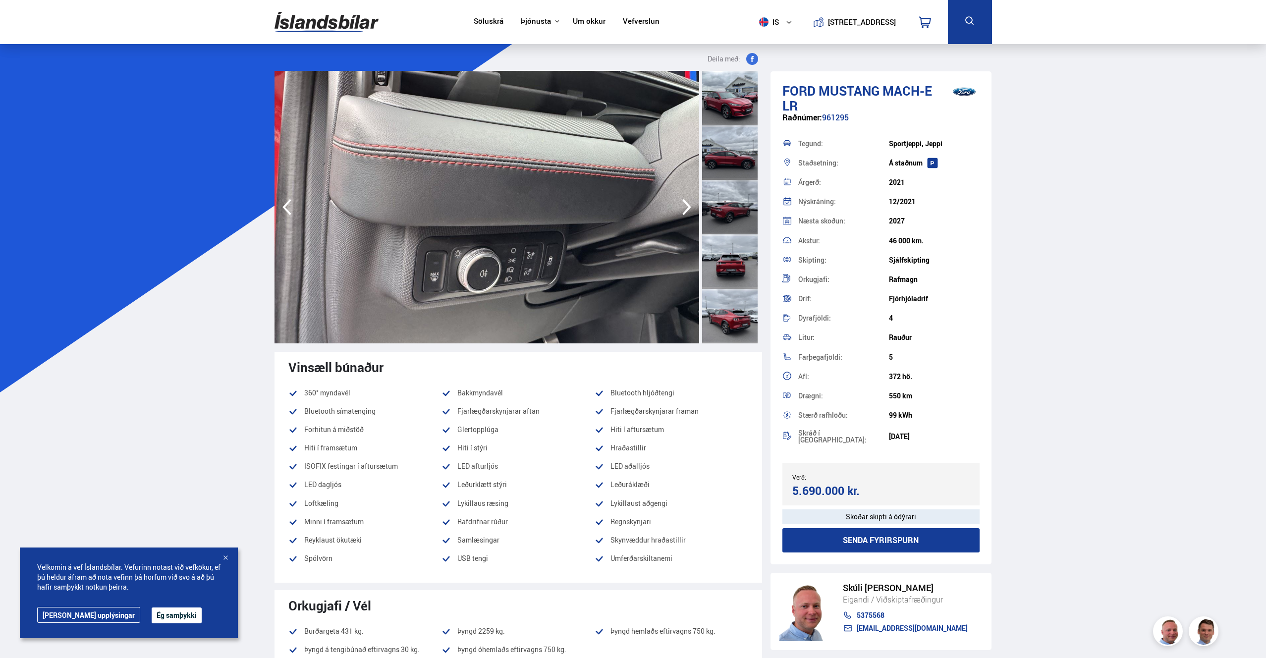
click at [689, 209] on icon "button" at bounding box center [687, 207] width 20 height 24
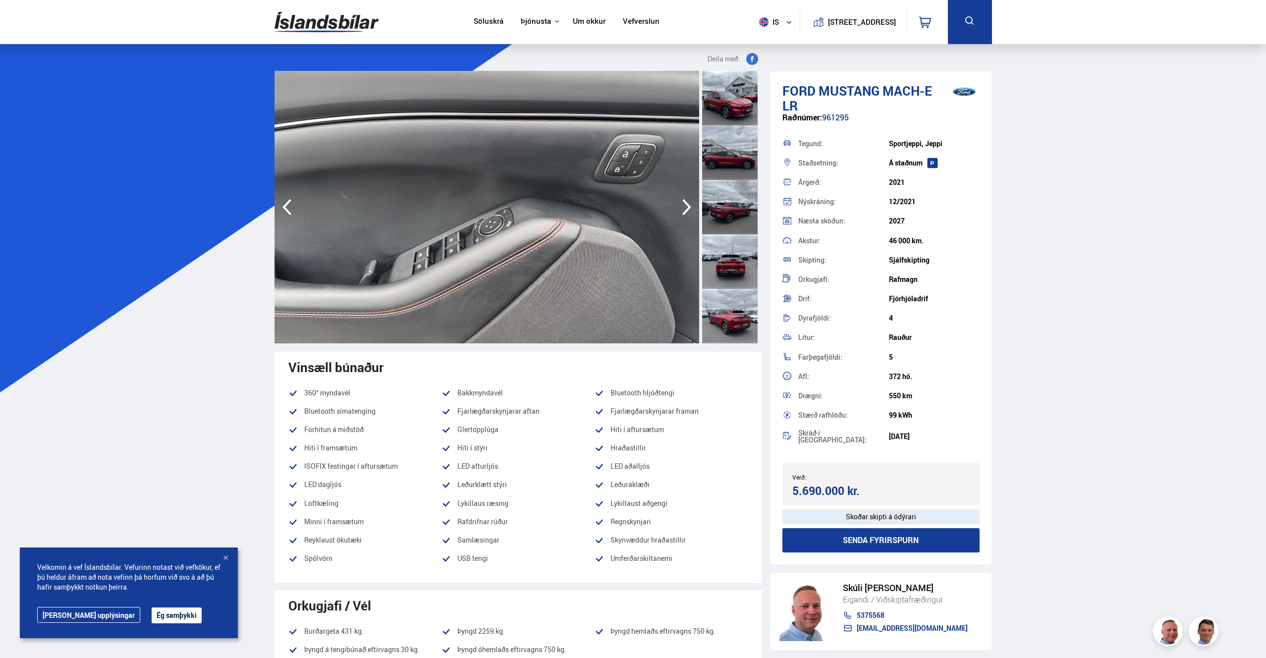
click at [689, 209] on icon "button" at bounding box center [687, 207] width 20 height 24
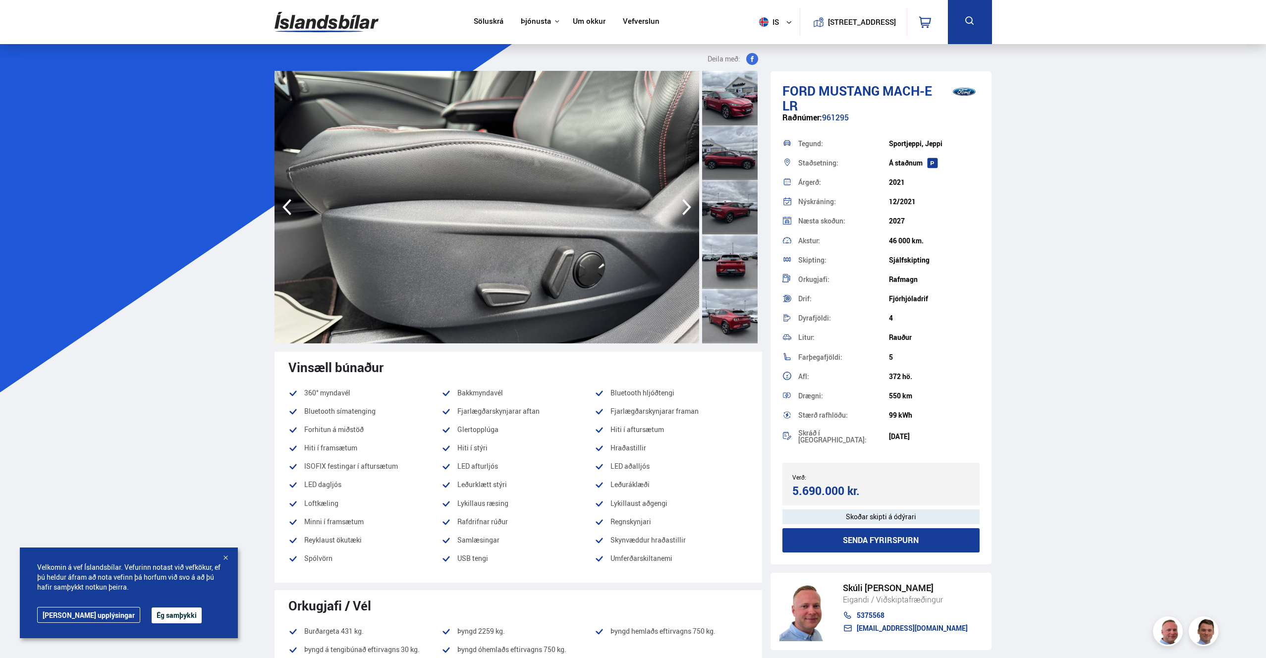
click at [689, 209] on icon "button" at bounding box center [687, 207] width 20 height 24
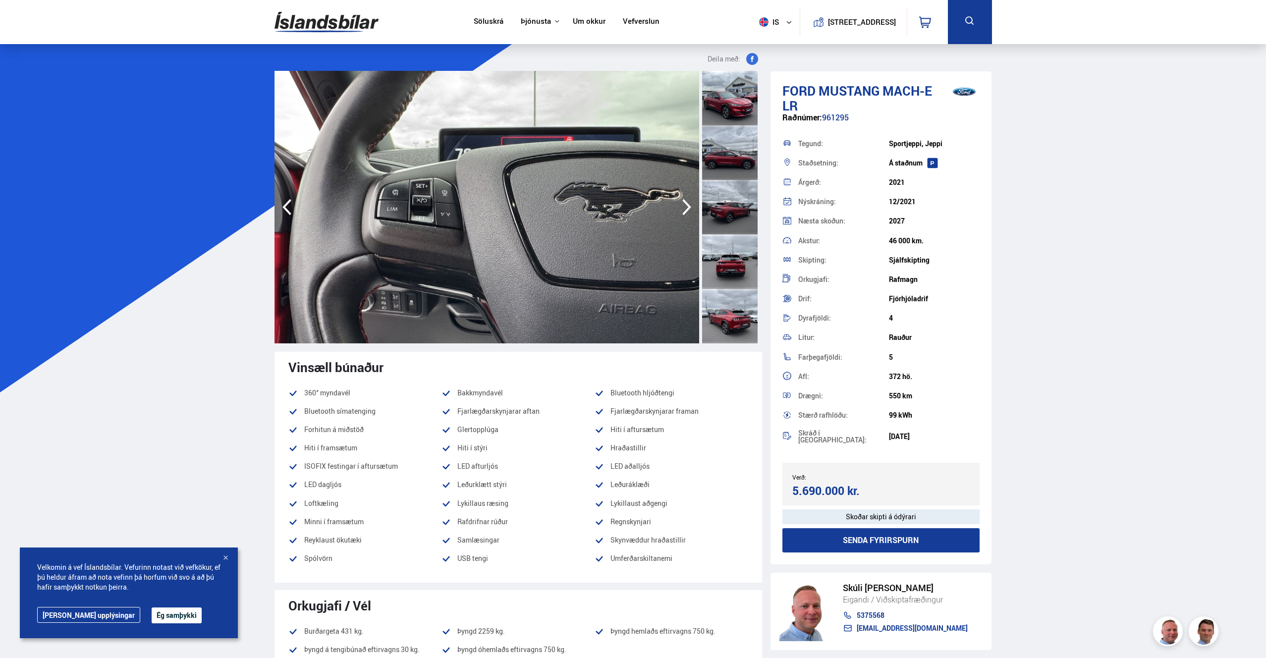
click at [689, 209] on icon "button" at bounding box center [687, 207] width 20 height 24
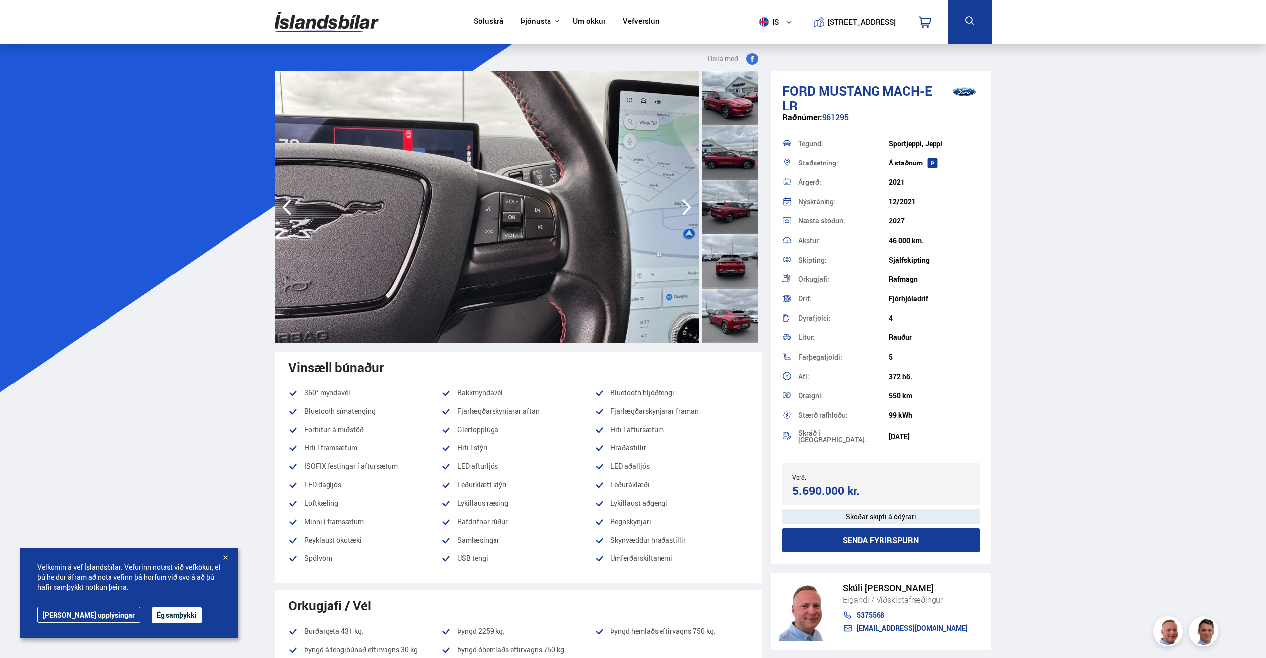
click at [689, 209] on icon "button" at bounding box center [687, 207] width 20 height 24
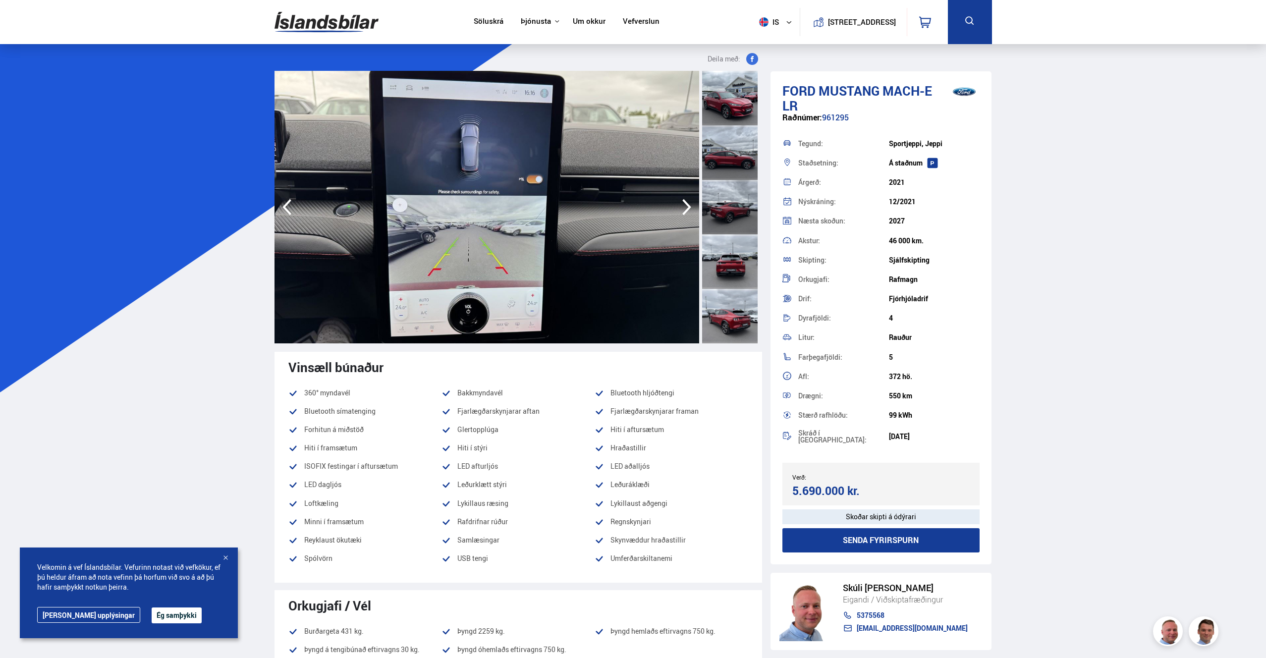
click at [689, 209] on icon "button" at bounding box center [687, 207] width 20 height 24
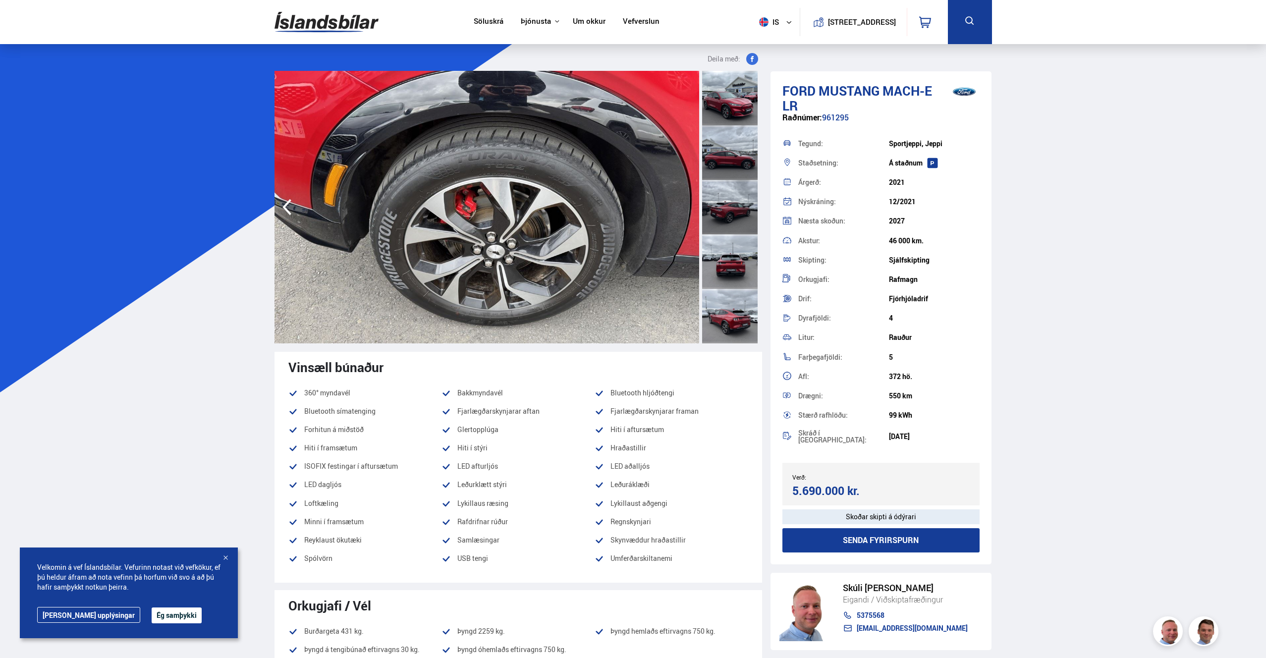
click at [689, 209] on img at bounding box center [487, 207] width 425 height 273
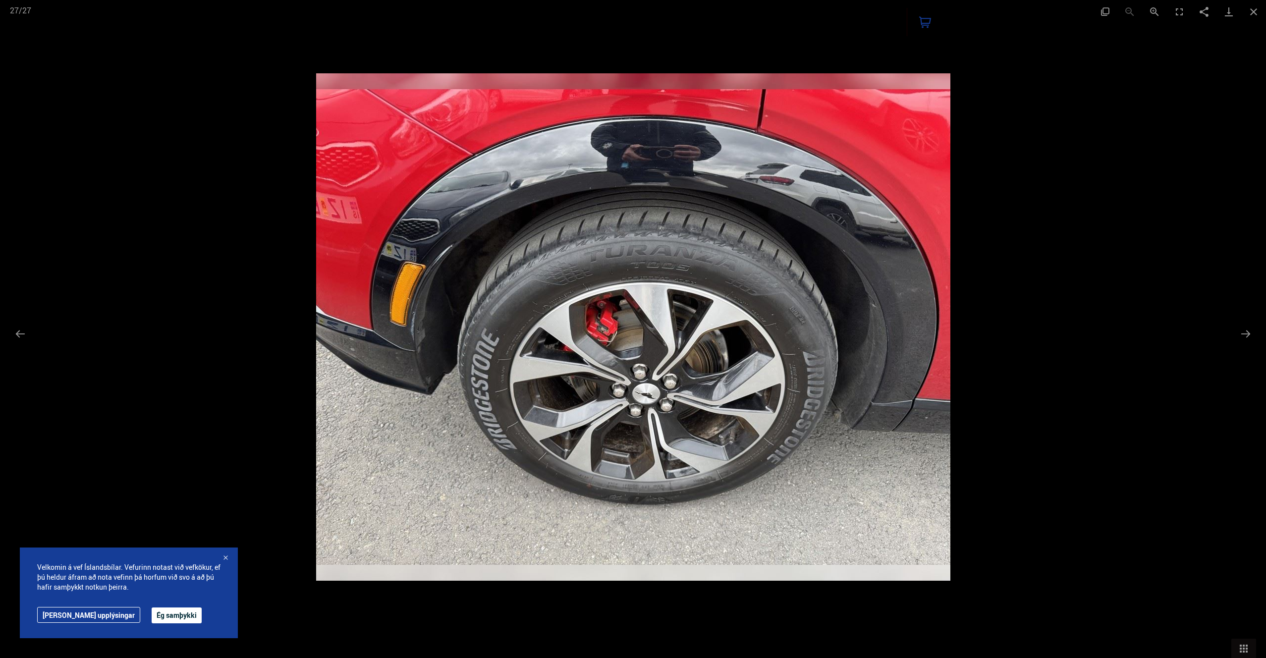
click at [689, 209] on img at bounding box center [633, 326] width 634 height 507
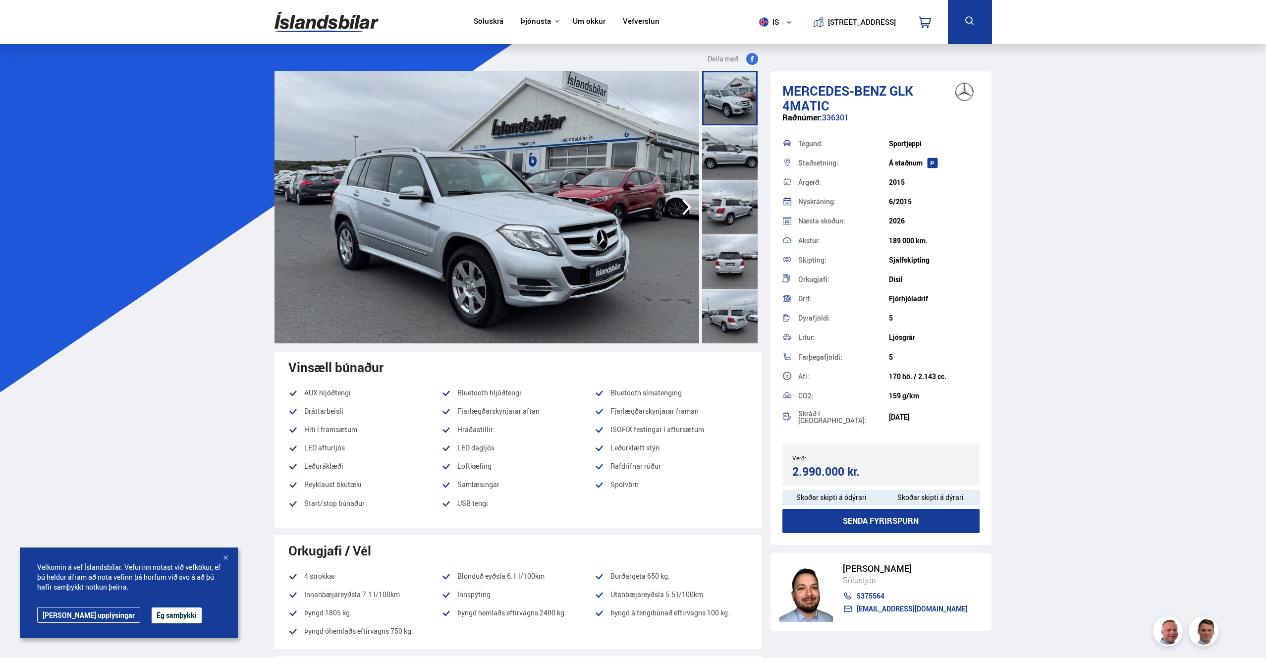
click at [727, 160] on div at bounding box center [730, 152] width 56 height 55
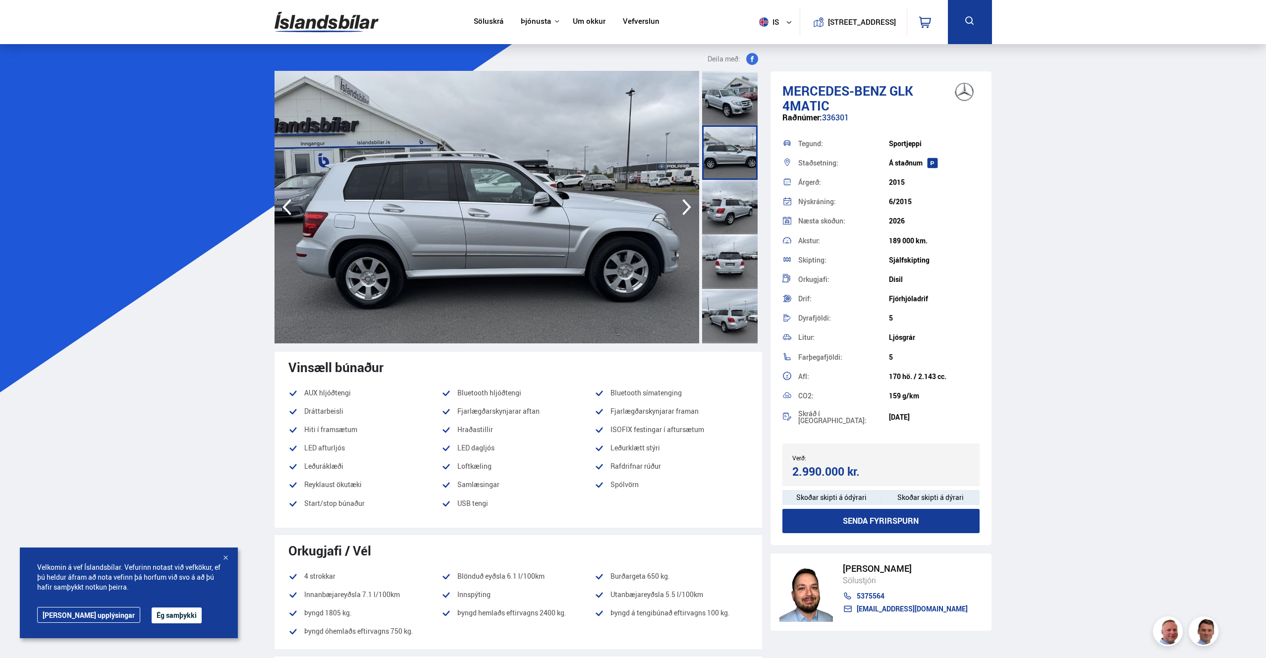
click at [727, 200] on div at bounding box center [730, 207] width 56 height 55
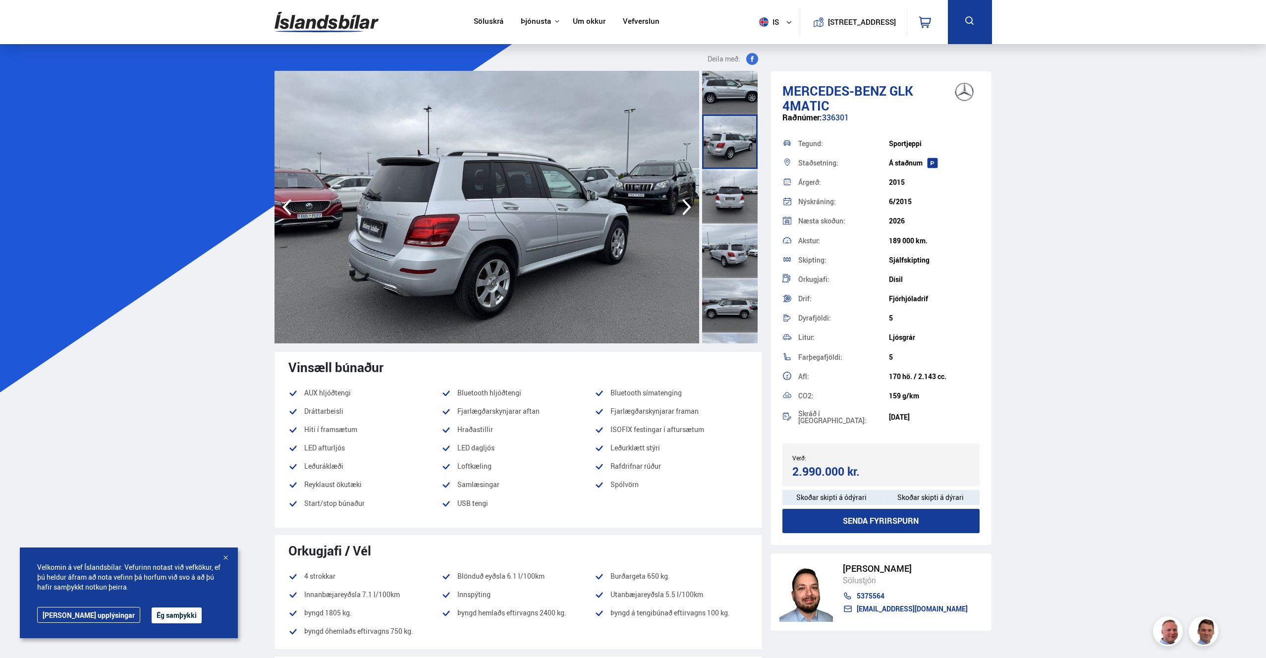
click at [735, 202] on div at bounding box center [730, 196] width 56 height 55
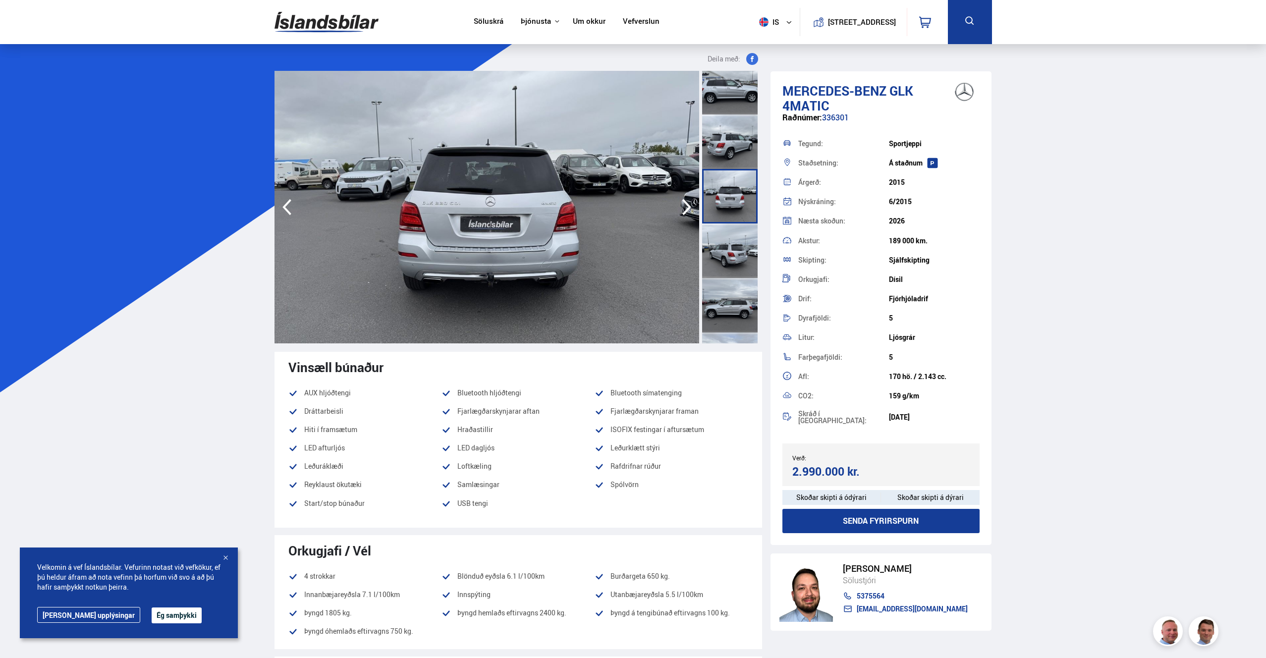
scroll to position [172, 0]
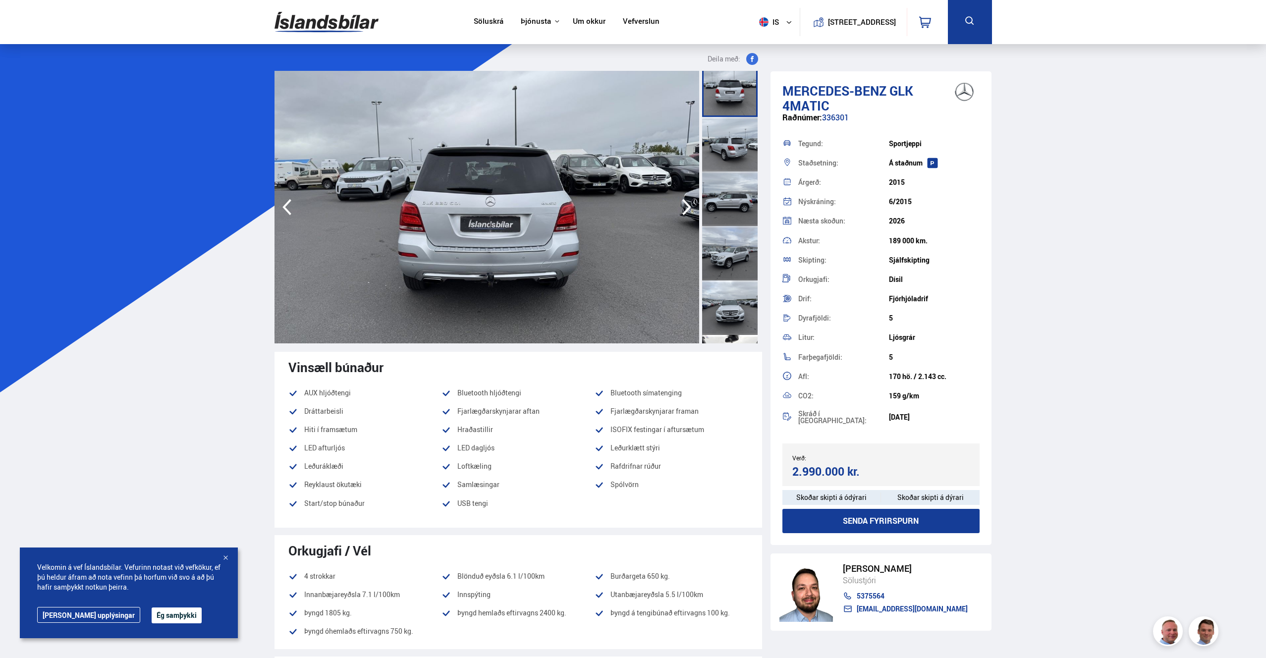
click at [735, 221] on div at bounding box center [730, 198] width 56 height 55
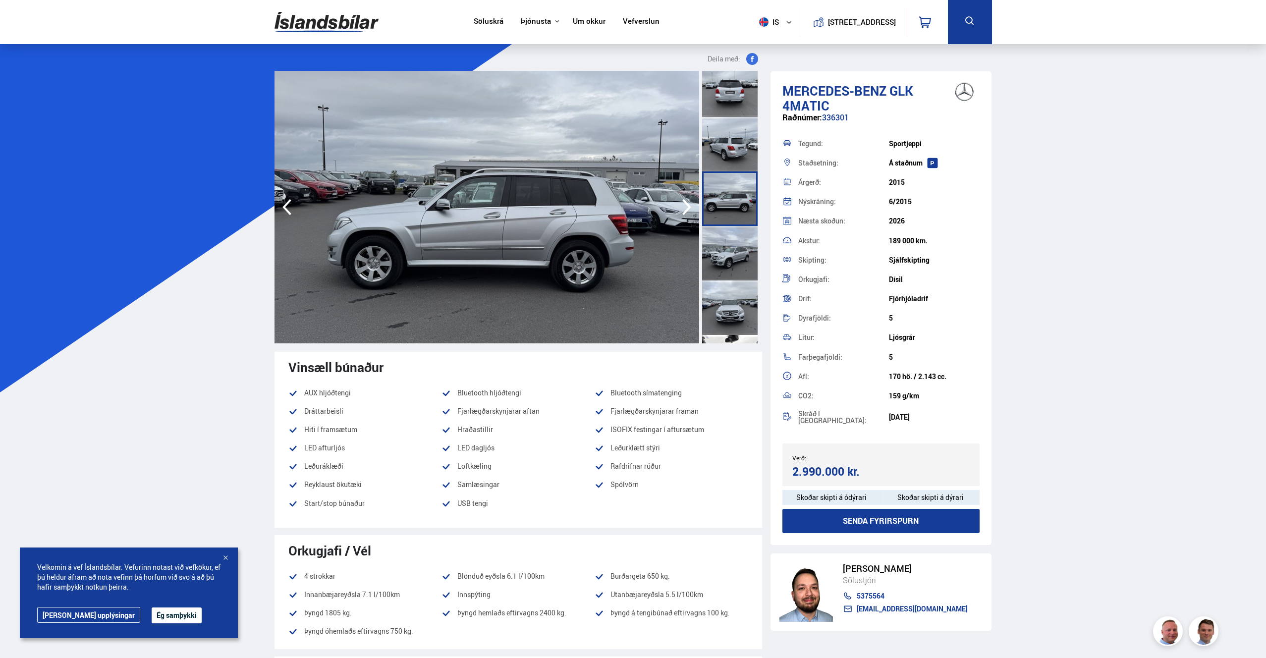
click at [733, 235] on div at bounding box center [730, 253] width 56 height 55
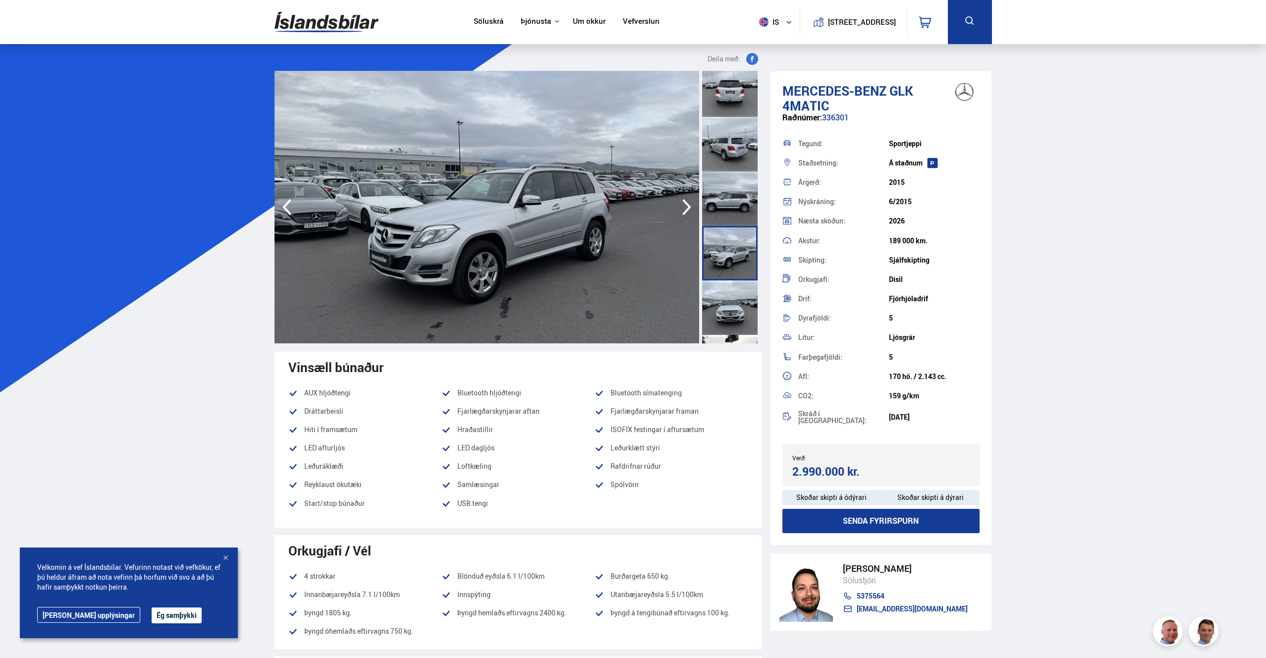
scroll to position [459, 0]
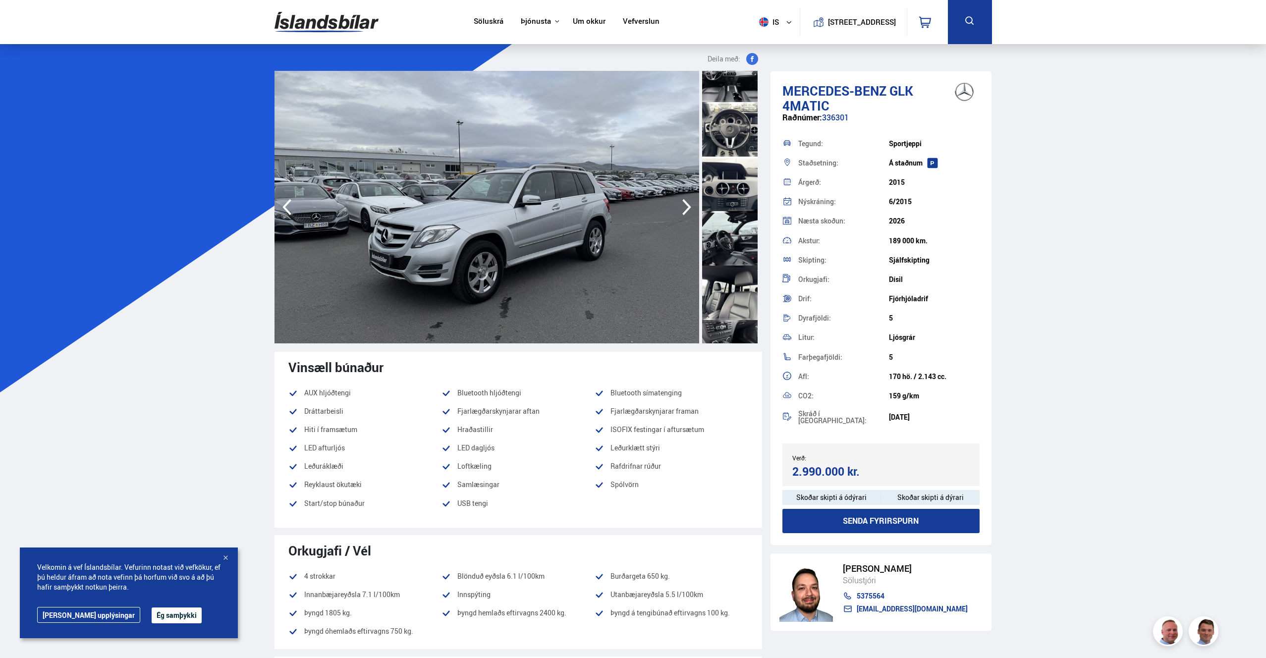
click at [733, 235] on div at bounding box center [730, 238] width 56 height 55
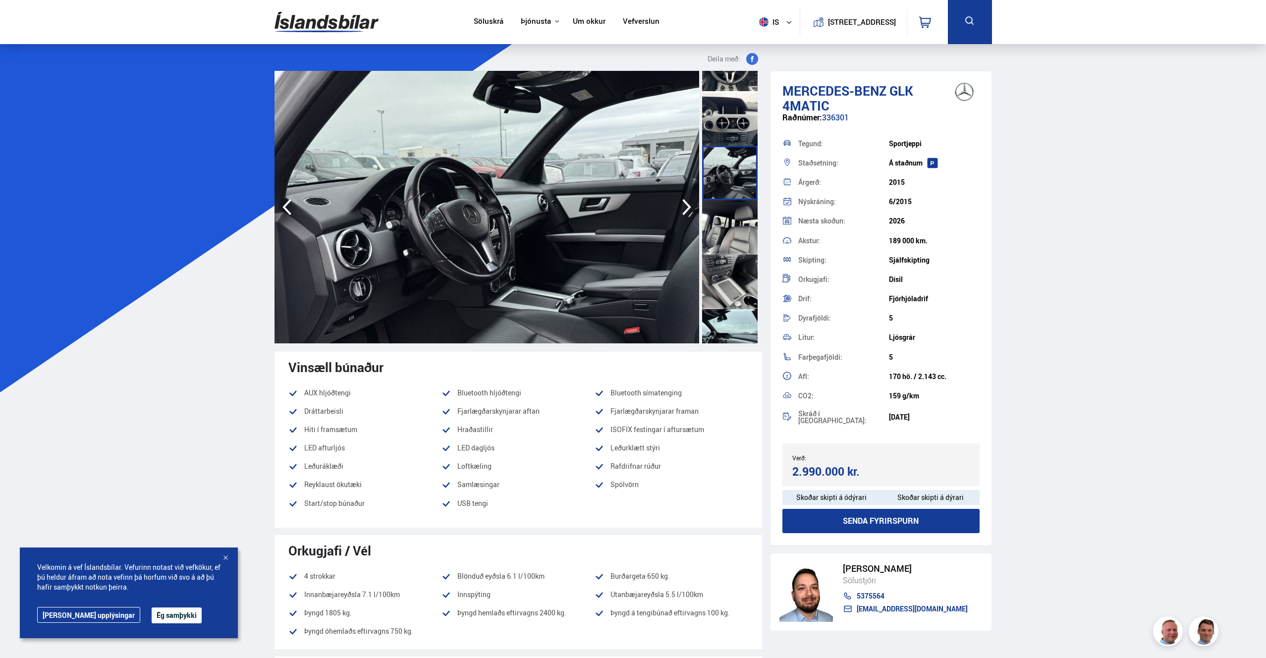
click at [733, 233] on div at bounding box center [730, 227] width 56 height 55
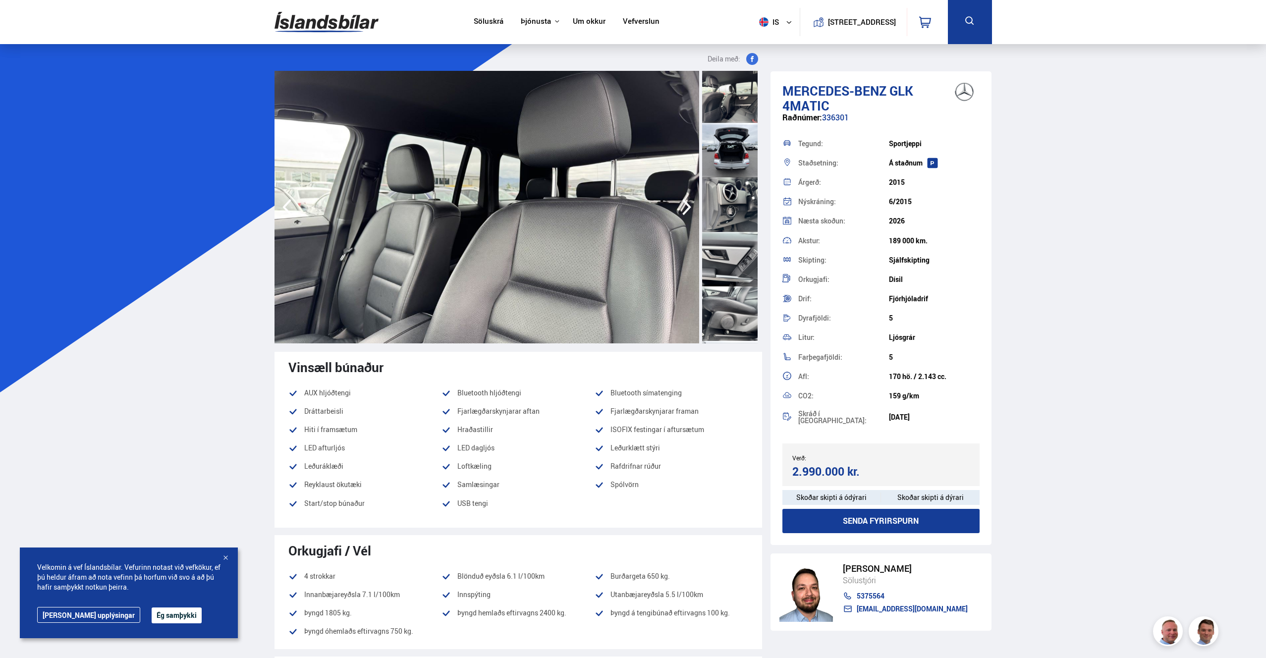
click at [733, 233] on div at bounding box center [730, 259] width 56 height 55
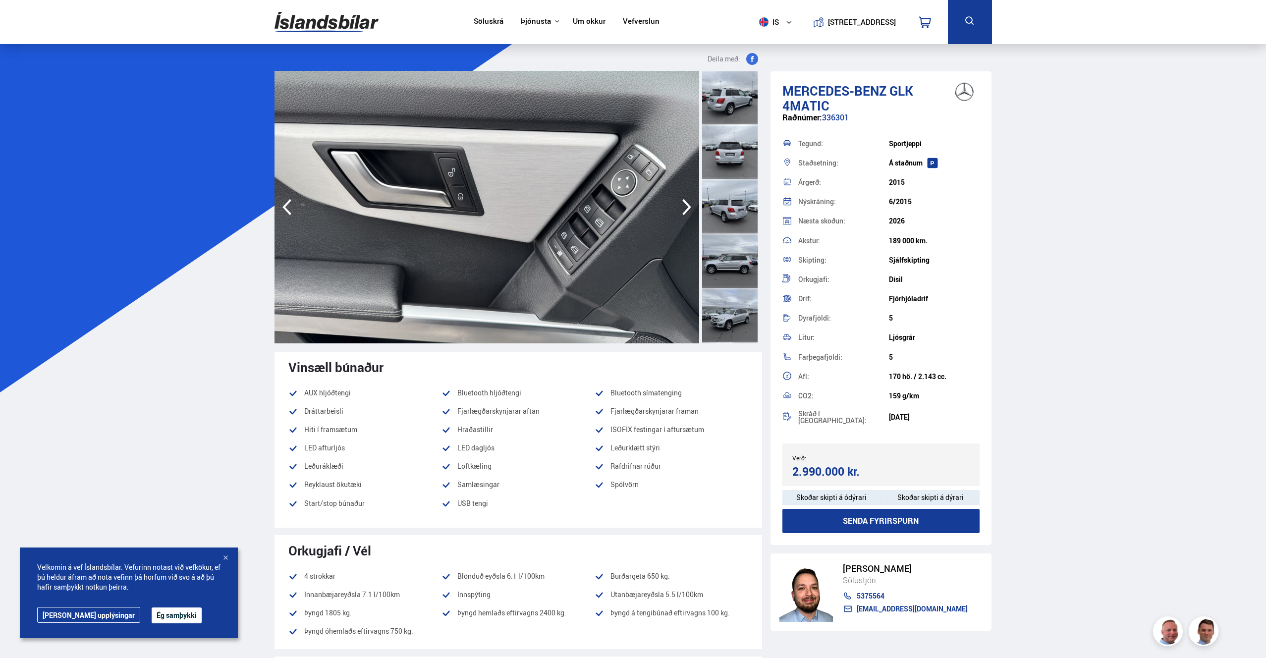
scroll to position [0, 0]
drag, startPoint x: 725, startPoint y: 103, endPoint x: 686, endPoint y: 300, distance: 200.9
click at [725, 103] on div at bounding box center [730, 98] width 56 height 55
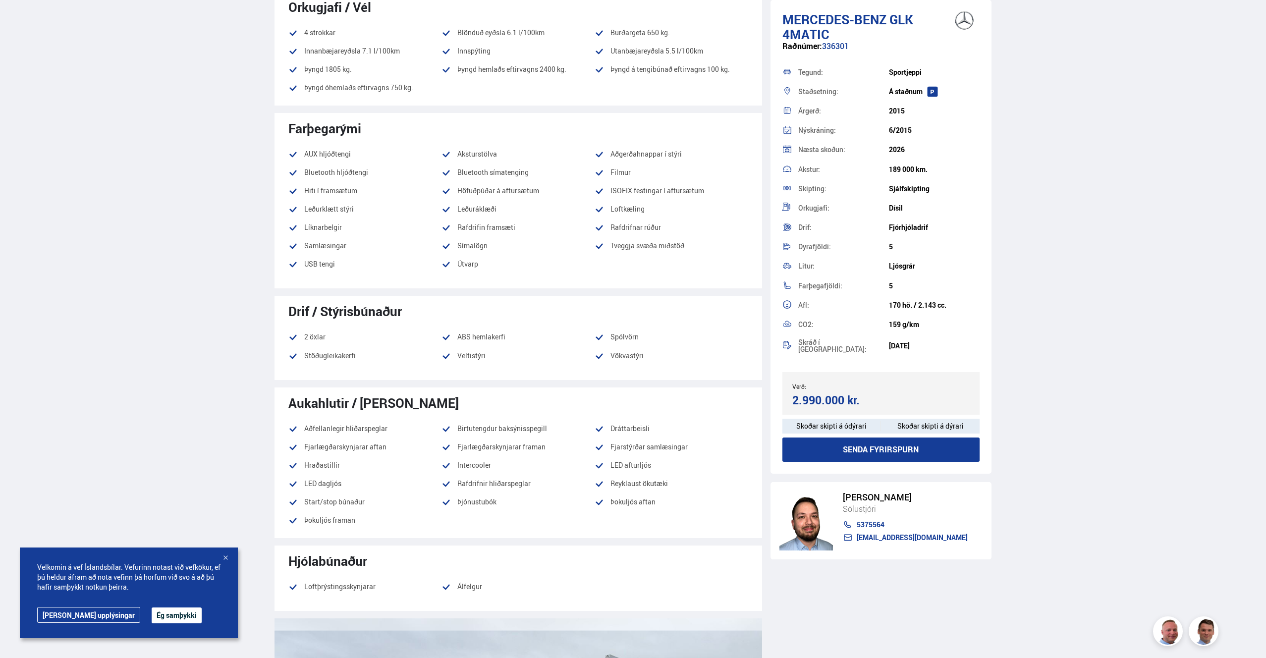
scroll to position [711, 0]
